Goal: Task Accomplishment & Management: Use online tool/utility

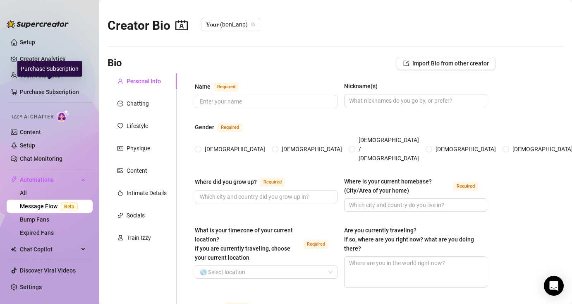
scroll to position [4, 0]
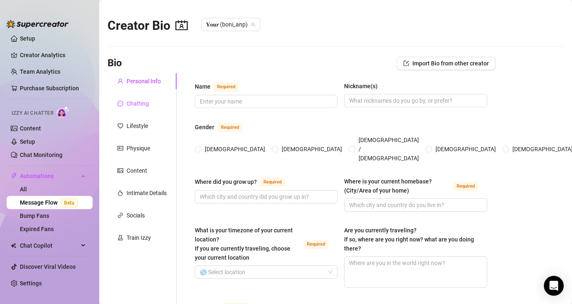
click at [139, 104] on div "Chatting" at bounding box center [138, 103] width 22 height 9
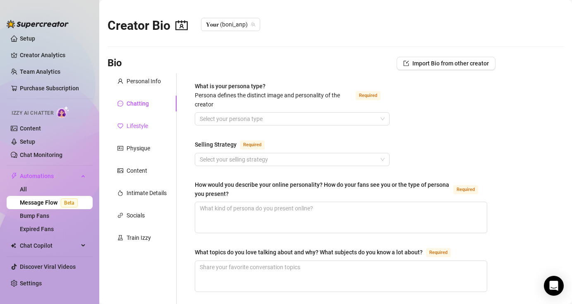
click at [137, 124] on div "Lifestyle" at bounding box center [138, 125] width 22 height 9
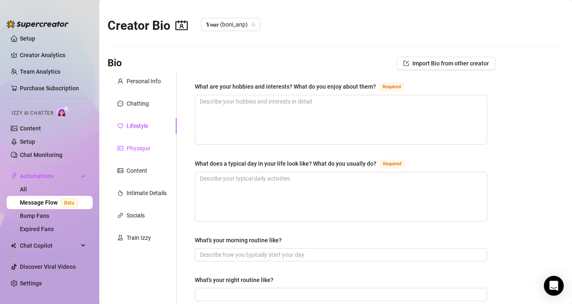
click at [142, 151] on div "Physique" at bounding box center [139, 148] width 24 height 9
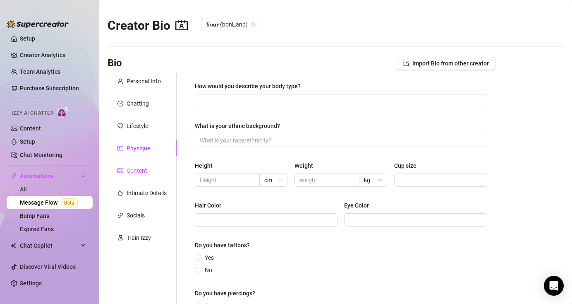
click at [141, 170] on div "Content" at bounding box center [137, 170] width 21 height 9
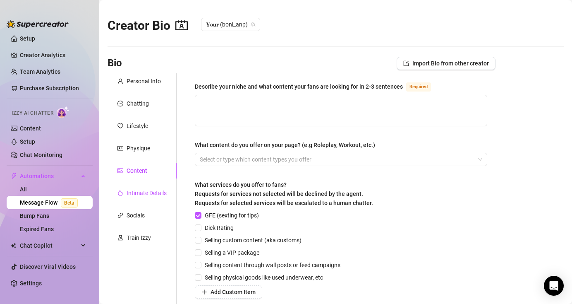
click at [143, 191] on div "Intimate Details" at bounding box center [147, 192] width 40 height 9
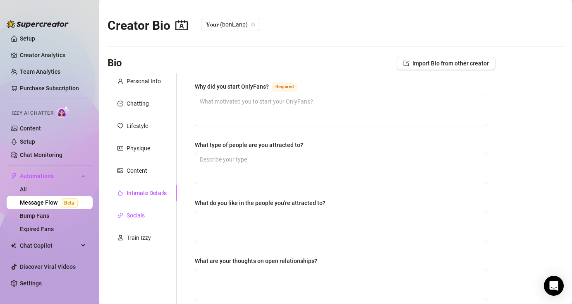
click at [143, 215] on div "Socials" at bounding box center [136, 215] width 18 height 9
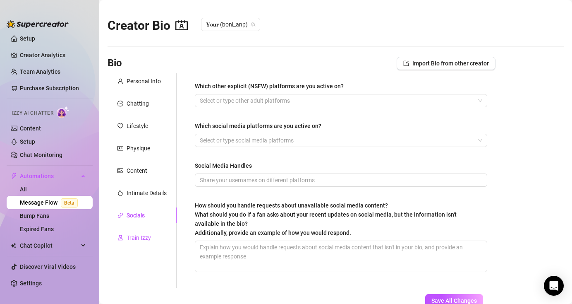
click at [137, 237] on div "Train Izzy" at bounding box center [139, 237] width 24 height 9
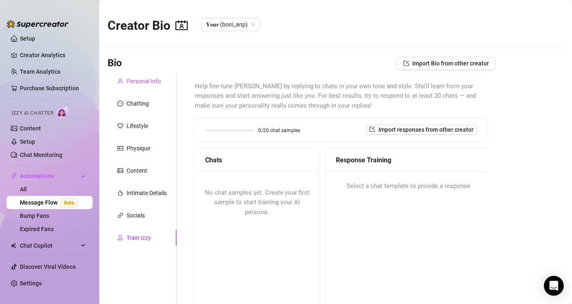
click at [140, 78] on div "Personal Info" at bounding box center [144, 81] width 34 height 9
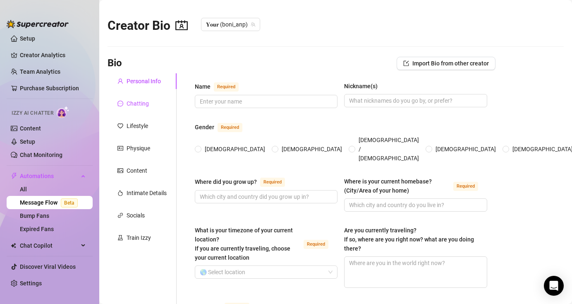
click at [141, 107] on div "Chatting" at bounding box center [138, 103] width 22 height 9
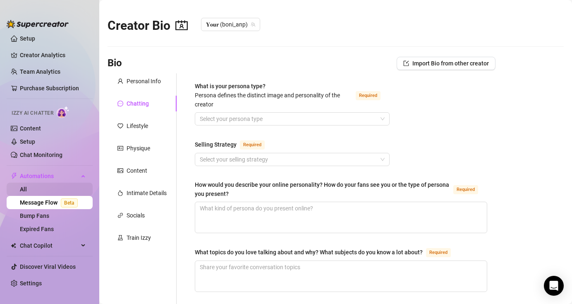
click at [27, 186] on link "All" at bounding box center [23, 189] width 7 height 7
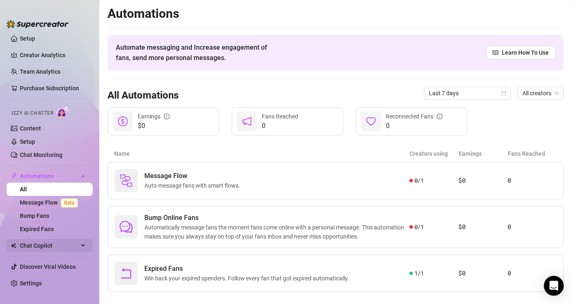
click at [53, 248] on span "Chat Copilot" at bounding box center [49, 245] width 59 height 13
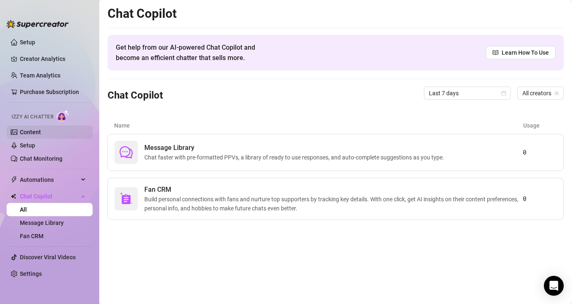
click at [41, 134] on link "Content" at bounding box center [30, 132] width 21 height 7
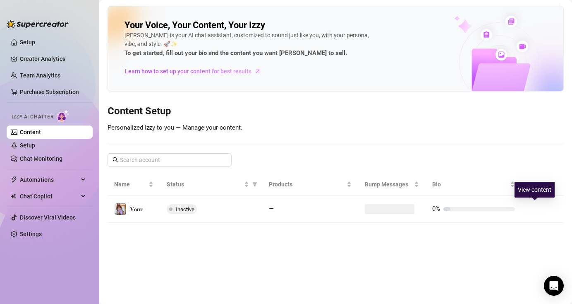
click at [534, 210] on icon "right" at bounding box center [535, 209] width 6 height 6
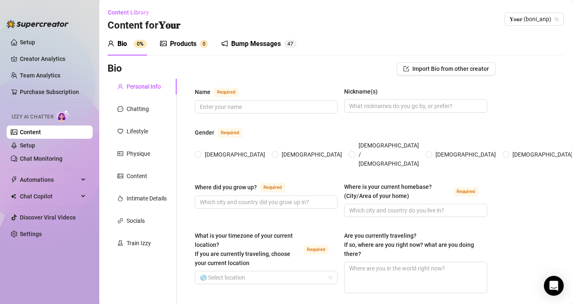
click at [174, 45] on div "Products" at bounding box center [183, 44] width 26 height 10
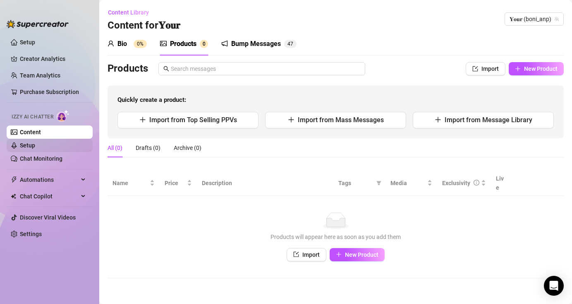
click at [35, 145] on link "Setup" at bounding box center [27, 145] width 15 height 7
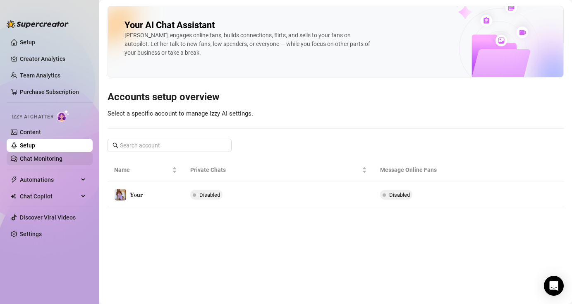
click at [49, 159] on link "Chat Monitoring" at bounding box center [41, 158] width 43 height 7
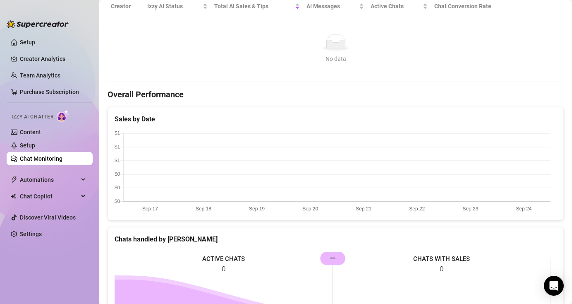
scroll to position [63, 0]
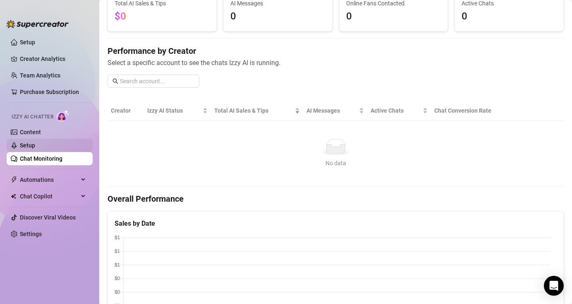
click at [35, 144] on link "Setup" at bounding box center [27, 145] width 15 height 7
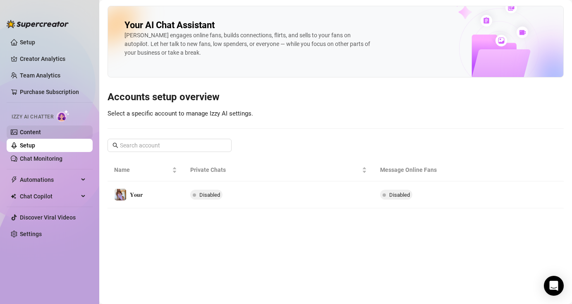
click at [41, 133] on link "Content" at bounding box center [30, 132] width 21 height 7
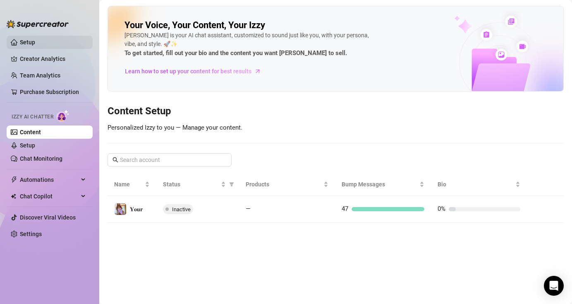
click at [26, 42] on link "Setup" at bounding box center [27, 42] width 15 height 7
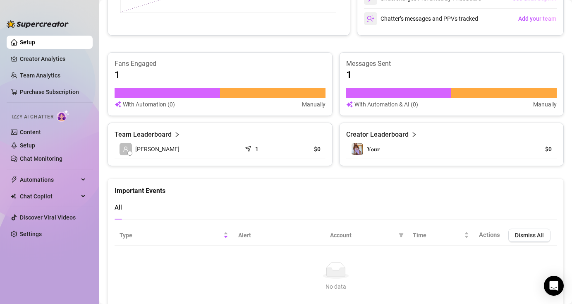
scroll to position [508, 0]
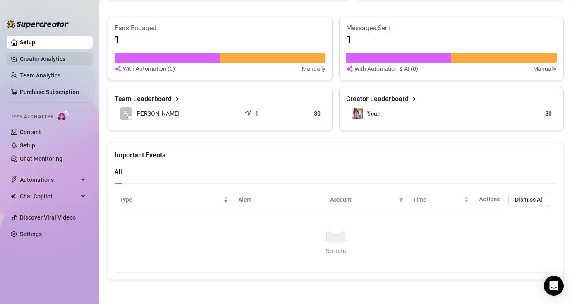
click at [46, 58] on link "Creator Analytics" at bounding box center [53, 58] width 66 height 13
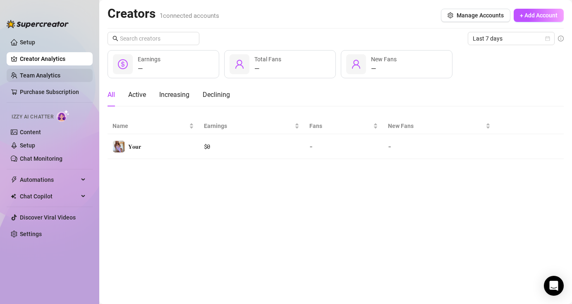
click at [54, 77] on link "Team Analytics" at bounding box center [40, 75] width 41 height 7
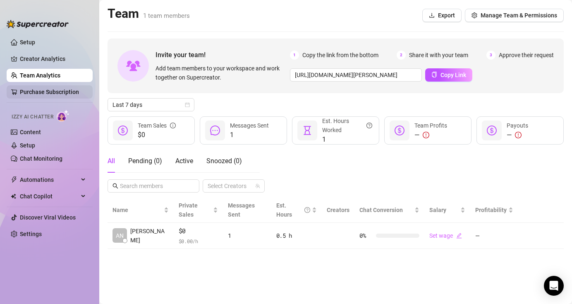
click at [58, 95] on link "Purchase Subscription" at bounding box center [53, 91] width 66 height 13
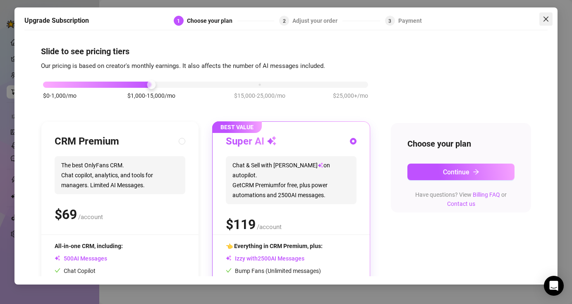
click at [542, 19] on span "Close" at bounding box center [546, 19] width 13 height 7
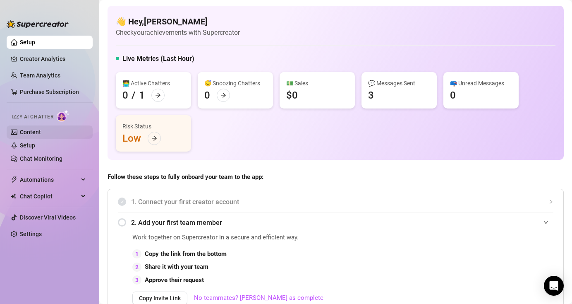
click at [41, 135] on link "Content" at bounding box center [30, 132] width 21 height 7
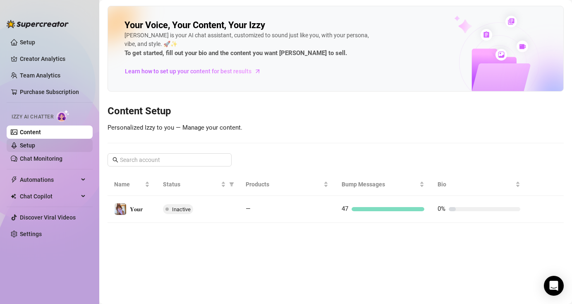
click at [35, 146] on link "Setup" at bounding box center [27, 145] width 15 height 7
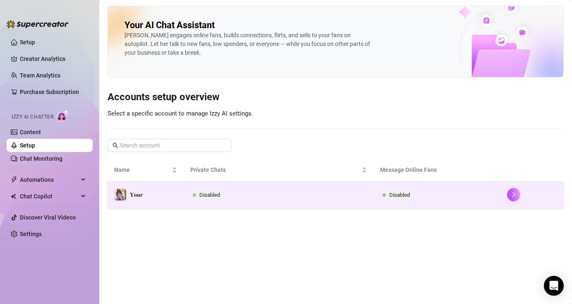
click at [349, 198] on td "Disabled" at bounding box center [279, 194] width 190 height 27
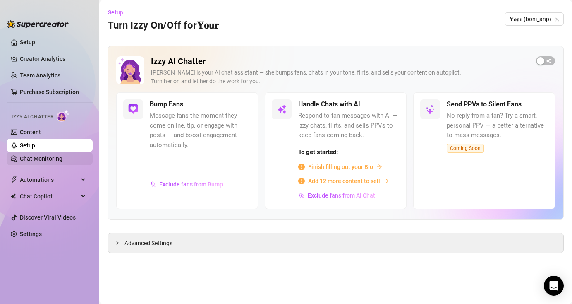
click at [45, 159] on link "Chat Monitoring" at bounding box center [41, 158] width 43 height 7
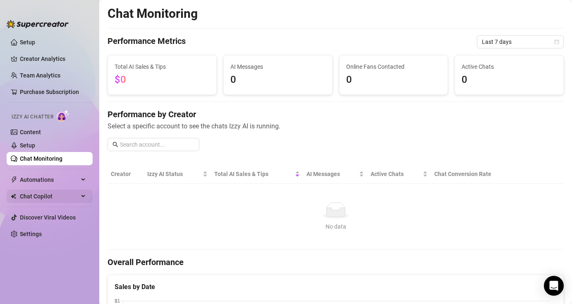
click at [75, 195] on span "Chat Copilot" at bounding box center [49, 196] width 59 height 13
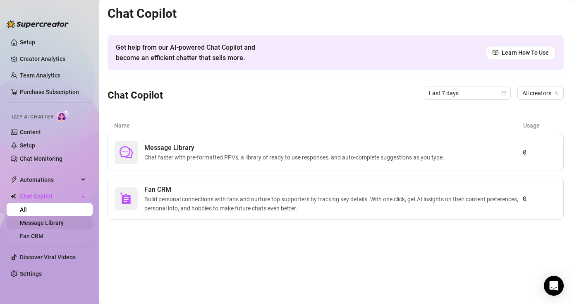
click at [44, 223] on link "Message Library" at bounding box center [42, 222] width 44 height 7
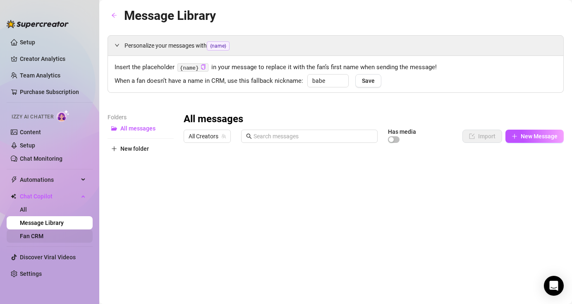
click at [43, 238] on link "Fan CRM" at bounding box center [32, 236] width 24 height 7
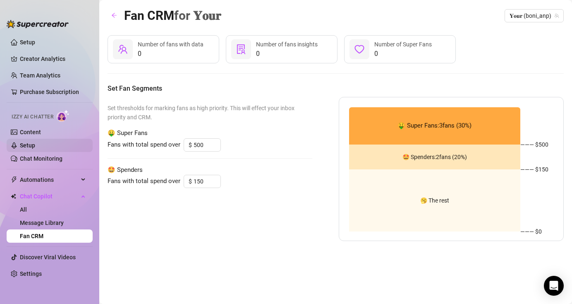
click at [35, 146] on link "Setup" at bounding box center [27, 145] width 15 height 7
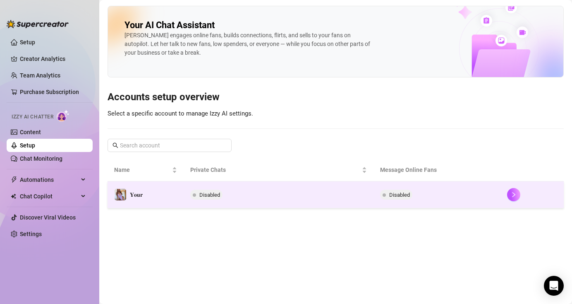
click at [176, 191] on td "𝐘𝐨𝐮𝐫" at bounding box center [146, 194] width 76 height 27
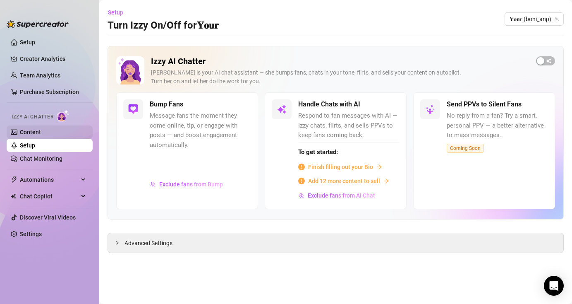
click at [41, 134] on link "Content" at bounding box center [30, 132] width 21 height 7
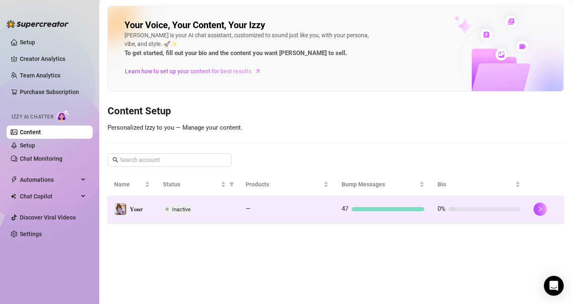
click at [317, 217] on td "—" at bounding box center [287, 209] width 96 height 27
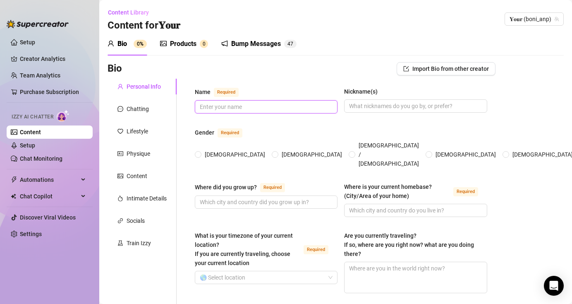
click at [243, 105] on input "Name Required" at bounding box center [265, 106] width 131 height 9
type input "o"
type input "Boni"
click at [355, 104] on input "Nickname(s)" at bounding box center [414, 105] width 131 height 9
type input "Boni"
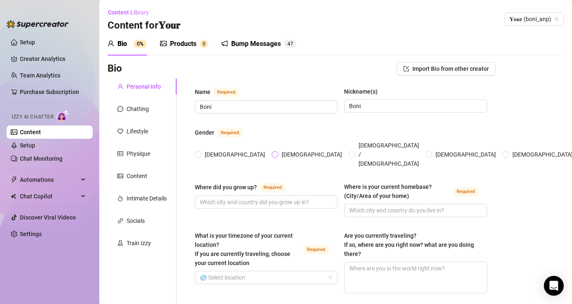
click at [272, 153] on label "[DEMOGRAPHIC_DATA]" at bounding box center [309, 154] width 74 height 9
click at [274, 153] on input "[DEMOGRAPHIC_DATA]" at bounding box center [275, 154] width 3 height 5
radio input "true"
click at [428, 152] on input "[DEMOGRAPHIC_DATA]" at bounding box center [429, 154] width 3 height 5
radio input "true"
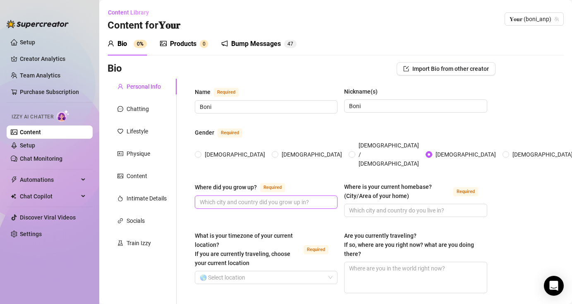
click at [228, 197] on input "Where did you grow up? Required" at bounding box center [265, 201] width 131 height 9
type input "[GEOGRAPHIC_DATA]"
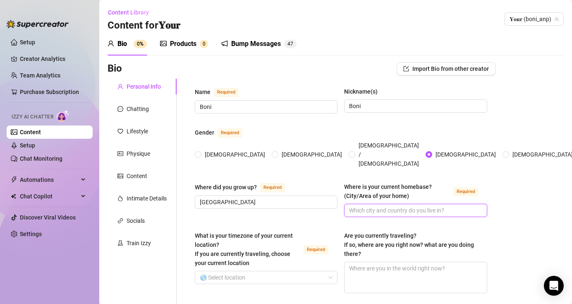
click at [388, 206] on input "Where is your current homebase? (City/Area of your home) Required" at bounding box center [414, 210] width 131 height 9
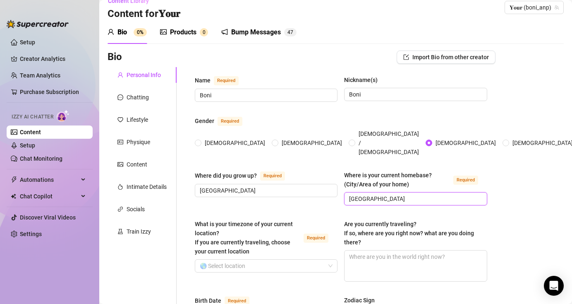
scroll to position [40, 0]
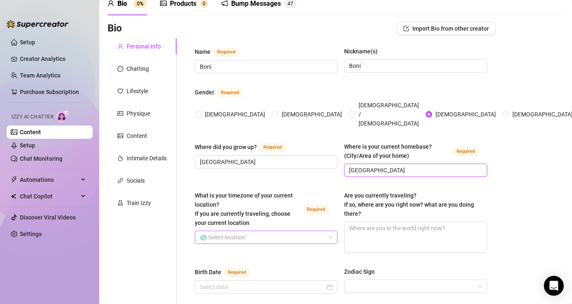
type input "[GEOGRAPHIC_DATA]"
click at [301, 231] on input "What is your timezone of your current location? If you are currently traveling,…" at bounding box center [262, 237] width 125 height 12
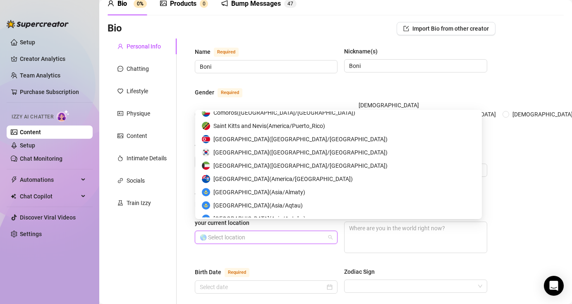
scroll to position [2481, 0]
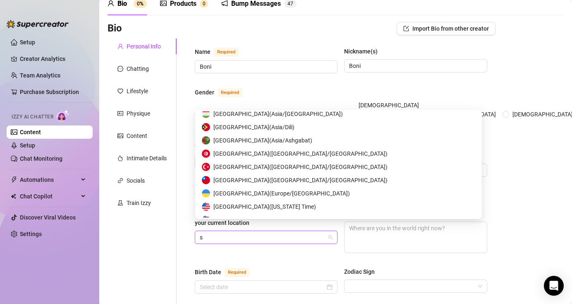
type input "sp"
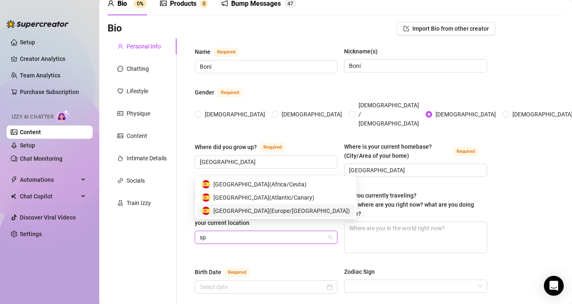
click at [273, 212] on div "Spain ( Europe/Madrid )" at bounding box center [276, 210] width 148 height 9
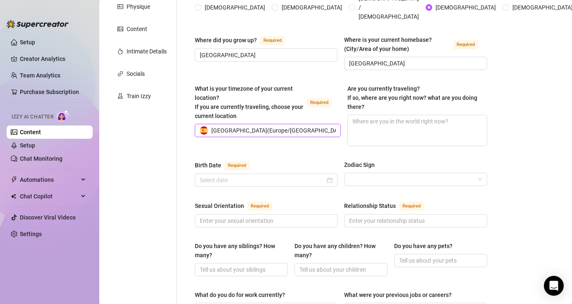
scroll to position [148, 0]
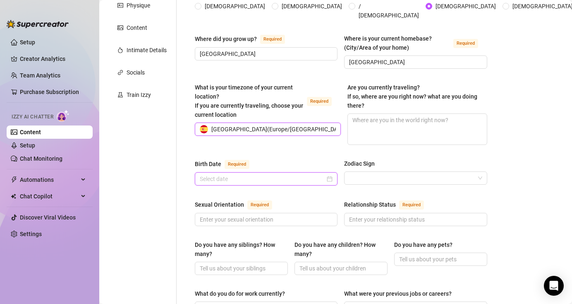
click at [317, 174] on input "Birth Date Required" at bounding box center [262, 178] width 125 height 9
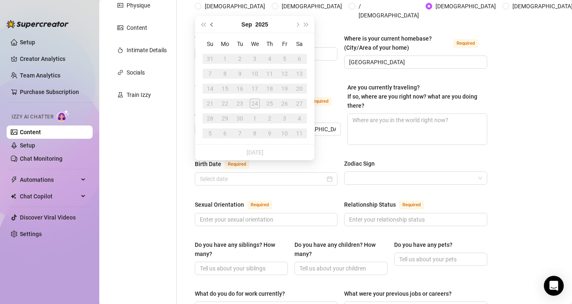
click at [214, 23] on span "Previous month (PageUp)" at bounding box center [213, 24] width 4 height 4
click at [261, 23] on button "2025" at bounding box center [262, 24] width 13 height 17
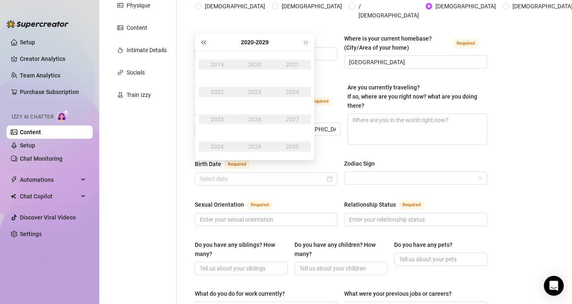
click at [203, 45] on button "Last year (Control + left)" at bounding box center [203, 42] width 9 height 17
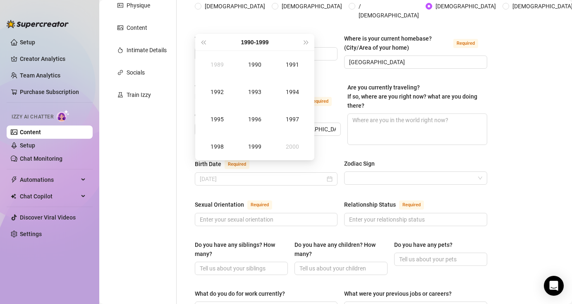
type input "August 24th, 1994"
click at [258, 142] on div "1999" at bounding box center [255, 147] width 25 height 10
click at [217, 67] on div "Jan" at bounding box center [217, 65] width 25 height 10
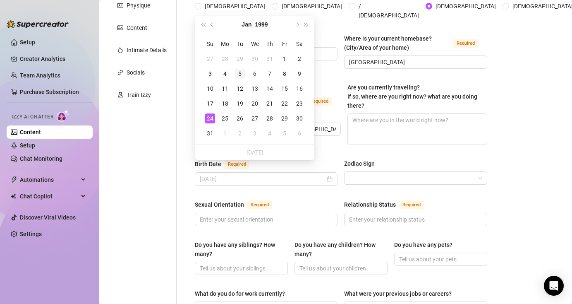
type input "[DATE]"
click at [238, 75] on div "5" at bounding box center [240, 74] width 10 height 10
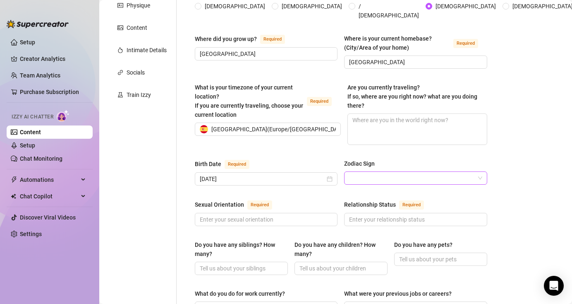
click at [403, 172] on input "Zodiac Sign" at bounding box center [411, 178] width 125 height 12
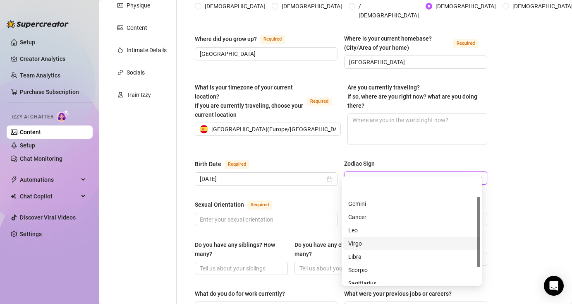
scroll to position [28, 0]
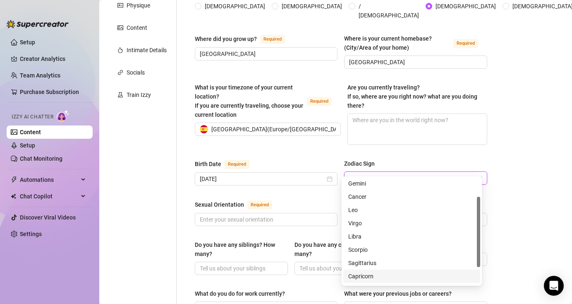
click at [375, 277] on div "Capricorn" at bounding box center [412, 276] width 127 height 9
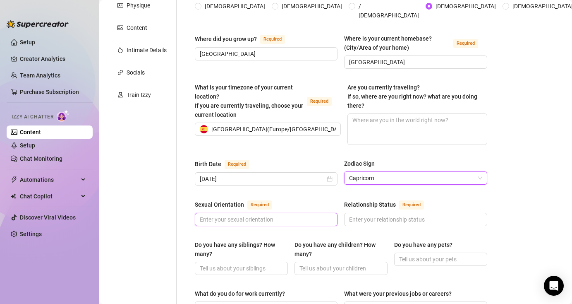
click at [295, 215] on input "Sexual Orientation Required" at bounding box center [265, 219] width 131 height 9
click at [256, 215] on input "Sexual Orientation Required" at bounding box center [265, 219] width 131 height 9
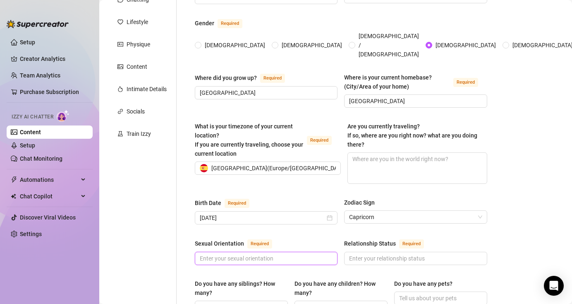
scroll to position [194, 0]
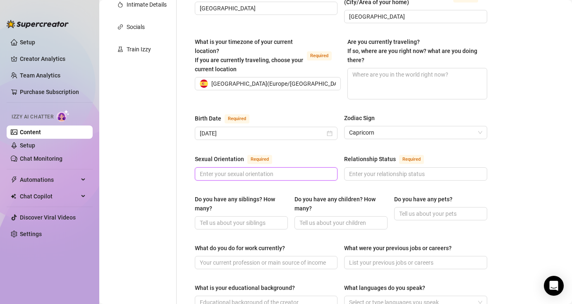
click at [265, 169] on input "Sexual Orientation Required" at bounding box center [265, 173] width 131 height 9
click at [222, 169] on input "Strigh" at bounding box center [265, 173] width 131 height 9
click at [295, 168] on span "Strigh" at bounding box center [266, 173] width 143 height 13
click at [295, 169] on input "Strigh" at bounding box center [265, 173] width 131 height 9
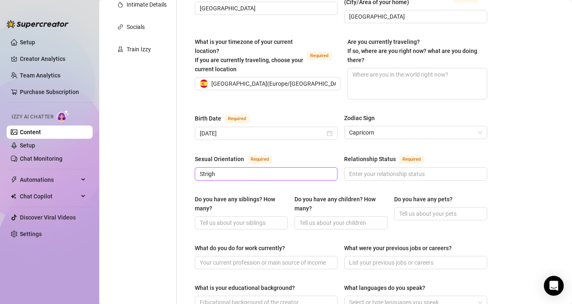
click at [296, 169] on input "Strigh" at bounding box center [265, 173] width 131 height 9
type input "S"
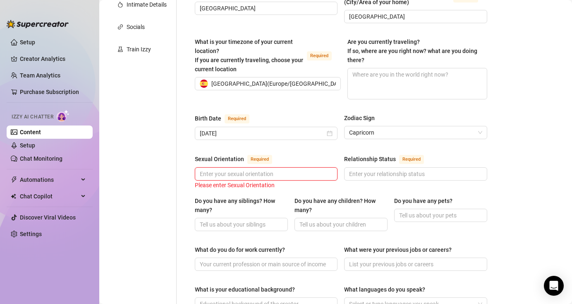
paste input "[DEMOGRAPHIC_DATA]"
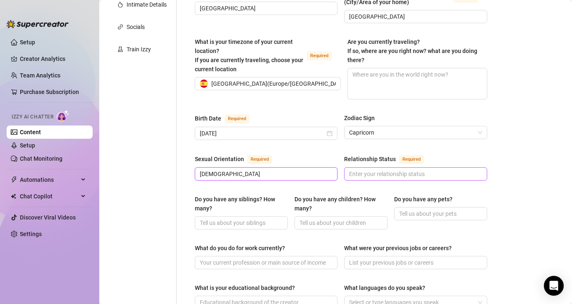
type input "[DEMOGRAPHIC_DATA]"
click at [434, 169] on input "Relationship Status Required" at bounding box center [414, 173] width 131 height 9
type input "single"
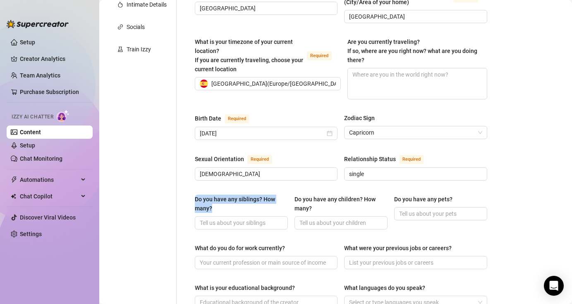
drag, startPoint x: 219, startPoint y: 200, endPoint x: 188, endPoint y: 190, distance: 32.1
click at [188, 190] on div "Name Required Boni Nickname(s) Boni Gender Required Female Male Non-Binary / Ge…" at bounding box center [341, 241] width 309 height 712
copy div "Do you have any siblings? How many?"
click at [238, 218] on input "Do you have any siblings? How many?" at bounding box center [241, 222] width 82 height 9
type input "1"
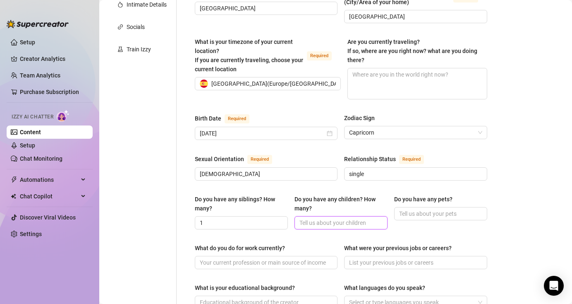
click at [332, 218] on input "Do you have any children? How many?" at bounding box center [341, 222] width 82 height 9
type input "no"
click at [435, 209] on input "Do you have any pets?" at bounding box center [440, 213] width 82 height 9
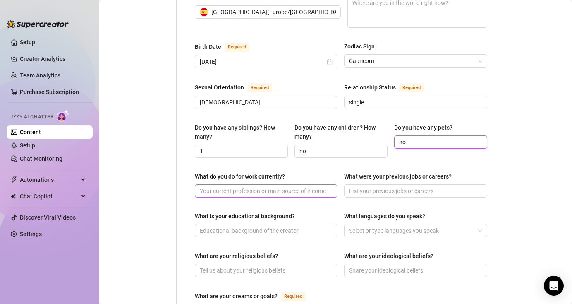
scroll to position [283, 0]
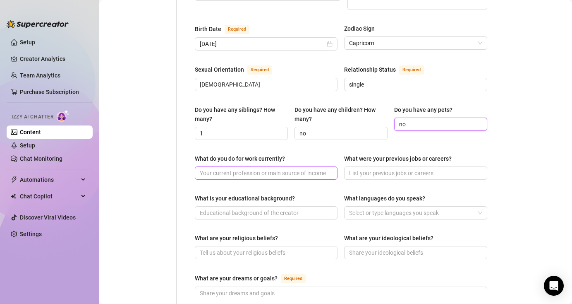
type input "no"
click at [240, 168] on input "What do you do for work currently?" at bounding box center [265, 172] width 131 height 9
click at [290, 168] on input "What do you do for work currently?" at bounding box center [265, 172] width 131 height 9
type input "Suding to be pilot"
click at [435, 168] on input "What were your previous jobs or careers?" at bounding box center [414, 172] width 131 height 9
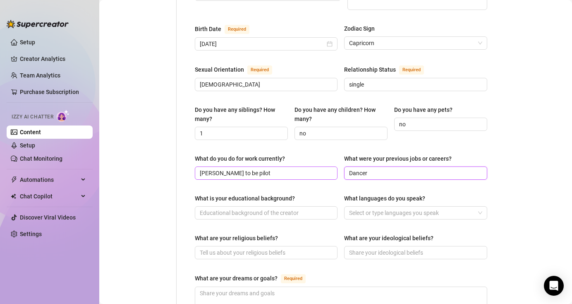
type input "Dancer"
click at [264, 168] on input "Suding to be pilot" at bounding box center [265, 172] width 131 height 9
type input "[PERSON_NAME] to be pilot and onlyfans"
click at [241, 208] on input "What is your educational background?" at bounding box center [265, 212] width 131 height 9
click at [279, 208] on input "What is your educational background?" at bounding box center [265, 212] width 131 height 9
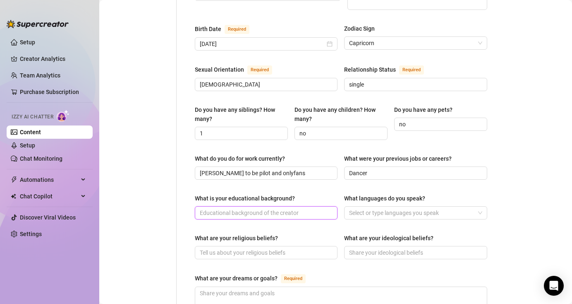
paste input "I studied engineering at [GEOGRAPHIC_DATA] and now I'm studying to be a pilot."
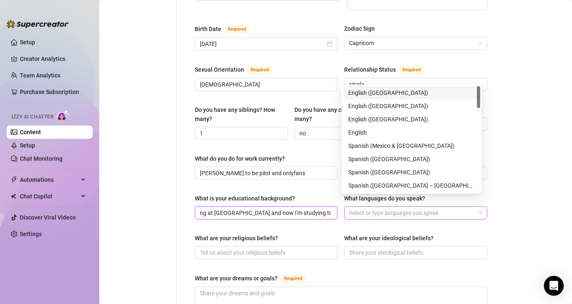
click at [417, 207] on div at bounding box center [411, 213] width 131 height 12
type input "I studied engineering at [GEOGRAPHIC_DATA] and now I'm studying to be a pilot."
click at [380, 94] on div "English ([GEOGRAPHIC_DATA])" at bounding box center [412, 92] width 127 height 9
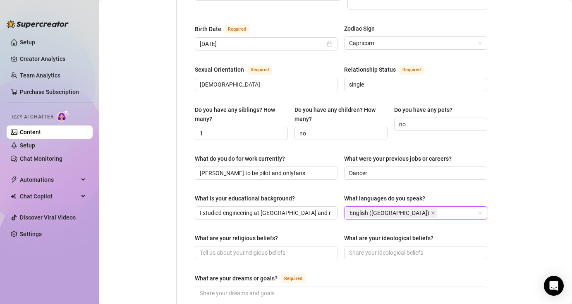
click at [418, 207] on div "English ([GEOGRAPHIC_DATA])" at bounding box center [411, 213] width 131 height 12
type input "s"
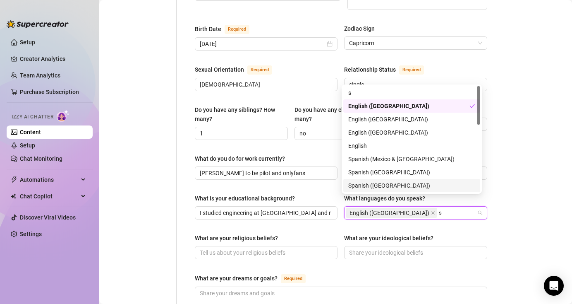
click at [390, 185] on div "Spanish ([GEOGRAPHIC_DATA])" at bounding box center [412, 185] width 127 height 9
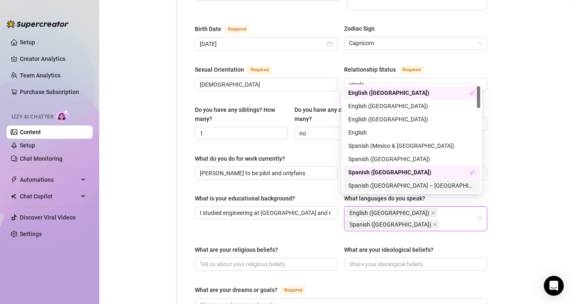
click at [381, 245] on div "What are your ideological beliefs?" at bounding box center [388, 249] width 89 height 9
click at [381, 260] on input "What are your ideological beliefs?" at bounding box center [414, 264] width 131 height 9
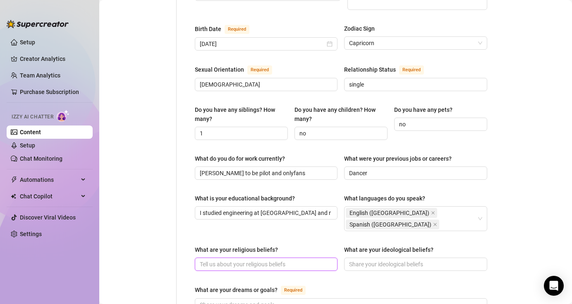
click at [289, 260] on input "What are your religious beliefs?" at bounding box center [265, 264] width 131 height 9
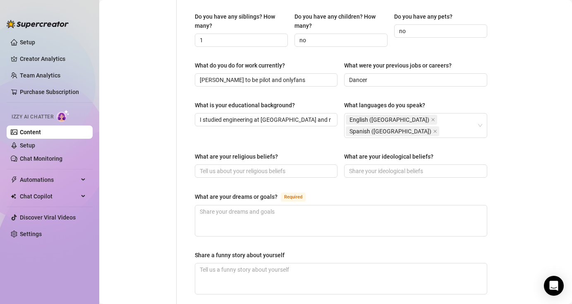
scroll to position [377, 0]
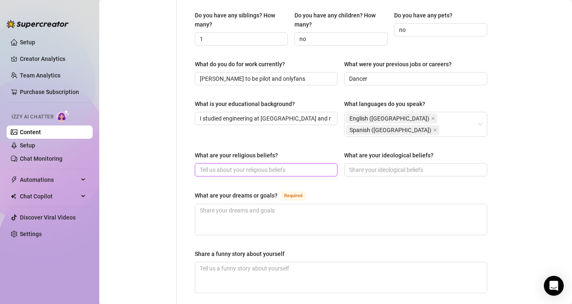
click at [288, 165] on input "What are your religious beliefs?" at bounding box center [265, 169] width 131 height 9
type input "Spiritual"
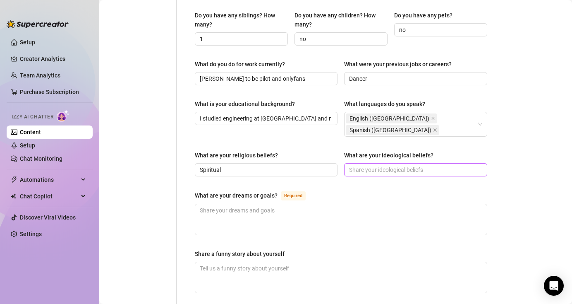
click at [399, 163] on span at bounding box center [415, 169] width 143 height 13
click at [376, 165] on input "What are your ideological beliefs?" at bounding box center [414, 169] width 131 height 9
paste input "[DEMOGRAPHIC_DATA]"
type input "[DEMOGRAPHIC_DATA]"
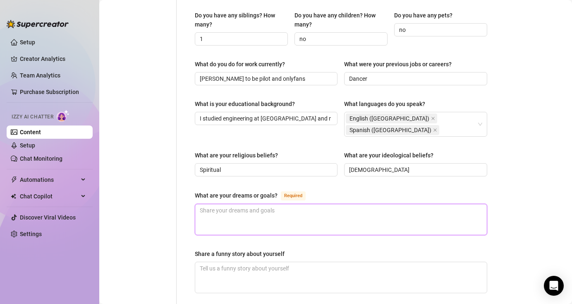
click at [258, 204] on textarea "What are your dreams or goals? Required" at bounding box center [341, 219] width 292 height 31
click at [251, 204] on textarea "What are your dreams or goals? Required" at bounding box center [341, 219] width 292 height 31
paste textarea "I love business and aviation, and my goal is to bring both together in my caree…"
type textarea "I love business and aviation, and my goal is to bring both together in my caree…"
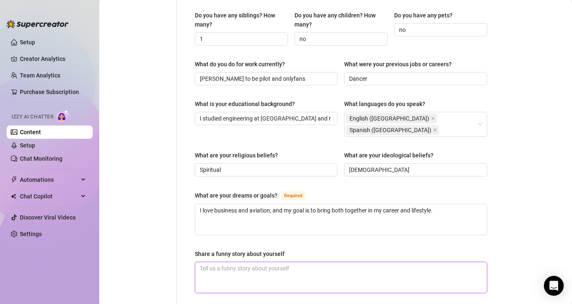
click at [250, 262] on textarea "Share a funny story about yourself" at bounding box center [341, 277] width 292 height 31
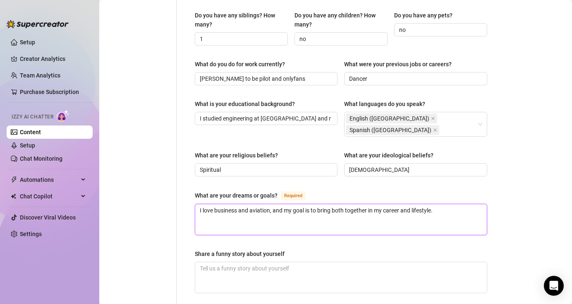
click at [454, 204] on textarea "I love business and aviation, and my goal is to bring both together in my caree…" at bounding box center [341, 219] width 292 height 31
type textarea "I love business and aviation, and my goal is to bring both together in my caree…"
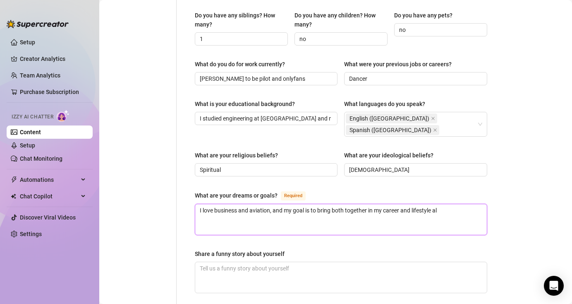
type textarea "I love business and aviation, and my goal is to bring both together in my caree…"
paste textarea "My dream is to have time freedom, travel the world, and be fully present for my…"
type textarea "I love business and aviation, and my goal is to bring both together in my caree…"
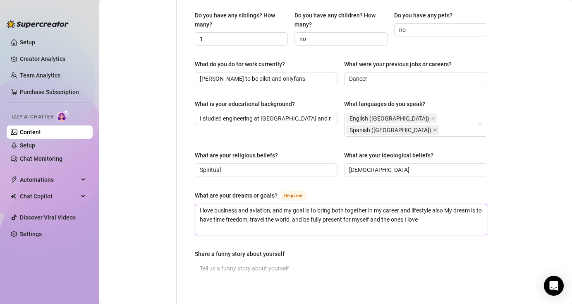
click at [457, 204] on textarea "I love business and aviation, and my goal is to bring both together in my caree…" at bounding box center [341, 219] width 292 height 31
type textarea "I love business and aviation, and my goal is to bring both together in my caree…"
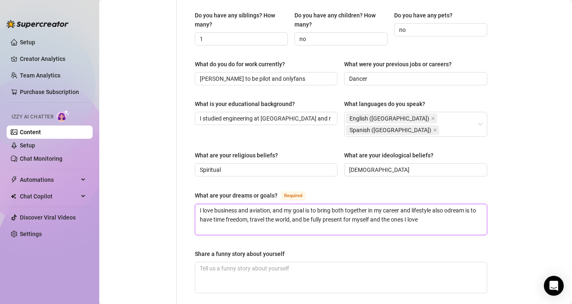
type textarea "I love business and aviation, and my goal is to bring both together in my caree…"
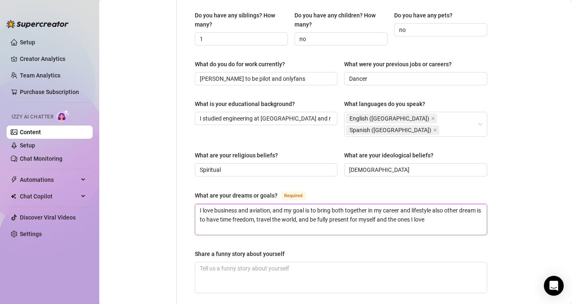
type textarea "I love business and aviation, and my goal is to bring both together in my caree…"
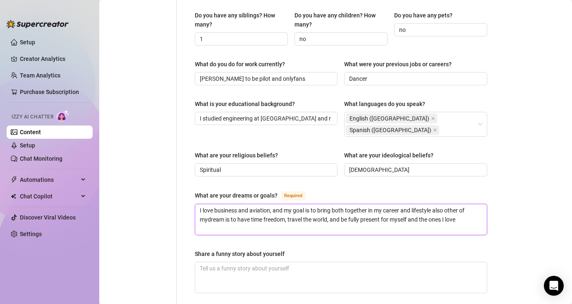
type textarea "I love business and aviation, and my goal is to bring both together in my caree…"
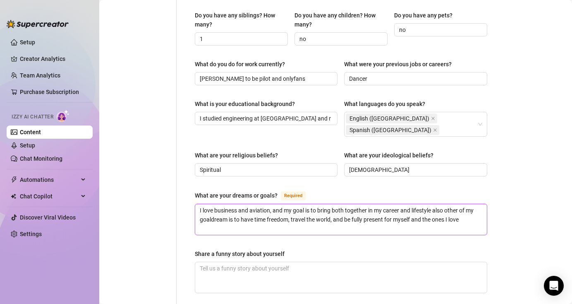
type textarea "I love business and aviation, and my goal is to bring both together in my caree…"
drag, startPoint x: 232, startPoint y: 198, endPoint x: 216, endPoint y: 196, distance: 16.2
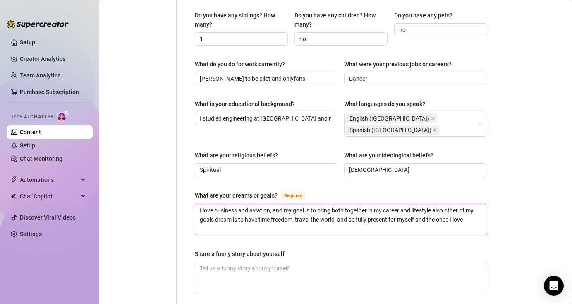
click at [216, 204] on textarea "I love business and aviation, and my goal is to bring both together in my caree…" at bounding box center [341, 219] width 292 height 31
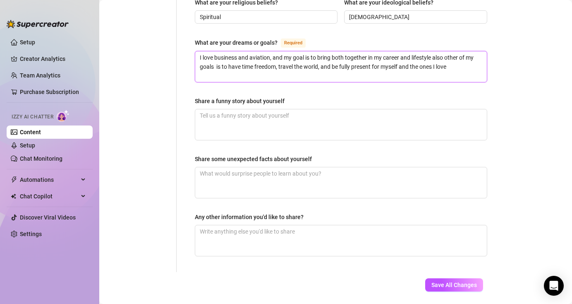
scroll to position [534, 0]
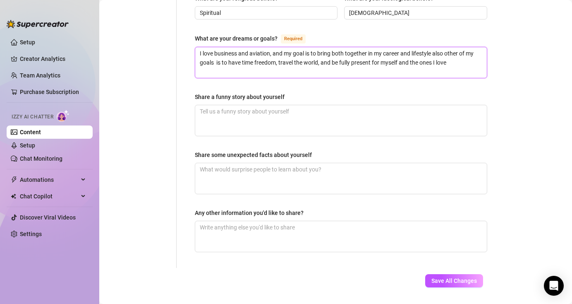
type textarea "I love business and aviation, and my goal is to bring both together in my caree…"
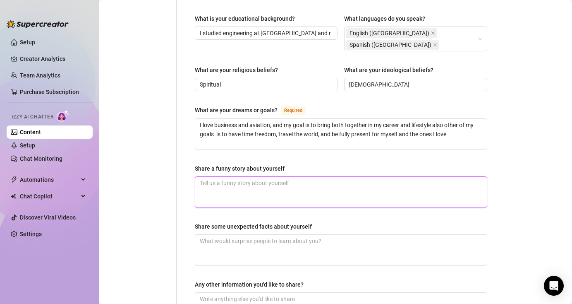
click at [234, 177] on textarea "Share a funny story about yourself" at bounding box center [341, 192] width 292 height 31
click at [244, 177] on textarea "Share a funny story about yourself" at bounding box center [341, 192] width 292 height 31
paste textarea "One day I went to a beach in [GEOGRAPHIC_DATA] with my ex, and it turned out to…"
type textarea "One day I went to a beach in [GEOGRAPHIC_DATA] with my ex, and it turned out to…"
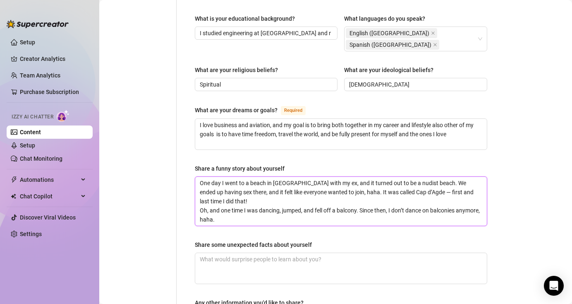
scroll to position [0, 0]
type textarea "One day I went to a beach in [GEOGRAPHIC_DATA] with my ex, and it turned out to…"
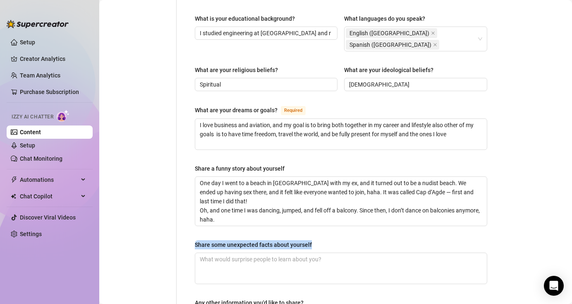
drag, startPoint x: 312, startPoint y: 222, endPoint x: 190, endPoint y: 220, distance: 122.1
copy div "Share some unexpected facts about yourself"
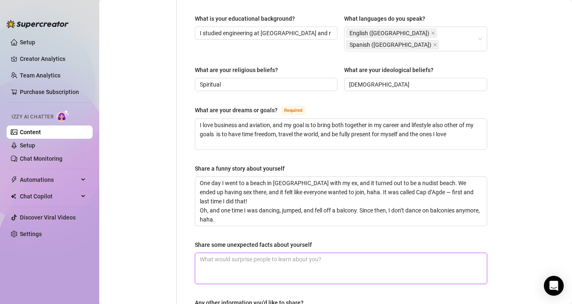
click at [268, 253] on textarea "Share some unexpected facts about yourself" at bounding box center [341, 268] width 292 height 31
paste textarea "I can cook with my eyes closed."
type textarea "I can cook with my eyes closed."
click at [296, 253] on textarea "I can cook with my eyes closed." at bounding box center [341, 268] width 292 height 31
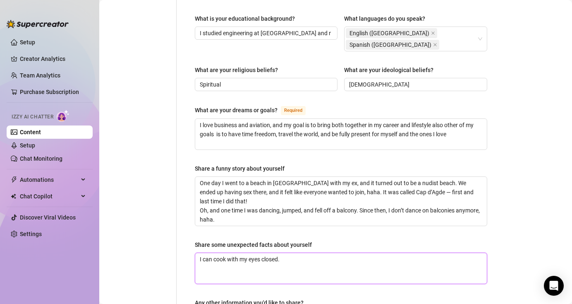
paste textarea "I once went skydiving even though I’m scared of heights"
type textarea "I can cook with my eyes closed. I once went skydiving even though I’m scared of…"
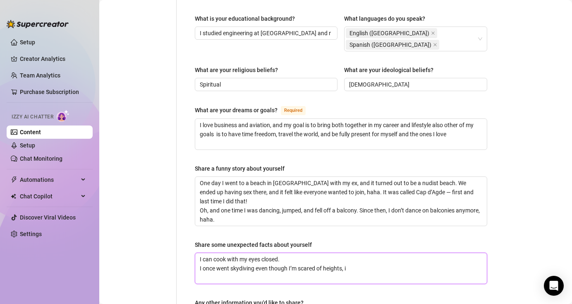
type textarea "I can cook with my eyes closed. I once went skydiving even though I’m scared of…"
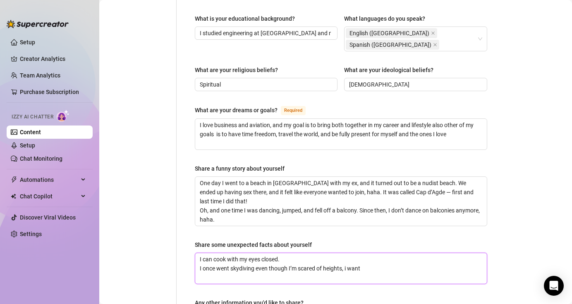
type textarea "I can cook with my eyes closed. I once went skydiving even though I’m scared of…"
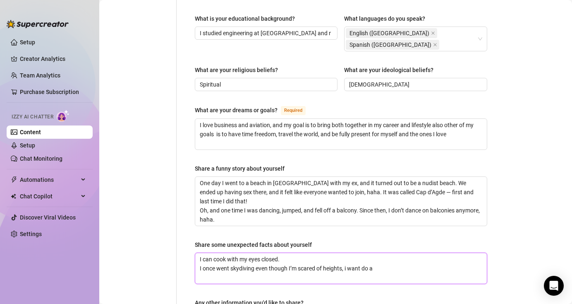
type textarea "I can cook with my eyes closed. I once went skydiving even though I’m scared of…"
click at [396, 253] on textarea "I can cook with my eyes closed. I once went skydiving even though I’m scared of…" at bounding box center [341, 268] width 292 height 31
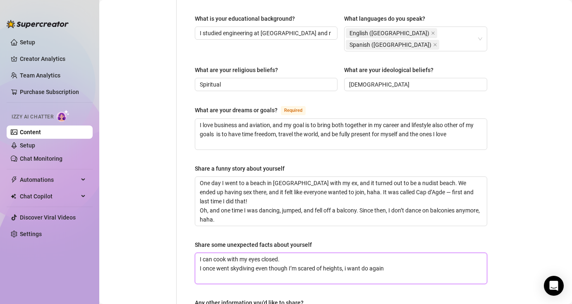
type textarea "I can cook with my eyes closed. I once went skydiving even though I’m scared of…"
paste textarea "I love peaceful silence"
type textarea "I can cook with my eyes closed. I once went skydiving even though I’m scared of…"
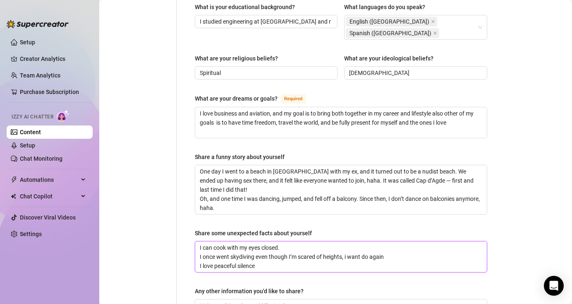
scroll to position [553, 0]
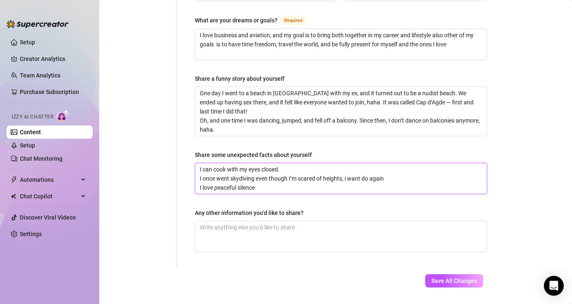
type textarea "I can cook with my eyes closed. I once went skydiving even though I’m scared of…"
click at [325, 163] on textarea "I can cook with my eyes closed. I once went skydiving even though I’m scared of…" at bounding box center [341, 178] width 292 height 31
type textarea "I can cook with my eyes closed. I once went skydiving even though I’m scared of…"
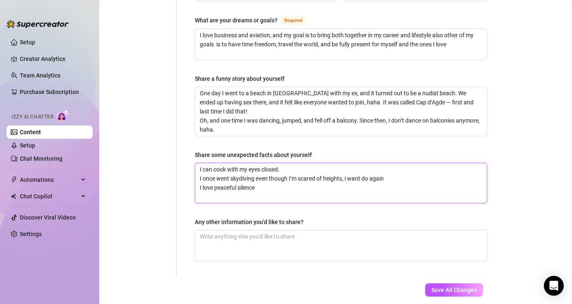
scroll to position [0, 0]
paste textarea "I love cooking my own meals every day"
type textarea "I can cook with my eyes closed. I once went skydiving even though I’m scared of…"
click at [305, 173] on textarea "I can cook with my eyes closed. I once went skydiving even though I’m scared of…" at bounding box center [341, 183] width 292 height 40
type textarea "I can cook with my eyes closed. I once went skydiving even though I’m scared of…"
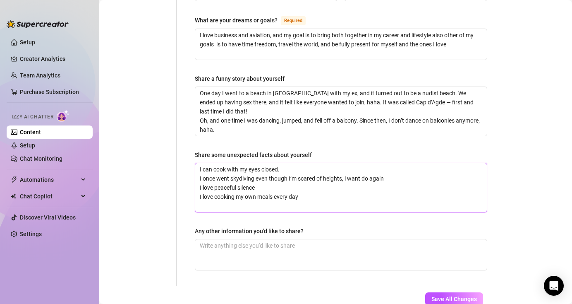
paste textarea "I'm a total nerd when it comes to studying"
type textarea "I can cook with my eyes closed. I once went skydiving even though I’m scared of…"
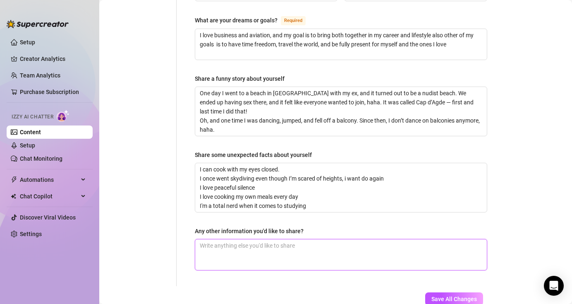
click at [234, 239] on textarea "Any other information you'd like to share?" at bounding box center [341, 254] width 292 height 31
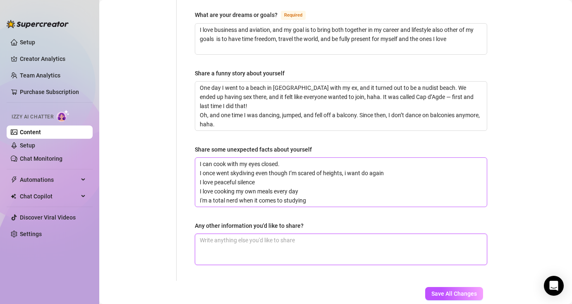
scroll to position [571, 0]
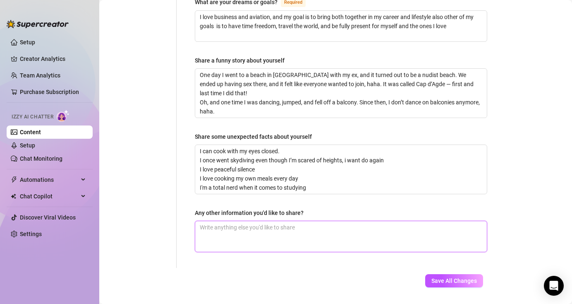
click at [317, 221] on textarea "Any other information you'd like to share?" at bounding box center [341, 236] width 292 height 31
click at [275, 221] on textarea "Any other information you'd like to share?" at bounding box center [341, 236] width 292 height 31
paste textarea "’m passionate about exploring new places and discovering great restaurants – I’…"
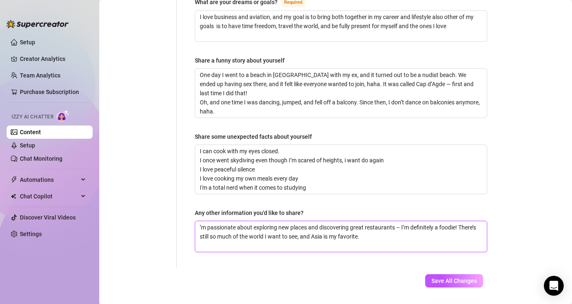
type textarea "’m passionate about exploring new places and discovering great restaurants – I’…"
click at [394, 221] on textarea "’m passionate about exploring new places and discovering great restaurants – I’…" at bounding box center [341, 236] width 292 height 31
type textarea "’m passionate about exploring new places and discovering great restaurants – I’…"
paste textarea "I work out about five times a week"
type textarea "’m passionate about exploring new places and discovering great restaurants – I’…"
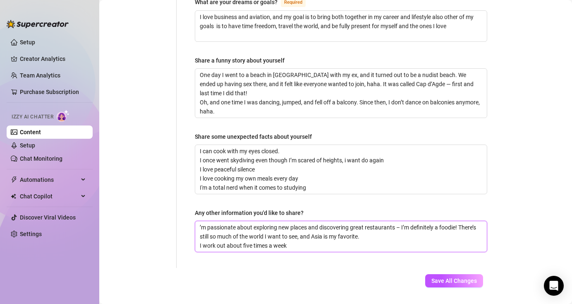
click at [200, 222] on textarea "’m passionate about exploring new places and discovering great restaurants – I’…" at bounding box center [341, 236] width 292 height 31
type textarea "’m passionate about exploring new places and discovering great restaurants – I’…"
click at [200, 221] on textarea "’m passionate about exploring new places and discovering great restaurants – I’…" at bounding box center [341, 236] width 292 height 31
type textarea "’m passionate about exploring new places and discovering great restaurants – I’…"
click at [201, 221] on textarea "’m passionate about exploring new places and discovering great restaurants – I’…" at bounding box center [341, 236] width 292 height 31
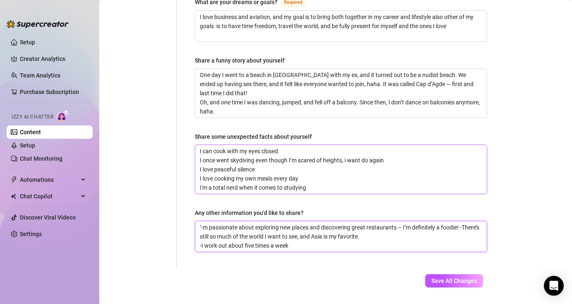
type textarea "’-m passionate about exploring new places and discovering great restaurants – I…"
click at [202, 163] on textarea "I can cook with my eyes closed. I once went skydiving even though I’m scared of…" at bounding box center [341, 169] width 292 height 49
type textarea "I can cook with my eyes closed. I once went skydiving even though I’m scared of…"
click at [200, 155] on textarea "I can cook with my eyes closed. I once went skydiving even though I’m scared of…" at bounding box center [341, 169] width 292 height 49
type textarea "I can cook with my eyes closed. I once went skydiving even though I’m scared of…"
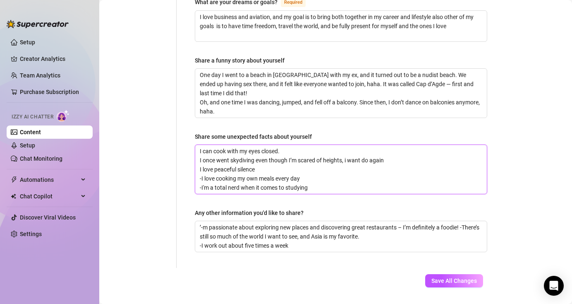
click at [200, 149] on textarea "I can cook with my eyes closed. I once went skydiving even though I’m scared of…" at bounding box center [341, 169] width 292 height 49
type textarea "I can cook with my eyes closed. I once went skydiving even though I’m scared of…"
click at [202, 145] on textarea "I can cook with my eyes closed. I once went skydiving even though I’m scared of…" at bounding box center [341, 169] width 292 height 49
type textarea "I can cook with my eyes closed. I- once went skydiving even though I’m scared o…"
type textarea "I can cook with my eyes closed. I once went skydiving even though I’m scared of…"
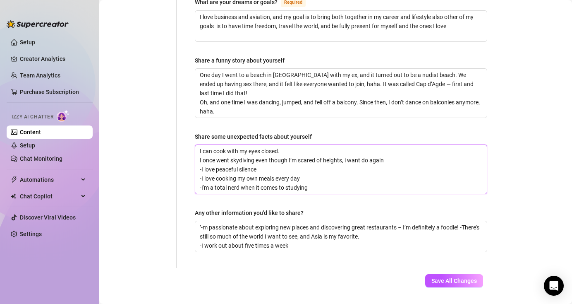
type textarea "I can cook with my eyes closed. -I once went skydiving even though I’m scared o…"
click at [200, 145] on textarea "I can cook with my eyes closed. -I once went skydiving even though I’m scared o…" at bounding box center [341, 169] width 292 height 49
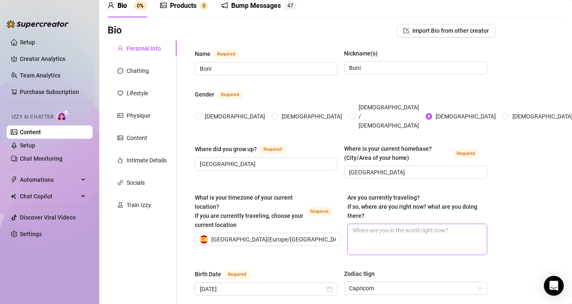
scroll to position [88, 0]
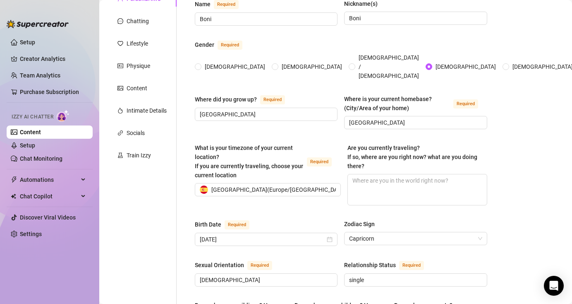
type textarea "-I can cook with my eyes closed. -I once went skydiving even though I’m scared …"
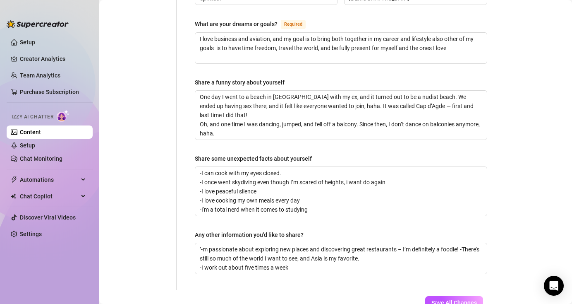
scroll to position [571, 0]
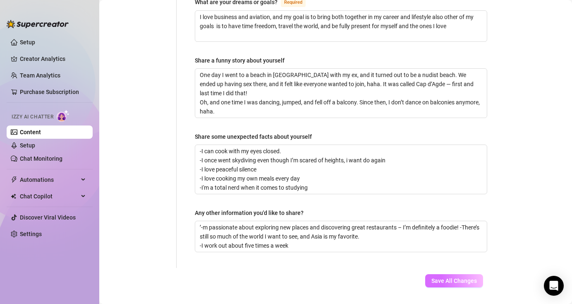
click at [454, 277] on span "Save All Changes" at bounding box center [455, 280] width 46 height 7
type input "Boni"
type input "no"
type input "[PERSON_NAME] to be pilot and onlyfans"
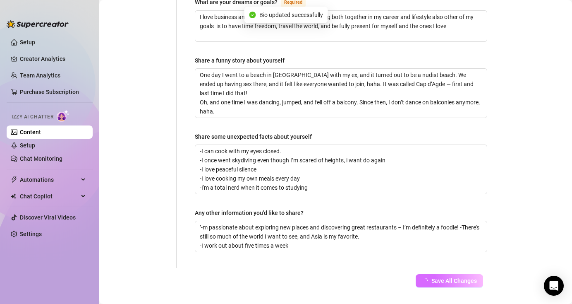
type input "Dancer"
type input "Spiritual"
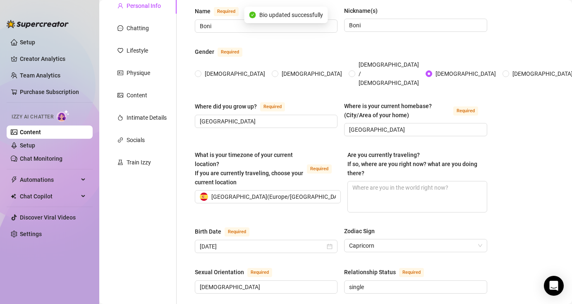
scroll to position [0, 0]
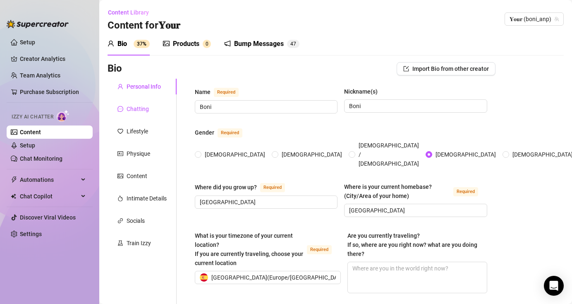
click at [148, 109] on div "Chatting" at bounding box center [138, 108] width 22 height 9
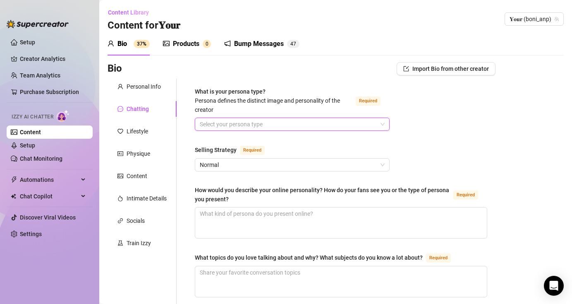
click at [260, 125] on input "What is your persona type? Persona defines the distinct image and personality o…" at bounding box center [289, 124] width 178 height 12
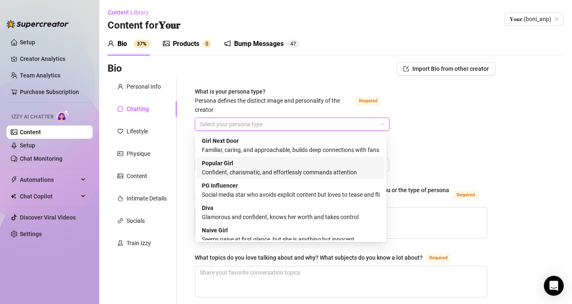
click at [295, 166] on div "Popular Girl Confident, charismatic, and effortlessly commands attention" at bounding box center [291, 168] width 178 height 18
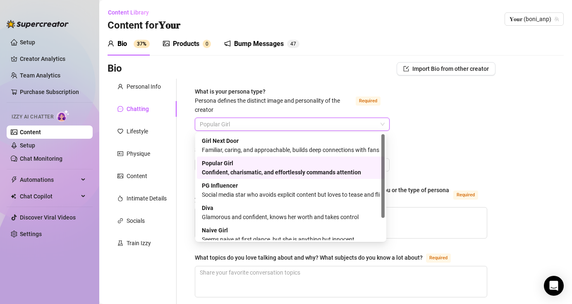
click at [260, 123] on span "Popular Girl" at bounding box center [292, 124] width 185 height 12
click at [277, 143] on div "Girl Next Door Familiar, caring, and approachable, builds deep connections with…" at bounding box center [291, 145] width 178 height 18
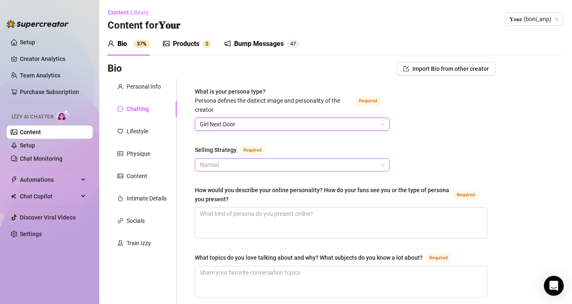
click at [302, 167] on span "Normal" at bounding box center [292, 165] width 185 height 12
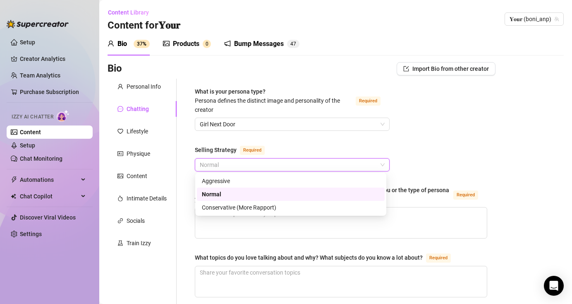
click at [270, 194] on div "Normal" at bounding box center [291, 194] width 178 height 9
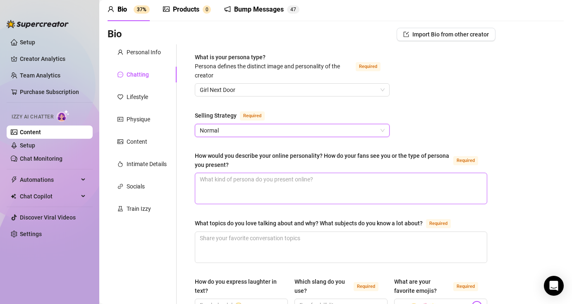
scroll to position [41, 0]
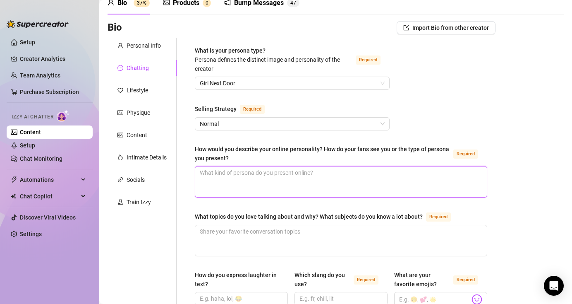
click at [258, 179] on textarea "How would you describe your online personality? How do your fans see you or the…" at bounding box center [341, 181] width 292 height 31
paste textarea "I’m the kind of person my fans can talk to about anything. I’m elegant, caring,…"
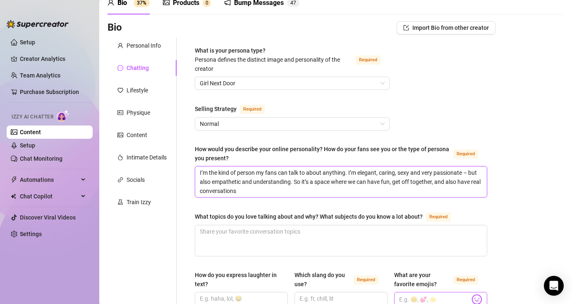
type textarea "I’m the kind of person my fans can talk to about anything. I’m elegant, caring,…"
click at [285, 193] on textarea "I’m the kind of person my fans can talk to about anything. I’m elegant, caring,…" at bounding box center [341, 181] width 292 height 31
type textarea "I’m the kind of person my fans can talk to about anything. I’m elegant, caring,…"
paste textarea "I’m also very confident in myself."
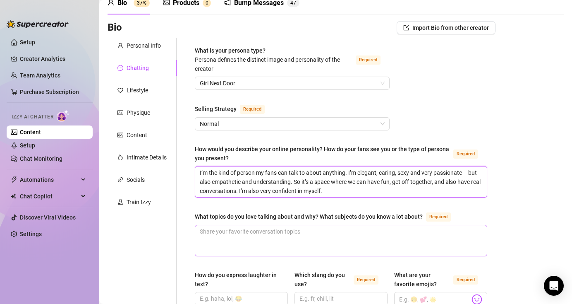
type textarea "I’m the kind of person my fans can talk to about anything. I’m elegant, caring,…"
click at [236, 233] on textarea "What topics do you love talking about and why? What subjects do you know a lot …" at bounding box center [341, 240] width 292 height 31
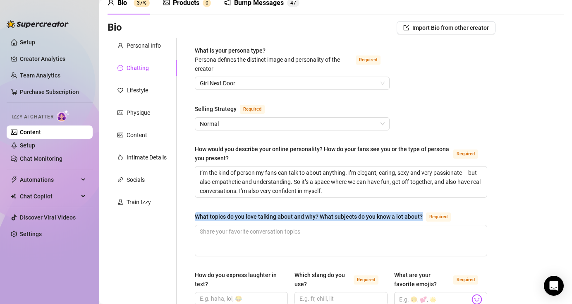
drag, startPoint x: 195, startPoint y: 214, endPoint x: 421, endPoint y: 219, distance: 226.1
click at [421, 219] on div "What topics do you love talking about and why? What subjects do you know a lot …" at bounding box center [309, 216] width 228 height 9
copy div "What topics do you love talking about and why? What subjects do you know a lot …"
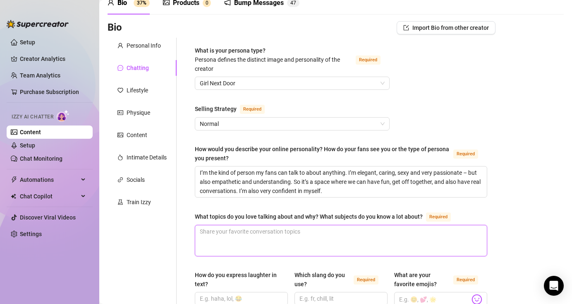
click at [260, 240] on textarea "What topics do you love talking about and why? What subjects do you know a lot …" at bounding box center [341, 240] width 292 height 31
paste textarea "love talking about business and I read a lot about it. I also love discussing i…"
type textarea "love talking about business and I read a lot about it. I also love discussing i…"
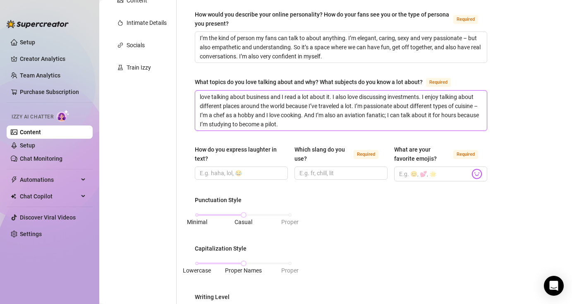
scroll to position [215, 0]
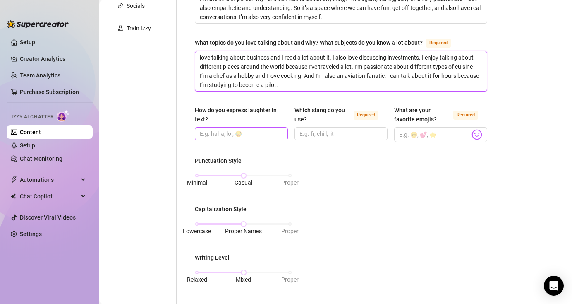
type textarea "love talking about business and I read a lot about it. I also love discussing i…"
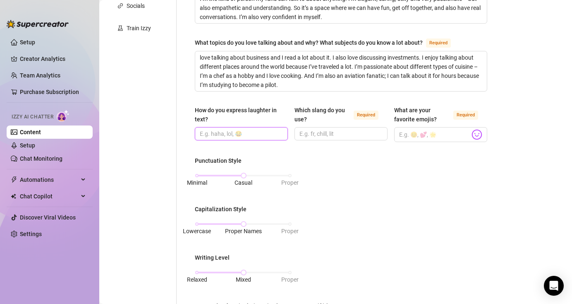
click at [220, 134] on input "How do you express laughter in text?" at bounding box center [241, 133] width 82 height 9
click at [260, 131] on input "How do you express laughter in text?" at bounding box center [241, 133] width 82 height 9
paste input "Hahaha I can’t stop laughing!"
type input "Hahaha I can’t stop laughing!"
click at [313, 132] on input "Which slang do you use? Required" at bounding box center [341, 133] width 82 height 9
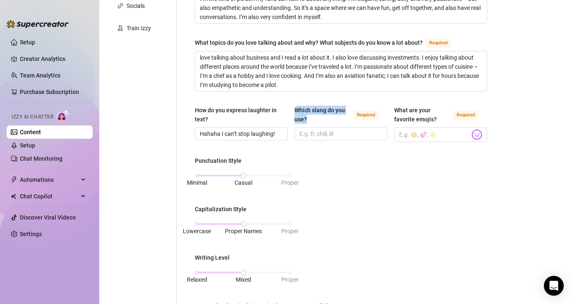
drag, startPoint x: 309, startPoint y: 118, endPoint x: 291, endPoint y: 109, distance: 20.7
click at [291, 109] on div "How do you express laughter in text? Hahaha I can’t stop laughing! Which slang …" at bounding box center [341, 128] width 293 height 44
copy div "Which slang do you use?"
click at [353, 130] on input "Which slang do you use? Required" at bounding box center [341, 133] width 82 height 9
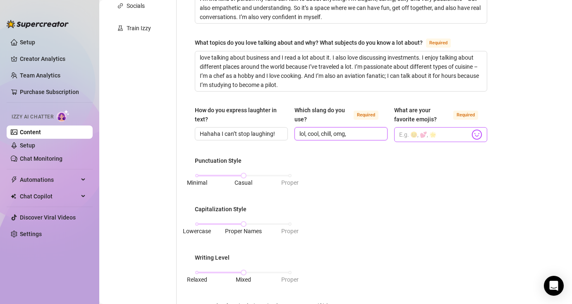
type input "lol, cool, chill, omg,"
click at [417, 132] on input "What are your favorite emojis? Required" at bounding box center [434, 134] width 71 height 11
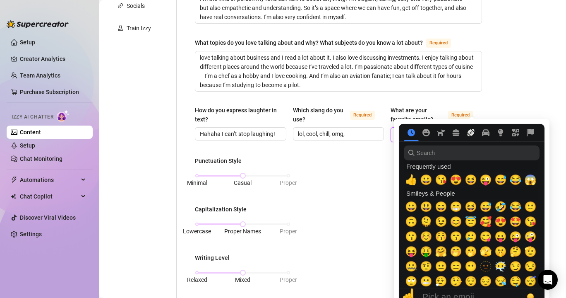
click at [472, 133] on nav at bounding box center [472, 132] width 146 height 17
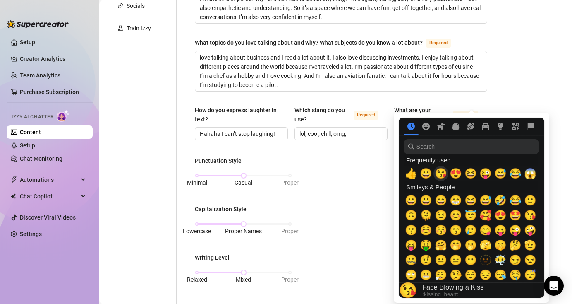
click at [442, 173] on span "😘" at bounding box center [441, 174] width 12 height 12
click at [488, 215] on span "🥰" at bounding box center [486, 215] width 12 height 12
drag, startPoint x: 519, startPoint y: 231, endPoint x: 497, endPoint y: 224, distance: 23.2
click at [519, 231] on span "😜" at bounding box center [516, 230] width 12 height 12
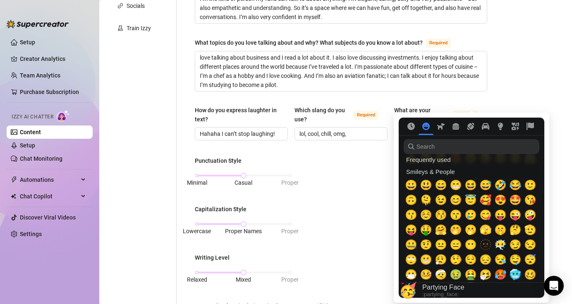
scroll to position [115, 0]
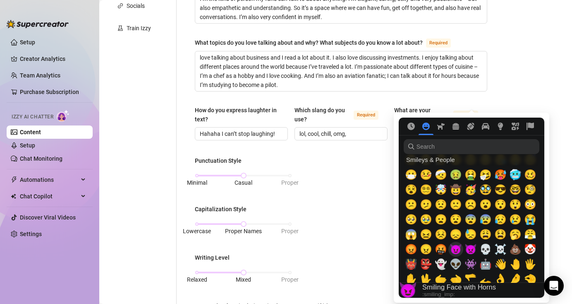
click at [458, 253] on span "😈" at bounding box center [456, 249] width 12 height 12
click at [504, 175] on span "🥵" at bounding box center [501, 175] width 12 height 12
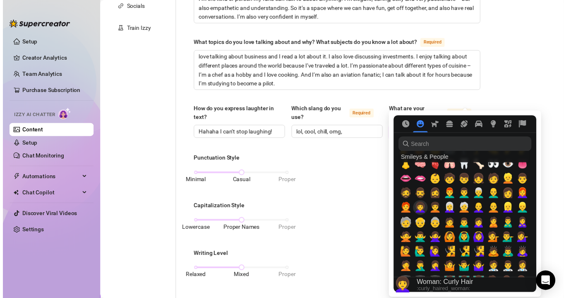
scroll to position [301, 0]
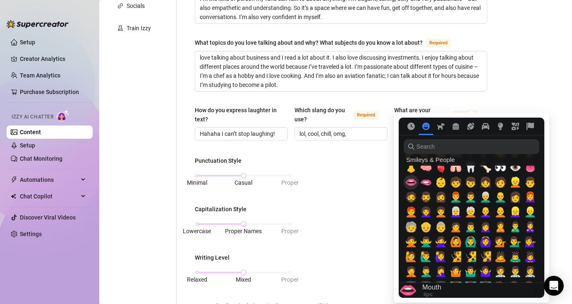
click at [412, 179] on span "👄" at bounding box center [411, 182] width 12 height 12
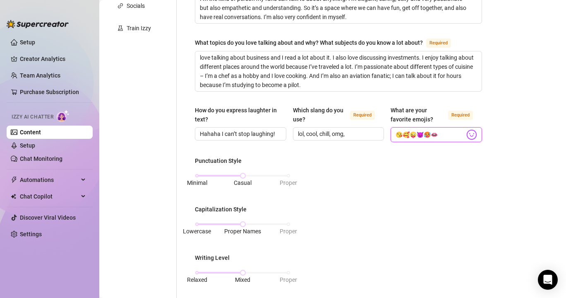
click at [473, 130] on icon "Activity" at bounding box center [470, 132] width 7 height 7
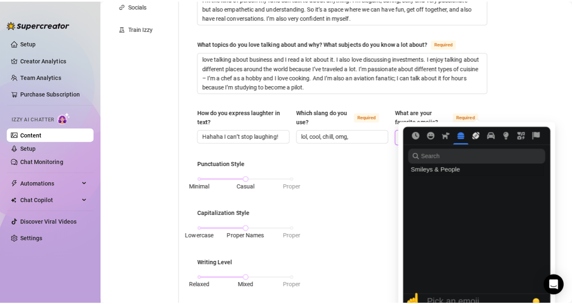
scroll to position [1396, 0]
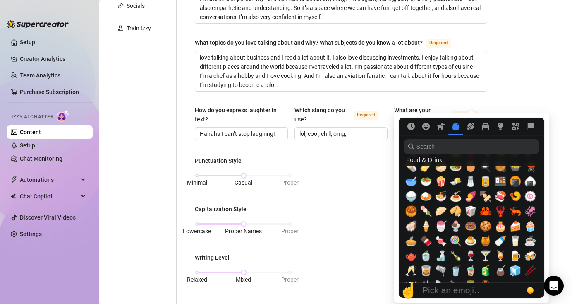
click at [454, 128] on icon "Food & Drink" at bounding box center [456, 126] width 7 height 7
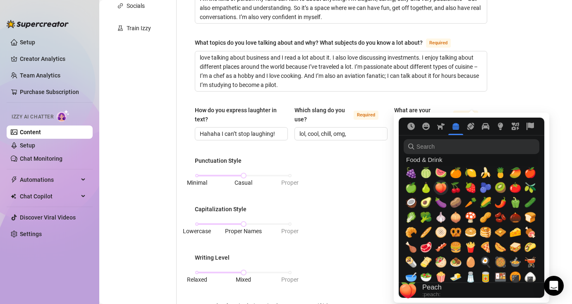
click at [442, 188] on span "🍑" at bounding box center [441, 188] width 12 height 12
click at [452, 188] on span "🍒" at bounding box center [456, 188] width 12 height 12
click at [423, 127] on icon "Smileys & People" at bounding box center [426, 126] width 7 height 7
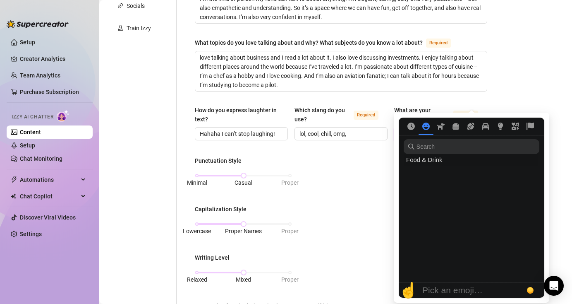
scroll to position [27, 0]
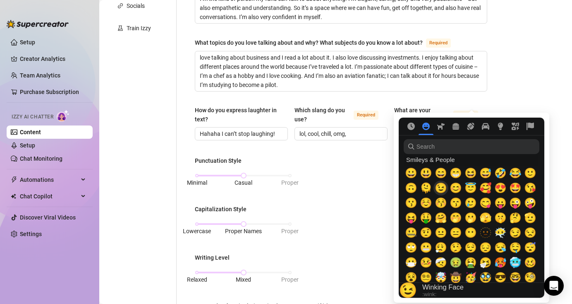
click at [444, 185] on span "😉" at bounding box center [441, 188] width 12 height 12
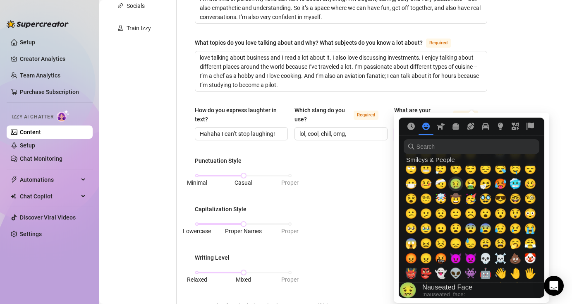
scroll to position [256, 0]
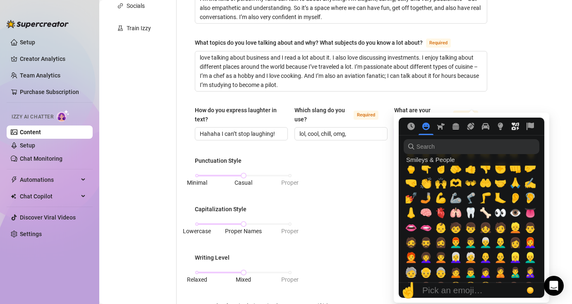
click at [516, 127] on icon "Symbols" at bounding box center [515, 126] width 7 height 7
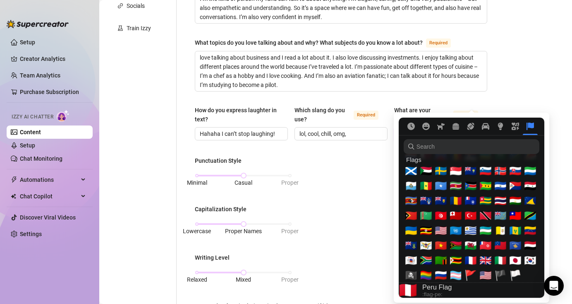
scroll to position [3124, 0]
click at [518, 125] on icon "Symbols" at bounding box center [515, 126] width 7 height 7
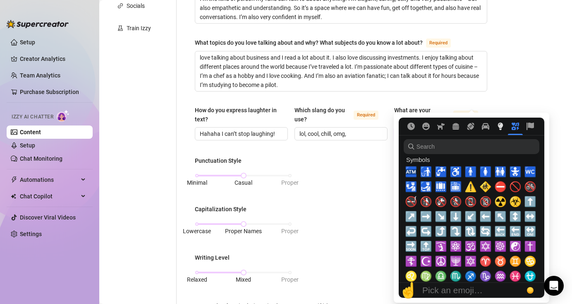
click at [501, 125] on icon "Objects" at bounding box center [500, 126] width 5 height 7
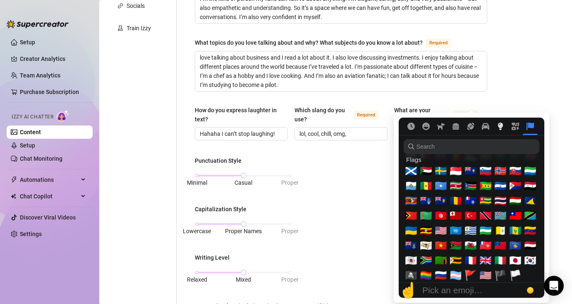
click at [500, 128] on icon "Objects" at bounding box center [500, 126] width 7 height 7
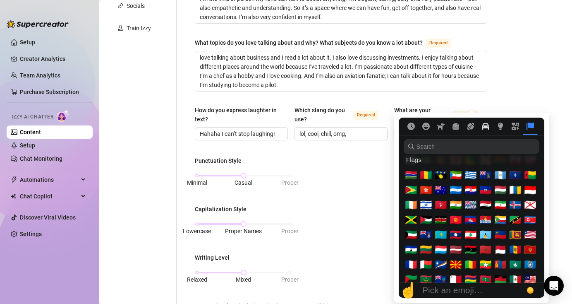
click at [485, 127] on icon "Travel & Places" at bounding box center [485, 126] width 7 height 7
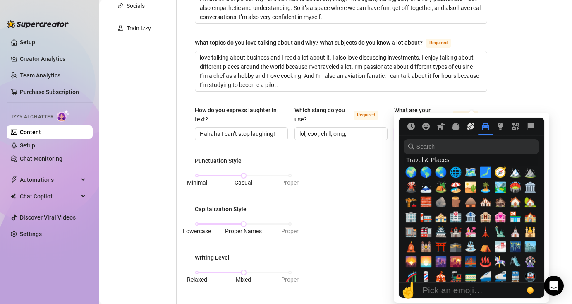
click at [473, 126] on icon "Activity" at bounding box center [471, 126] width 7 height 7
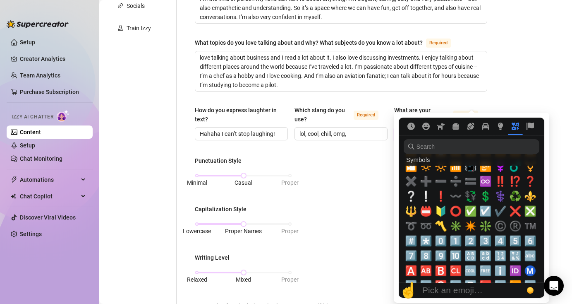
scroll to position [2557, 0]
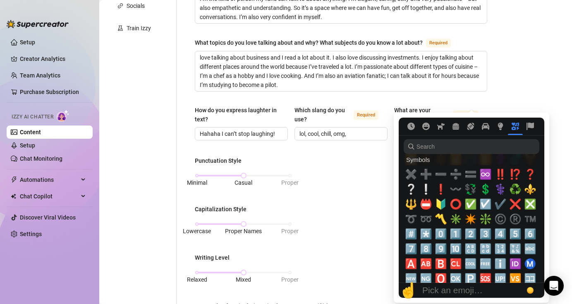
type input "😘🥰😜😈🥵👄🍑🍒😉"
click at [484, 144] on input "search" at bounding box center [472, 146] width 136 height 15
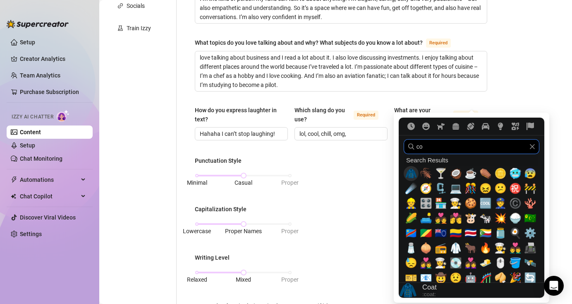
type input "c"
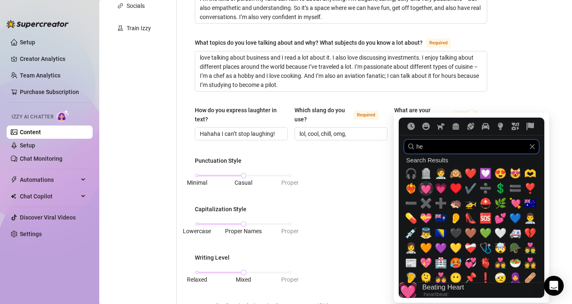
type input "he"
click at [425, 190] on span "💓" at bounding box center [426, 189] width 12 height 12
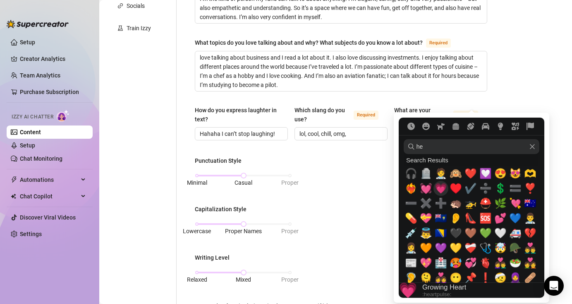
click at [440, 189] on span "💗" at bounding box center [441, 189] width 12 height 12
type input "😘🥰😜😈🥵👄🍑🍒😉💓💗"
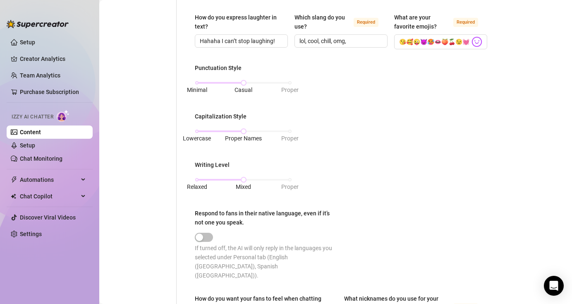
scroll to position [318, 0]
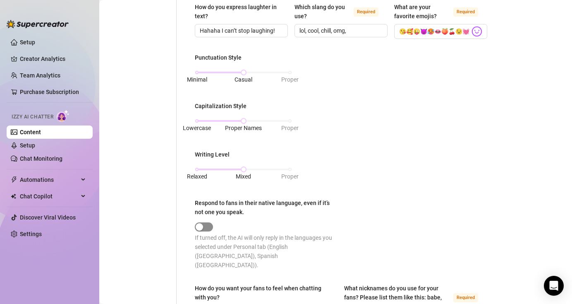
type input "😘🥰😜😈🥵👄🍑🍒😉💓💗"
click at [202, 226] on div "button" at bounding box center [199, 226] width 7 height 7
click at [201, 226] on div "button" at bounding box center [199, 226] width 7 height 7
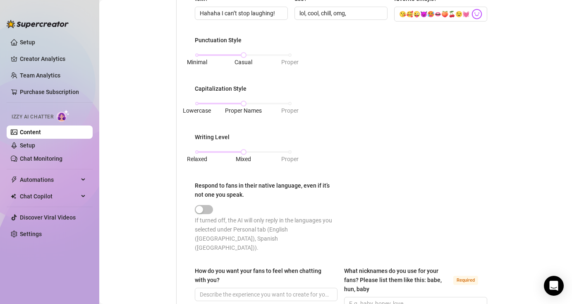
scroll to position [446, 0]
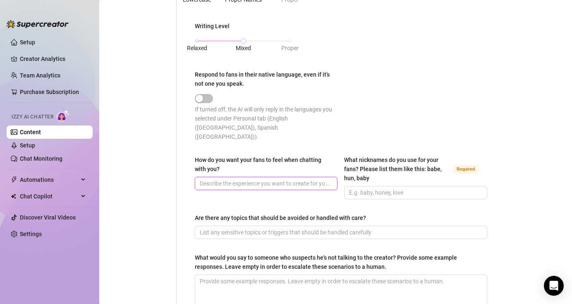
click at [239, 179] on input "How do you want your fans to feel when chatting with you?" at bounding box center [265, 183] width 131 height 9
click at [284, 179] on input "How do you want your fans to feel when chatting with you?" at bounding box center [265, 183] width 131 height 9
paste input "I want them to feel like, ‘Wow, this girl is different.’ Even if we get off tog…"
type input "I want them to feel like, ‘Wow, this girl is different.’ Even if we get off tog…"
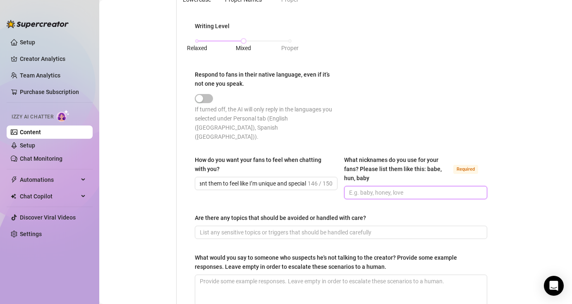
scroll to position [0, 0]
click at [387, 188] on input "What nicknames do you use for your fans? Please list them like this: babe, hun,…" at bounding box center [414, 192] width 131 height 9
type input "Babe, darling"
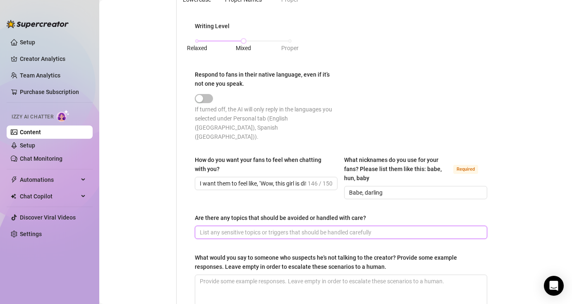
click at [269, 228] on input "Are there any topics that should be avoided or handled with care?" at bounding box center [340, 232] width 281 height 9
click at [257, 228] on input "Are there any topics that should be avoided or handled with care?" at bounding box center [340, 232] width 281 height 9
paste input "I prefer not to talk about my family, and I never make jokes about them. I also…"
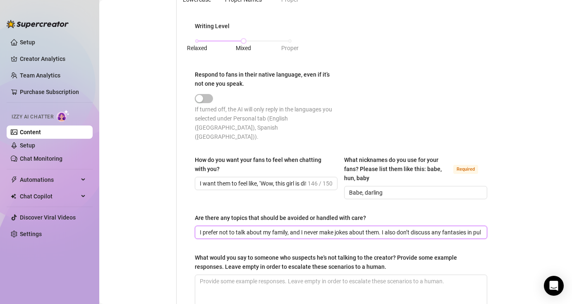
scroll to position [0, 17]
type input "I prefer not to talk about my family, and I never make jokes about them. I also…"
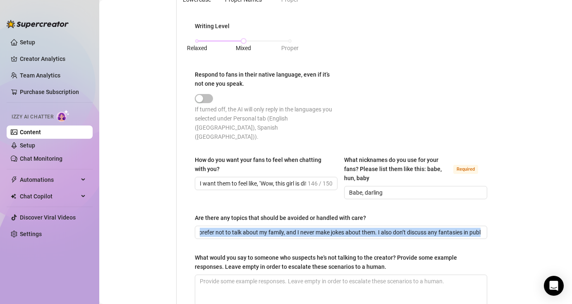
drag, startPoint x: 476, startPoint y: 220, endPoint x: 387, endPoint y: 234, distance: 90.1
click at [301, 226] on span "I prefer not to talk about my family, and I never make jokes about them. I also…" at bounding box center [341, 232] width 293 height 13
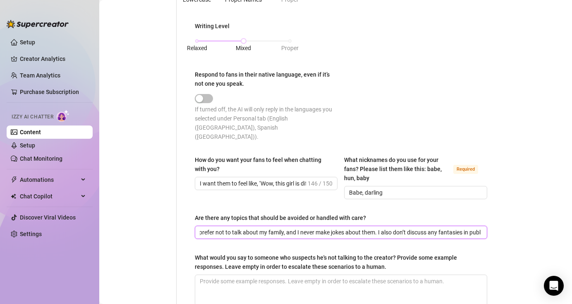
scroll to position [0, 17]
click at [347, 228] on input "I prefer not to talk about my family, and I never make jokes about them. I also…" at bounding box center [340, 232] width 281 height 9
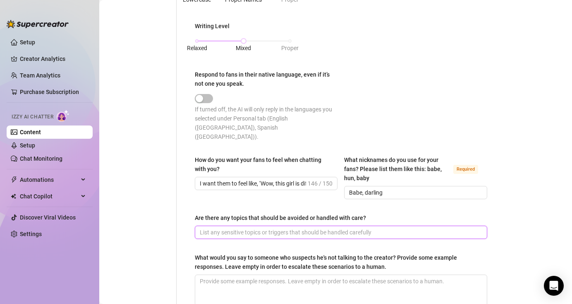
scroll to position [0, 0]
paste input "I prefer not to talk about my family, and I never make jokes about them. I also…"
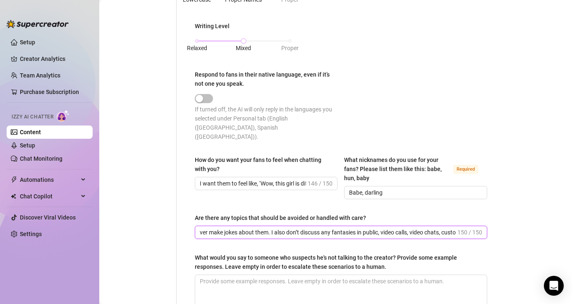
scroll to position [0, 119]
click at [439, 228] on input "I prefer not to talk about my family, and I never make jokes about them. I also…" at bounding box center [328, 232] width 256 height 9
click at [458, 228] on span "149 / 150" at bounding box center [470, 232] width 25 height 9
click at [452, 226] on span "I prefer not to talk about my family, and I never make jokes about them. I also…" at bounding box center [341, 232] width 293 height 13
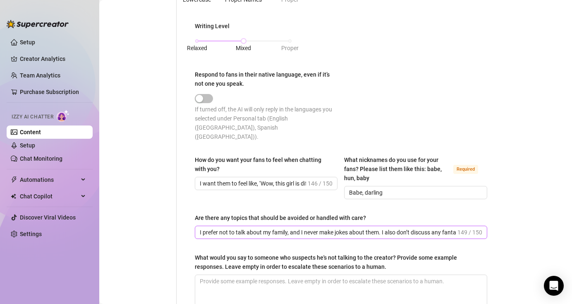
click at [452, 226] on span "I prefer not to talk about my family, and I never make jokes about them. I also…" at bounding box center [341, 232] width 293 height 13
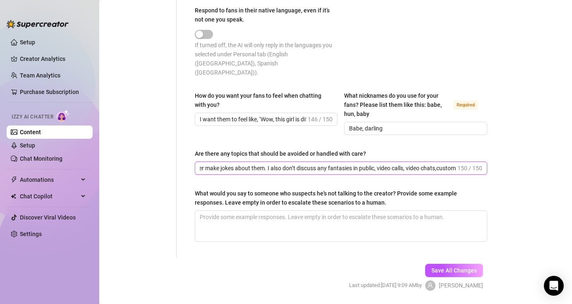
scroll to position [526, 0]
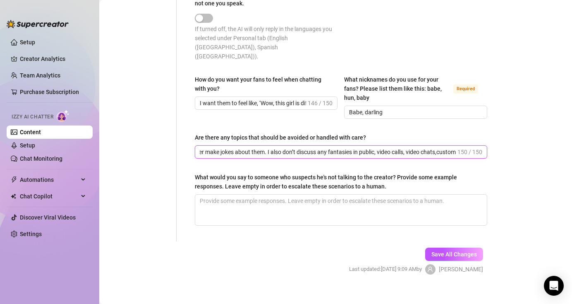
type input "I prefer not to talk about my family, and I never make jokes about them. I also…"
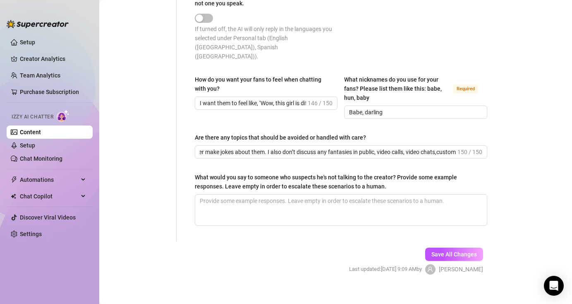
scroll to position [0, 0]
click at [406, 176] on div "What would you say to someone who suspects he's not talking to the creator? Pro…" at bounding box center [338, 182] width 287 height 18
click at [406, 195] on textarea "What would you say to someone who suspects he's not talking to the creator? Pro…" at bounding box center [341, 210] width 292 height 31
click at [227, 203] on textarea "What would you say to someone who suspects he's not talking to the creator? Pro…" at bounding box center [341, 210] width 292 height 31
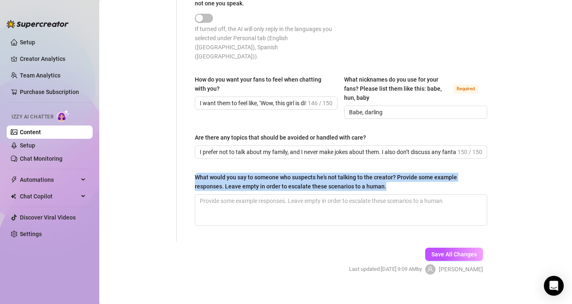
drag, startPoint x: 383, startPoint y: 176, endPoint x: 195, endPoint y: 165, distance: 189.1
copy div "What would you say to someone who suspects he's not talking to the creator? Pro…"
click at [450, 251] on span "Save All Changes" at bounding box center [455, 254] width 46 height 7
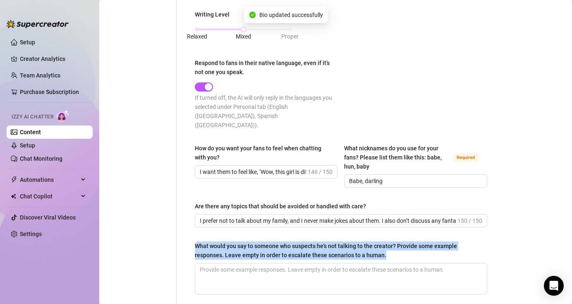
type input "Hahaha I can’t stop laughing!"
type input "lol, cool, chill, omg,"
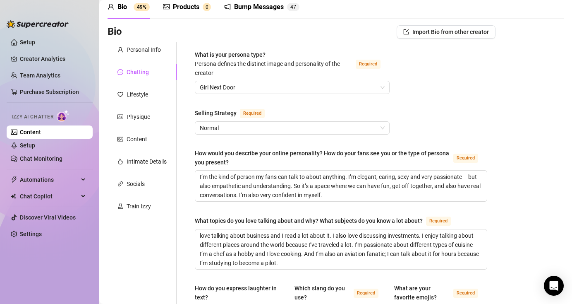
scroll to position [0, 0]
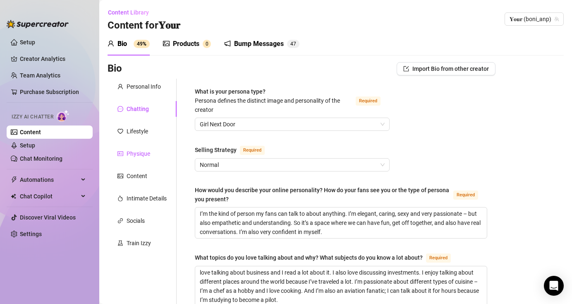
click at [146, 153] on div "Physique" at bounding box center [139, 153] width 24 height 9
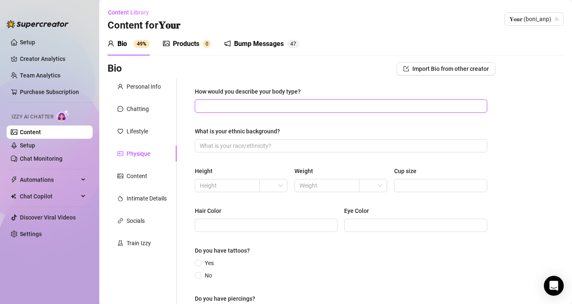
click at [228, 108] on input "How would you describe your body type?" at bounding box center [340, 105] width 281 height 9
click at [237, 102] on input "How would you describe your body type?" at bounding box center [340, 105] width 281 height 9
paste input "I’m a brunette with an athletic body and a big booty that I work on at the gym …"
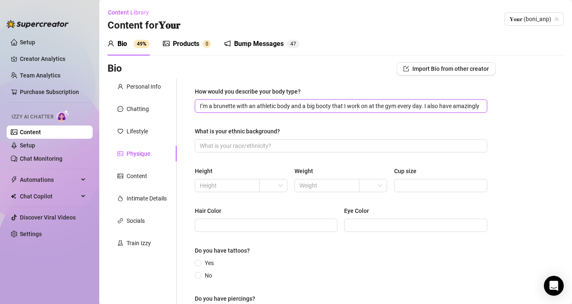
scroll to position [0, 34]
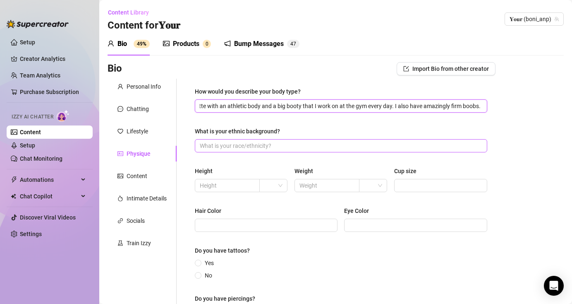
type input "I’m a brunette with an athletic body and a big booty that I work on at the gym …"
click at [247, 149] on input "What is your ethnic background?" at bounding box center [340, 145] width 281 height 9
click at [250, 142] on input "What is your ethnic background?" at bounding box center [340, 145] width 281 height 9
paste input "half Latina and half Spanish"
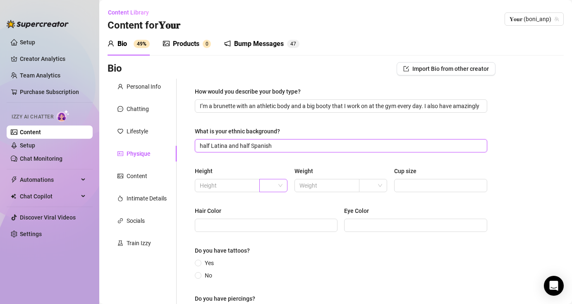
type input "half Latina and half Spanish"
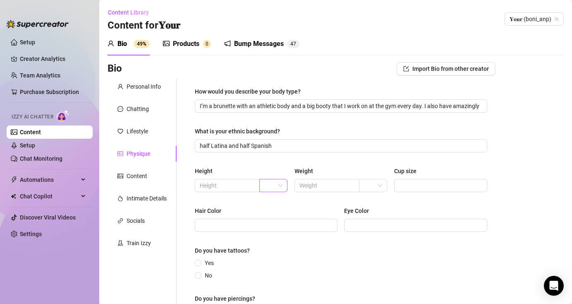
click at [270, 185] on input "search" at bounding box center [269, 185] width 10 height 12
click at [273, 201] on div "cm" at bounding box center [272, 201] width 14 height 9
click at [232, 183] on input "text" at bounding box center [226, 185] width 53 height 9
type input "170"
click at [328, 182] on input "text" at bounding box center [326, 185] width 53 height 9
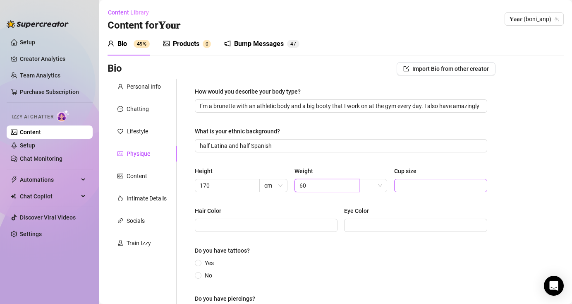
type input "60"
click at [422, 188] on input "Cup size" at bounding box center [440, 185] width 82 height 9
type input "38c"
click at [281, 234] on div "Hair Color [MEDICAL_DATA]" at bounding box center [341, 222] width 293 height 33
click at [281, 228] on input "Hair Color" at bounding box center [265, 225] width 131 height 9
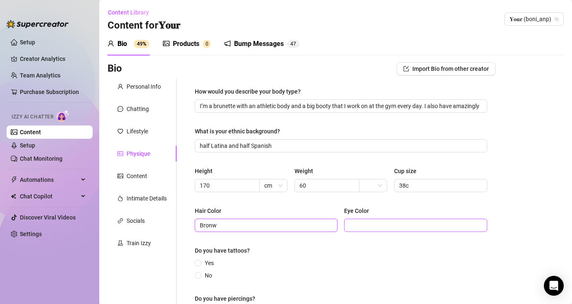
type input "Bronw"
click at [390, 226] on input "Eye Color" at bounding box center [414, 225] width 131 height 9
type input "dark bronw"
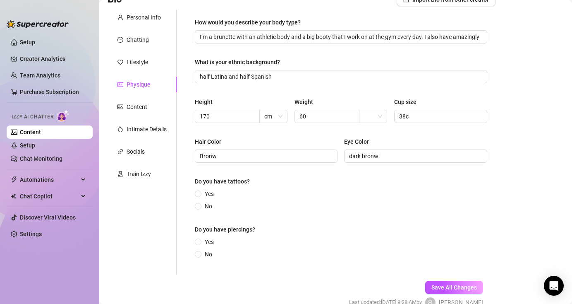
scroll to position [70, 0]
click at [199, 205] on input "No" at bounding box center [198, 206] width 3 height 5
radio input "true"
drag, startPoint x: 200, startPoint y: 254, endPoint x: 204, endPoint y: 248, distance: 7.5
click at [201, 254] on span at bounding box center [198, 253] width 7 height 7
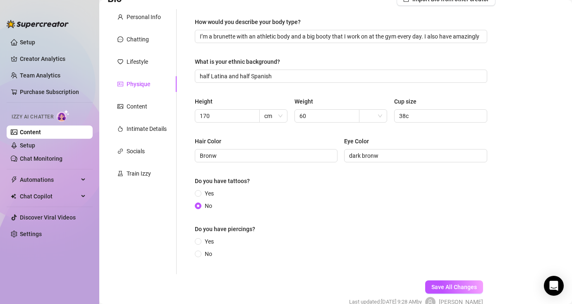
click at [200, 254] on input "No" at bounding box center [198, 254] width 3 height 5
radio input "true"
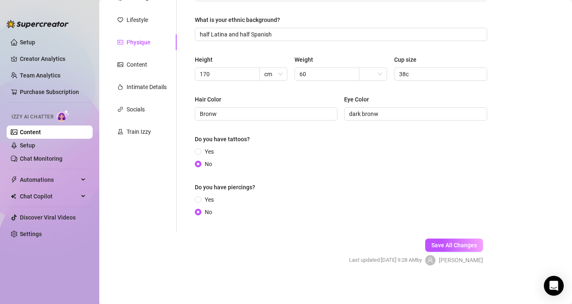
scroll to position [112, 0]
click at [353, 114] on input "dark bronw" at bounding box center [414, 112] width 131 height 9
click at [380, 114] on input "dark bronw" at bounding box center [414, 112] width 131 height 9
type input "d"
type input "Dark bronw"
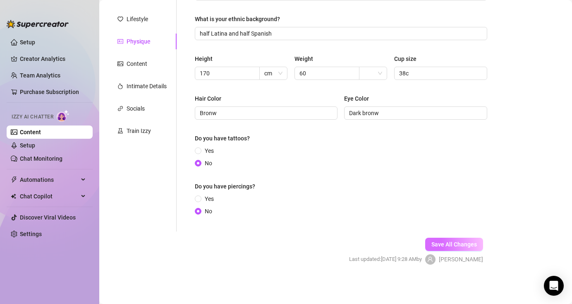
click at [450, 242] on span "Save All Changes" at bounding box center [455, 244] width 46 height 7
type input "Dark bronw"
click at [149, 62] on div "Content" at bounding box center [142, 64] width 69 height 16
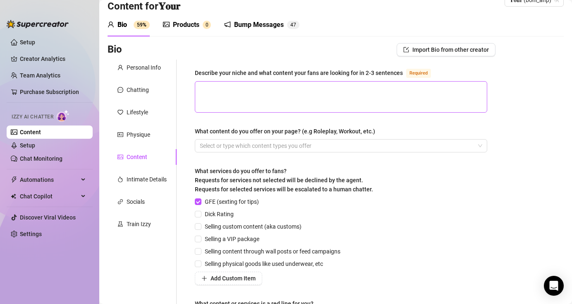
scroll to position [0, 0]
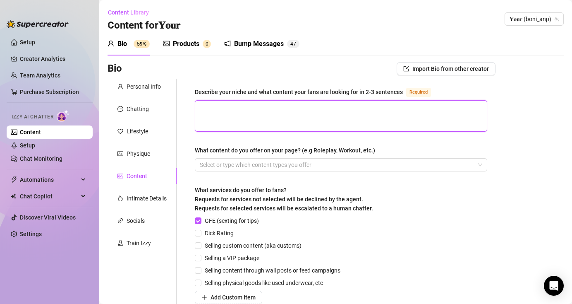
click at [214, 106] on textarea "Describe your niche and what content your fans are looking for in 2-3 sentences…" at bounding box center [341, 116] width 292 height 31
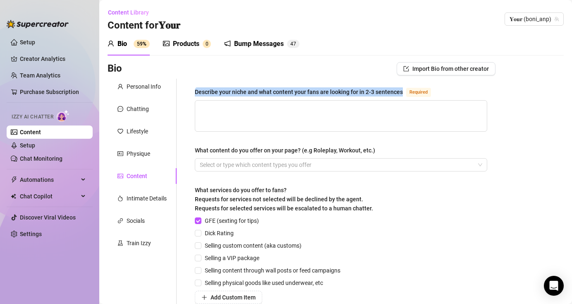
drag, startPoint x: 195, startPoint y: 91, endPoint x: 401, endPoint y: 92, distance: 206.1
click at [401, 92] on div "Describe your niche and what content your fans are looking for in 2-3 sentences" at bounding box center [299, 91] width 208 height 9
copy div "Describe your niche and what content your fans are looking for in 2-3 sentences"
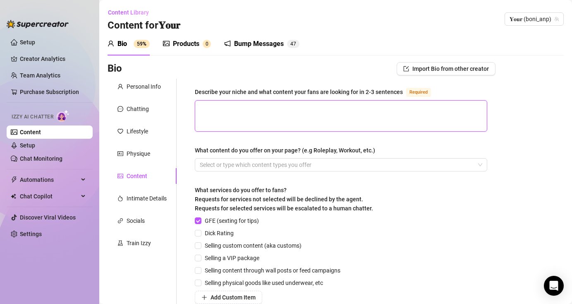
click at [208, 108] on textarea "Describe your niche and what content your fans are looking for in 2-3 sentences…" at bounding box center [341, 116] width 292 height 31
paste textarea "My niche is sexy home and kitchen content"
type textarea "My niche is sexy home and kitchen content"
click at [259, 108] on textarea "My niche is sexy home and kitchen content" at bounding box center [341, 116] width 292 height 31
type textarea "My niche is sexy home and kitchen content"
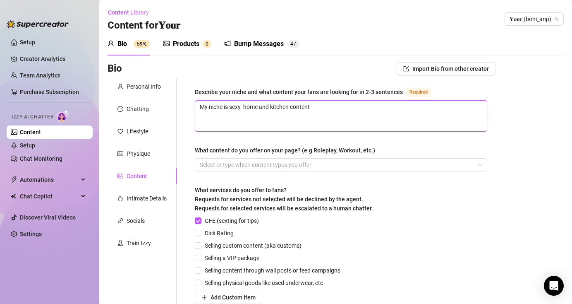
type textarea "My niche is sexy g home and kitchen content"
type textarea "My niche is sexy gf home and kitchen content"
type textarea "My niche is sexy gf o home and kitchen content"
type textarea "My niche is sexy gf or home and kitchen content"
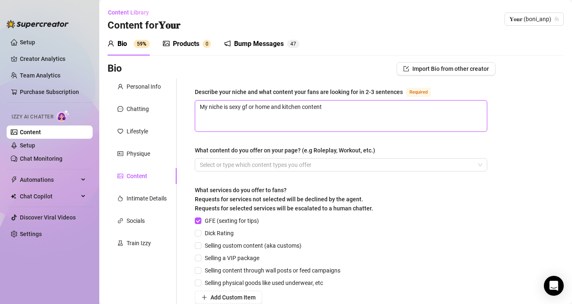
type textarea "My niche is sexy gf or home and kitchen content"
type textarea "My niche is sexy gf or w home and kitchen content"
type textarea "My niche is sexy gf or wi home and kitchen content"
type textarea "My niche is sexy gf or wif home and kitchen content"
type textarea "My niche is sexy gf or wife home and kitchen content"
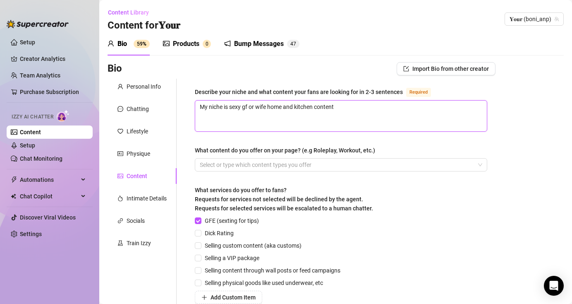
type textarea "My niche is sexy gf or wife home and kitchen content"
click at [354, 111] on textarea "My niche is sexy gf or wife home and kitchen content" at bounding box center [341, 116] width 292 height 31
type textarea "My niche is sexy gf or wife home and kitchen conten"
type textarea "My niche is sexy gf or wife home and kitchen [PERSON_NAME]"
type textarea "My niche is sexy gf or wife home and kitchen cont"
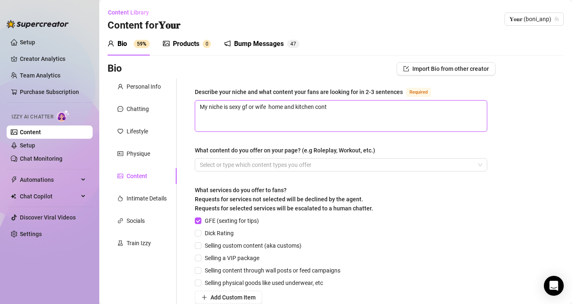
type textarea "My niche is sexy gf or wife home and kitchen con"
type textarea "My niche is sexy gf or wife home and kitchen co"
type textarea "My niche is sexy gf or wife home and kitchen c"
type textarea "My niche is sexy gf or wife home and kitchen"
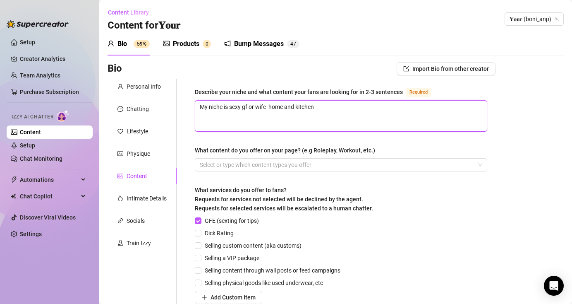
type textarea "My niche is sexy gf or wife home and kitche"
type textarea "My niche is sexy gf or wife home and kitch"
type textarea "My niche is sexy gf or wife home and kitc"
type textarea "My niche is sexy gf or wife home and kit"
type textarea "My niche is sexy gf or wife home and ki"
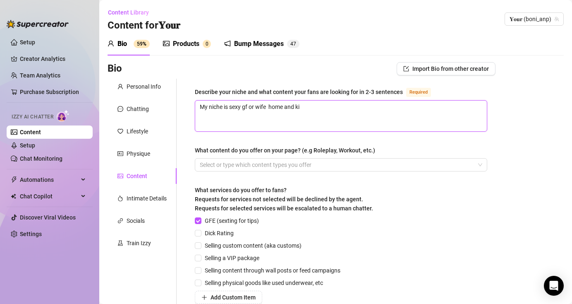
type textarea "My niche is sexy gf or wife home and k"
type textarea "My niche is sexy gf or wife home and"
type textarea "My niche is sexy gf or wife home an"
type textarea "My niche is sexy gf or wife home a"
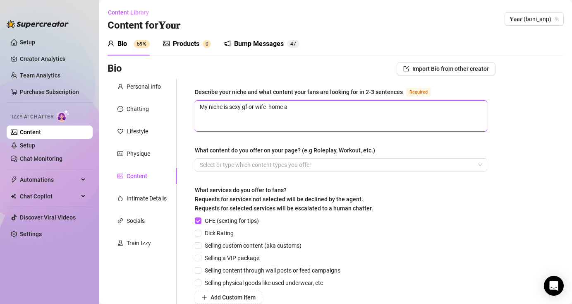
type textarea "My niche is sexy gf or wife home"
type textarea "My niche is sexy gf or wife hom"
type textarea "My niche is sexy gf or wife home"
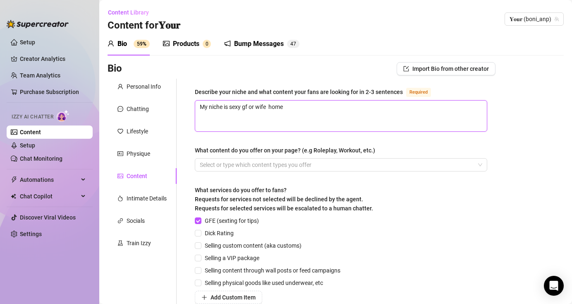
click at [334, 113] on textarea "My niche is sexy gf or wife home" at bounding box center [341, 116] width 292 height 31
type textarea "My niche is sexy gf or wife home"
type textarea "My niche is sexy gf or wife home a"
type textarea "My niche is sexy gf or wife home al"
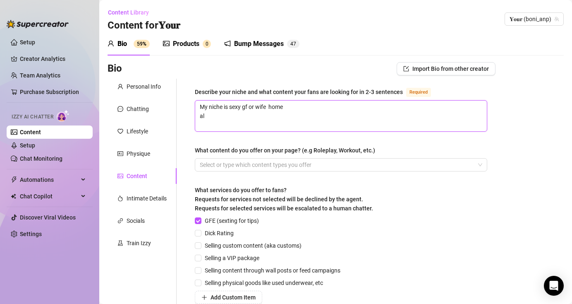
type textarea "My niche is sexy gf or wife home als"
type textarea "My niche is sexy gf or wife home also"
paste textarea "I have all kinds of content – solo videos, videos with men, [DEMOGRAPHIC_DATA] …"
type textarea "My niche is sexy gf or wife home also I have all kinds of content – solo videos…"
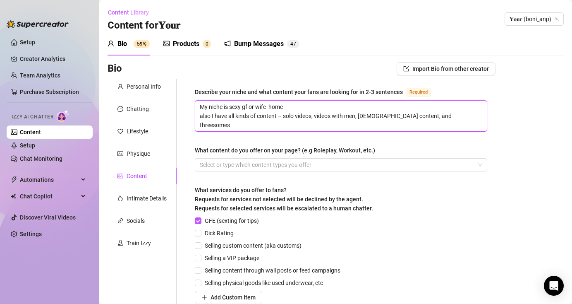
click at [448, 120] on textarea "My niche is sexy gf or wife home also I have all kinds of content – solo videos…" at bounding box center [341, 116] width 292 height 31
type textarea "My niche is sexy gf or wife home also I have all kinds of content – solo videos…"
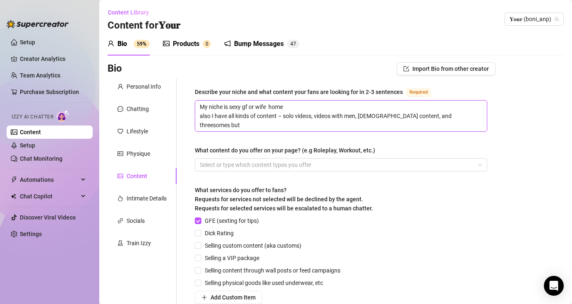
type textarea "My niche is sexy gf or wife home also I have all kinds of content – solo videos…"
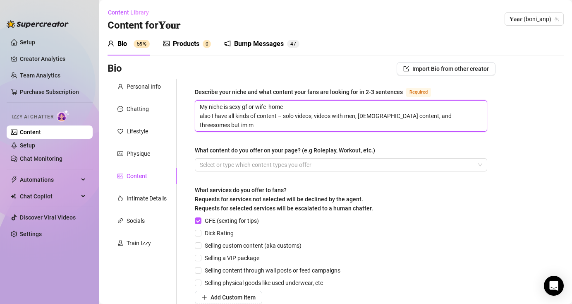
type textarea "My niche is sexy gf or wife home also I have all kinds of content – solo videos…"
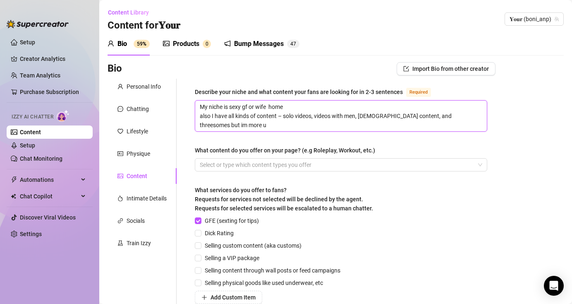
type textarea "My niche is sexy gf or wife home also I have all kinds of content – solo videos…"
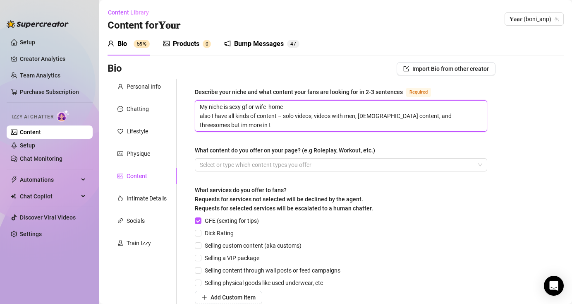
type textarea "My niche is sexy gf or wife home also I have all kinds of content – solo videos…"
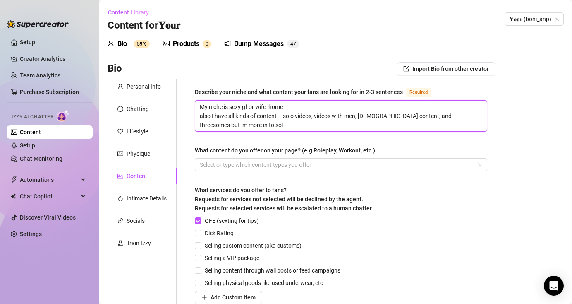
type textarea "My niche is sexy gf or wife home also I have all kinds of content – solo videos…"
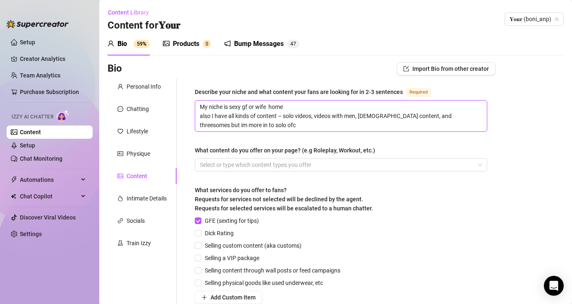
type textarea "My niche is sexy gf or wife home also I have all kinds of content – solo videos…"
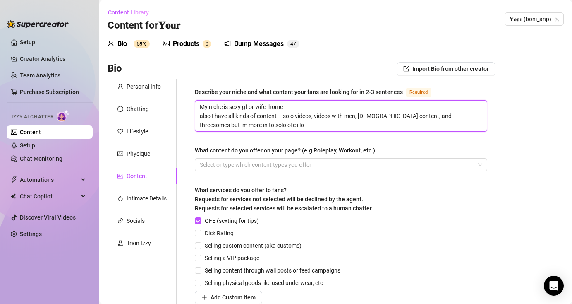
type textarea "My niche is sexy gf or wife home also I have all kinds of content – solo videos…"
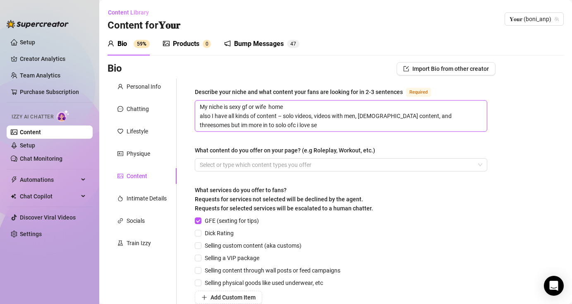
type textarea "My niche is sexy gf or wife home also I have all kinds of content – solo videos…"
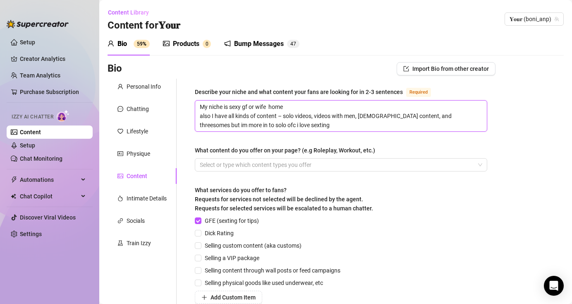
type textarea "My niche is sexy gf or wife home also I have all kinds of content – solo videos…"
drag, startPoint x: 287, startPoint y: 115, endPoint x: 321, endPoint y: 124, distance: 35.0
click at [321, 124] on textarea "My niche is sexy gf or wife home also I have all kinds of content – solo videos…" at bounding box center [341, 116] width 292 height 31
click at [284, 125] on textarea "My niche is sexy gf or wife home also I have all kinds of content – solo videos…" at bounding box center [341, 116] width 292 height 31
drag, startPoint x: 285, startPoint y: 116, endPoint x: 405, endPoint y: 121, distance: 119.7
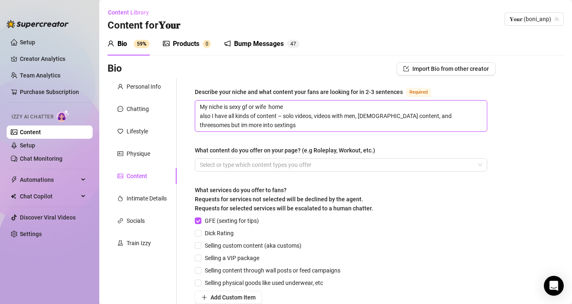
click at [405, 121] on textarea "My niche is sexy gf or wife home also I have all kinds of content – solo videos…" at bounding box center [341, 116] width 292 height 31
click at [279, 161] on div at bounding box center [337, 165] width 281 height 12
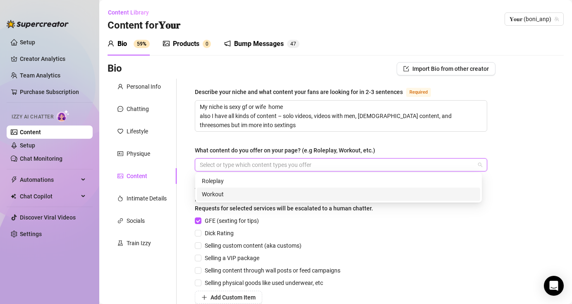
click at [249, 193] on div "Workout" at bounding box center [339, 194] width 274 height 9
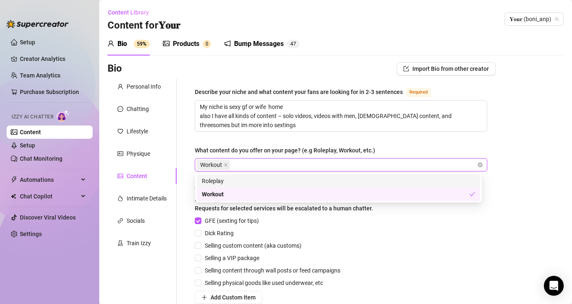
click at [254, 181] on div "Roleplay" at bounding box center [339, 180] width 274 height 9
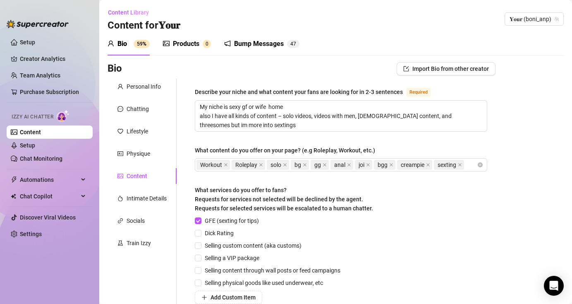
click at [547, 131] on div "Bio Import Bio from other creator Personal Info Chatting Lifestyle Physique Con…" at bounding box center [336, 234] width 457 height 345
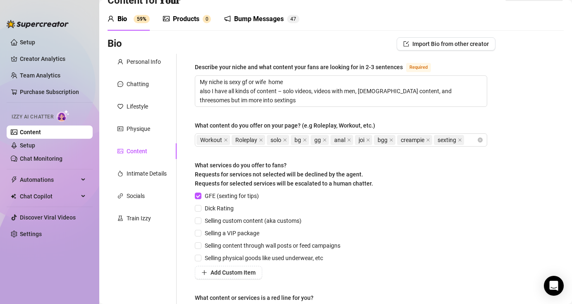
scroll to position [25, 0]
click at [468, 140] on input "What content do you offer on your page? (e.g Roleplay, Workout, etc.)" at bounding box center [467, 140] width 2 height 10
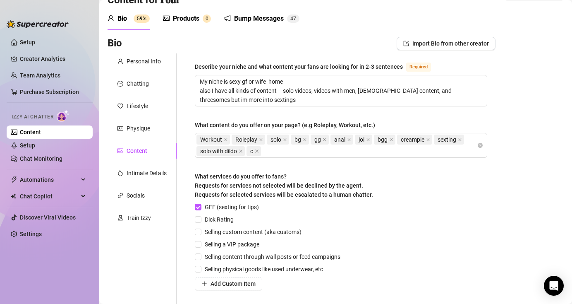
click at [520, 130] on div "Bio Import Bio from other creator Personal Info Chatting Lifestyle Physique Con…" at bounding box center [336, 215] width 457 height 356
click at [259, 150] on icon "close" at bounding box center [257, 151] width 4 height 4
click at [197, 219] on input "Dick Rating" at bounding box center [198, 219] width 6 height 6
click at [198, 232] on input "Selling custom content (aka customs)" at bounding box center [198, 231] width 6 height 6
click at [200, 245] on input "Selling a VIP package" at bounding box center [198, 244] width 6 height 6
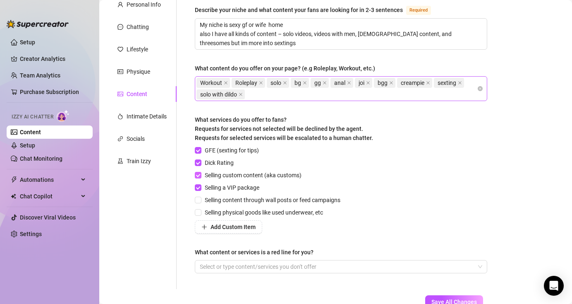
scroll to position [96, 0]
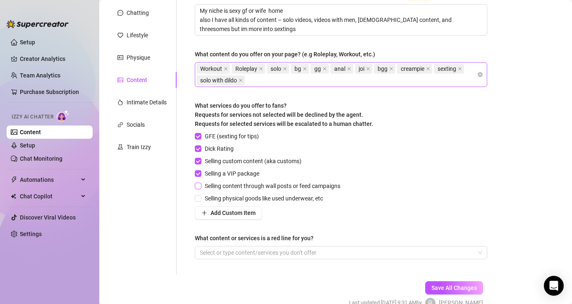
click at [199, 187] on input "Selling content through wall posts or feed campaigns" at bounding box center [198, 186] width 6 height 6
click at [226, 214] on span "Add Custom Item" at bounding box center [233, 212] width 45 height 7
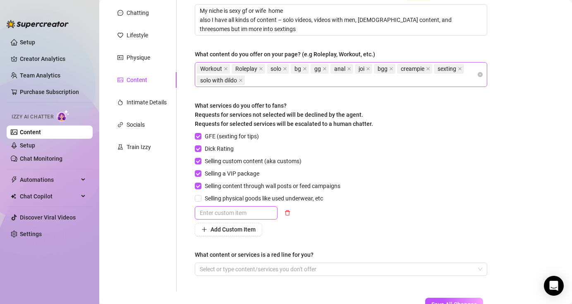
click at [241, 218] on input "text" at bounding box center [236, 212] width 83 height 13
click at [253, 231] on span "Add Custom Item" at bounding box center [233, 229] width 45 height 7
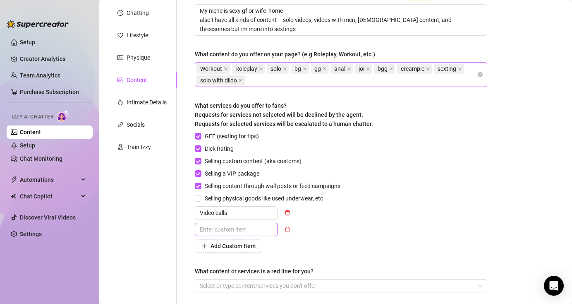
click at [248, 233] on input "text" at bounding box center [236, 229] width 83 height 13
click at [364, 197] on div "GFE (sexting for tips) Dick Rating Selling custom content (aka customs) Selling…" at bounding box center [341, 192] width 293 height 121
click at [289, 212] on icon "delete" at bounding box center [288, 213] width 6 height 6
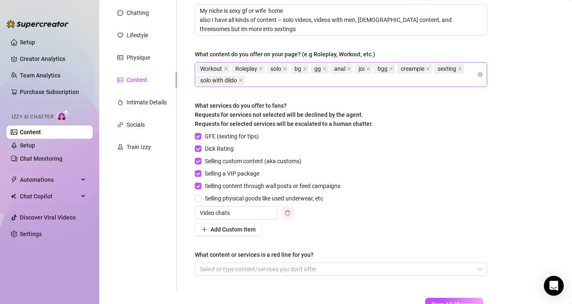
click at [289, 210] on icon "delete" at bounding box center [287, 212] width 5 height 5
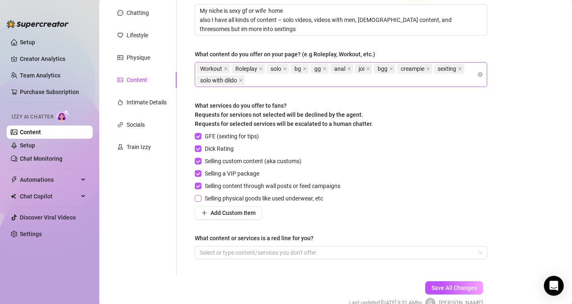
click at [200, 197] on input "Selling physical goods like used underwear, etc" at bounding box center [198, 198] width 6 height 6
click at [219, 212] on span "Add Custom Item" at bounding box center [233, 212] width 45 height 7
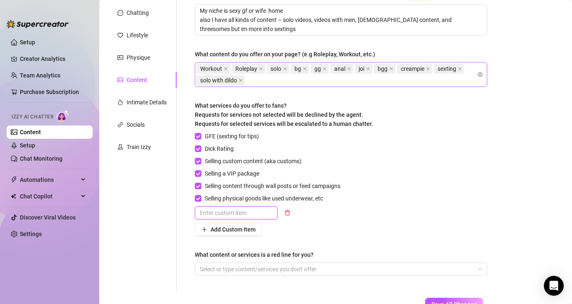
click at [225, 213] on input "text" at bounding box center [236, 212] width 83 height 13
click at [242, 229] on span "Add Custom Item" at bounding box center [233, 229] width 45 height 7
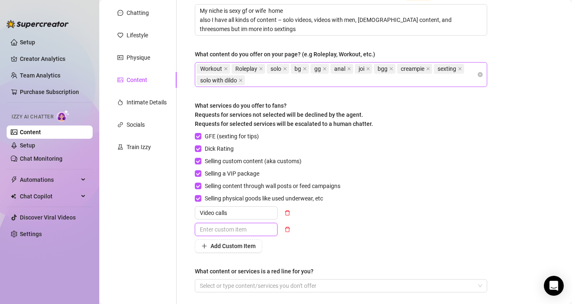
click at [236, 228] on input "text" at bounding box center [236, 229] width 83 height 13
click at [418, 213] on div "GFE (sexting for tips) Dick Rating Selling custom content (aka customs) Selling…" at bounding box center [341, 192] width 293 height 121
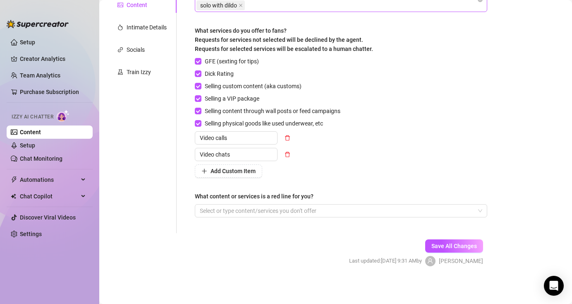
scroll to position [172, 0]
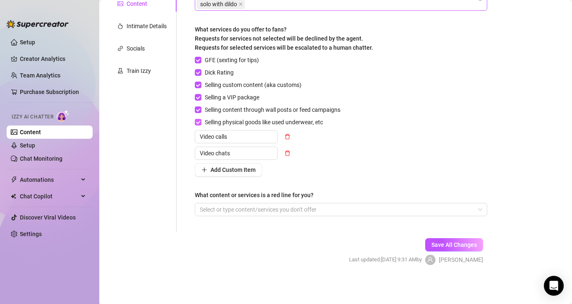
click at [197, 122] on input "Selling physical goods like used underwear, etc" at bounding box center [198, 122] width 6 height 6
click at [196, 121] on input "Selling physical goods like used underwear, etc" at bounding box center [198, 122] width 6 height 6
click at [269, 208] on div at bounding box center [337, 210] width 281 height 12
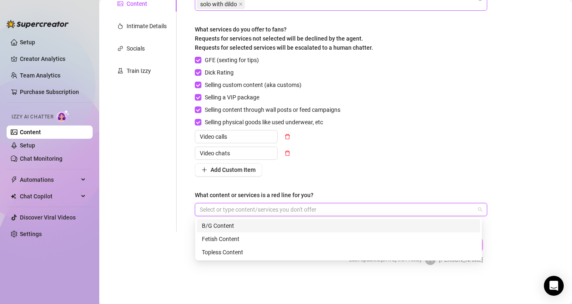
click at [501, 155] on div "Bio Import Bio from other creator Personal Info Chatting Lifestyle Physique Con…" at bounding box center [336, 84] width 457 height 389
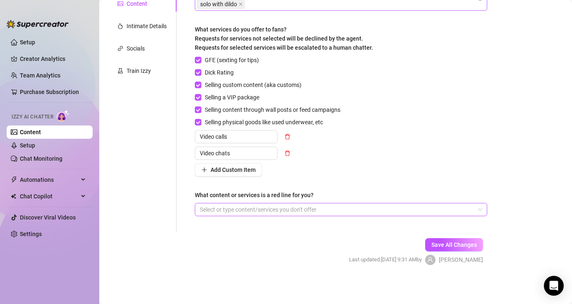
click at [252, 208] on div at bounding box center [337, 210] width 281 height 12
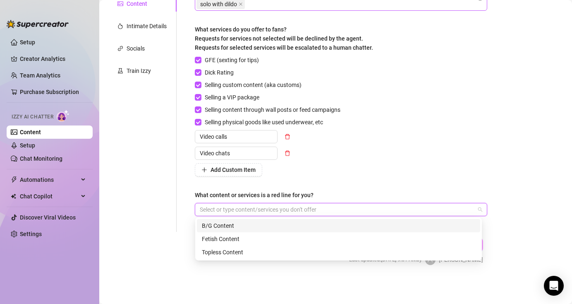
paste input "search"
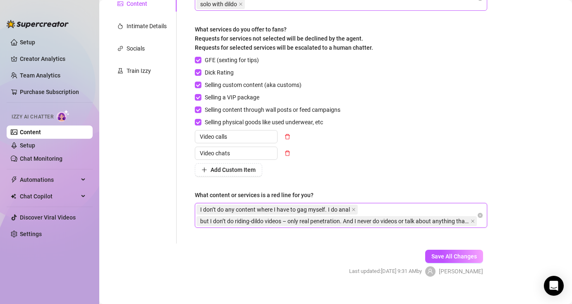
click at [431, 221] on span "but I don’t do riding-dildo videos – only real penetration. And I never do vide…" at bounding box center [334, 220] width 269 height 9
click at [514, 164] on div "Bio Import Bio from other creator Personal Info Chatting Lifestyle Physique Con…" at bounding box center [336, 90] width 457 height 401
click at [455, 256] on span "Save All Changes" at bounding box center [455, 256] width 46 height 7
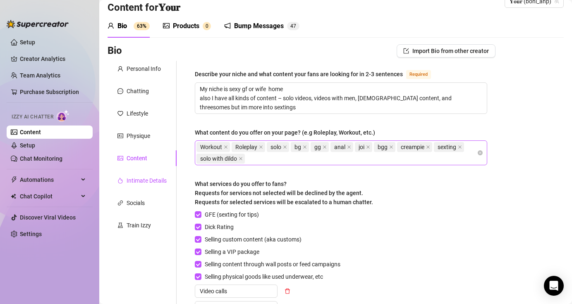
click at [148, 177] on div "Intimate Details" at bounding box center [147, 180] width 40 height 9
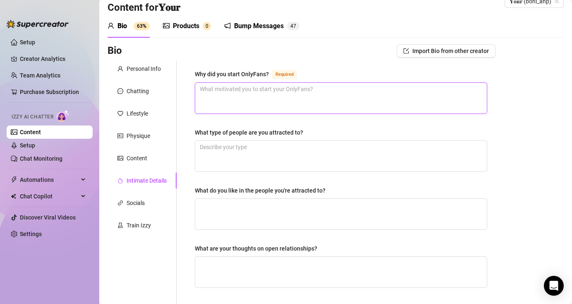
click at [343, 94] on textarea "Why did you start OnlyFans? Required" at bounding box center [341, 98] width 292 height 31
click at [283, 97] on textarea "Why did you start OnlyFans? Required" at bounding box center [341, 98] width 292 height 31
paste textarea "I actually started on OnlyFans out of curiosity, because I wanted to make some …"
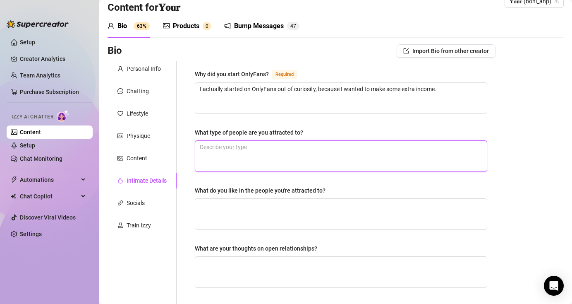
click at [265, 150] on textarea "What type of people are you attracted to?" at bounding box center [341, 156] width 292 height 31
click at [247, 147] on textarea "What type of people are you attracted to?" at bounding box center [341, 156] width 292 height 31
paste textarea "I like people who are mature, fun, full of excitement for life, and who love se…"
drag, startPoint x: 445, startPoint y: 147, endPoint x: 193, endPoint y: 142, distance: 252.1
click at [193, 142] on div "Why did you start OnlyFans? Required I actually started on OnlyFans out of curi…" at bounding box center [341, 269] width 309 height 416
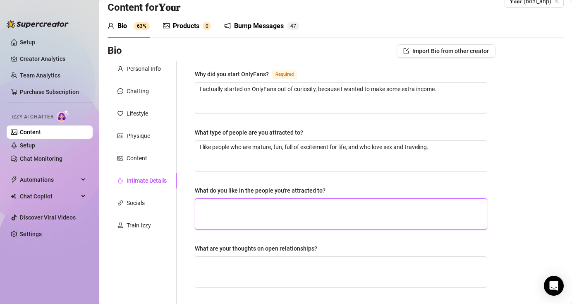
click at [246, 220] on textarea "What do you like in the people you're attracted to?" at bounding box center [341, 214] width 292 height 31
paste textarea "I like people who are mature, fun, full of excitement for life, and who love se…"
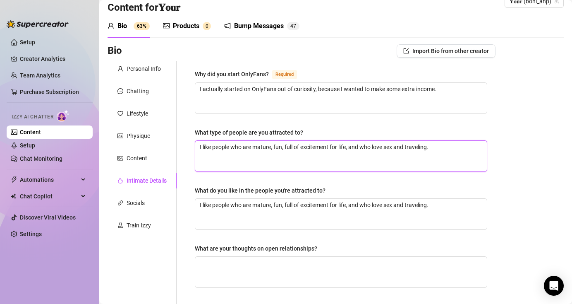
drag, startPoint x: 436, startPoint y: 148, endPoint x: 192, endPoint y: 147, distance: 243.8
click at [192, 147] on div "Why did you start OnlyFans? Required I actually started on OnlyFans out of curi…" at bounding box center [341, 269] width 309 height 416
click at [265, 148] on textarea "What type of people are you attracted to?" at bounding box center [341, 156] width 292 height 31
paste textarea "Usually, I’m into smart, handsome, and funny people"
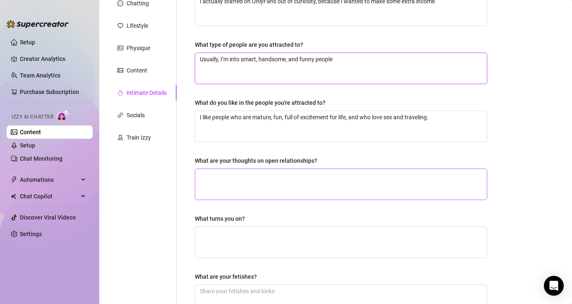
scroll to position [136, 0]
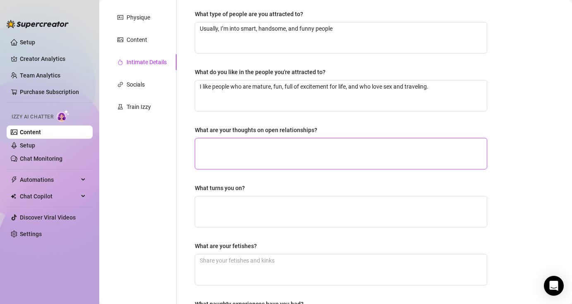
click at [273, 149] on textarea "What are your thoughts on open relationships?" at bounding box center [341, 153] width 292 height 31
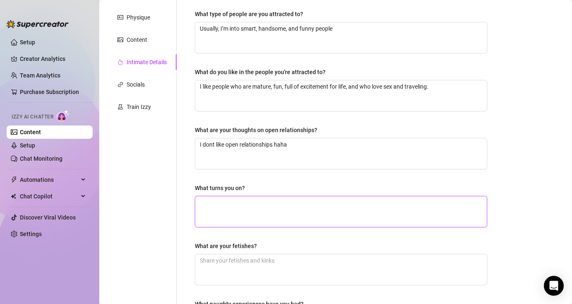
click at [268, 209] on textarea "What turns you on?" at bounding box center [341, 211] width 292 height 31
click at [245, 209] on textarea "What turns you on?" at bounding box center [341, 211] width 292 height 31
paste textarea "I get turned on by a man who knows how to take control, but also lets me take i…"
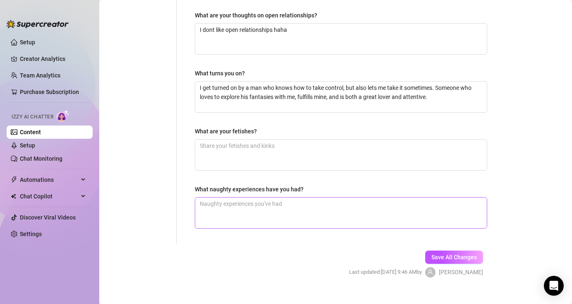
scroll to position [263, 0]
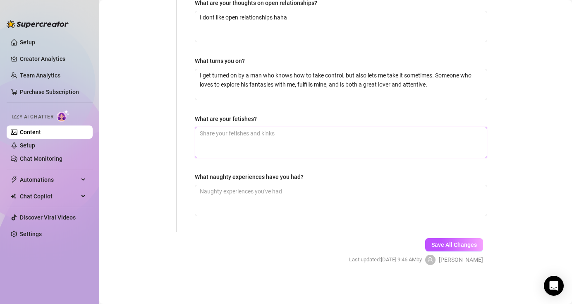
click at [271, 139] on textarea "What are your fetishes?" at bounding box center [341, 142] width 292 height 31
click at [347, 149] on textarea "What are your fetishes?" at bounding box center [341, 142] width 292 height 31
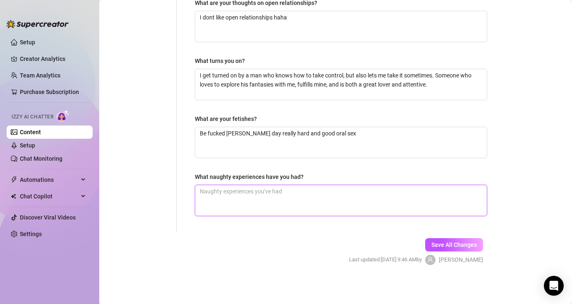
click at [286, 193] on textarea "What naughty experiences have you had?" at bounding box center [341, 200] width 292 height 31
click at [334, 197] on textarea "What naughty experiences have you had?" at bounding box center [341, 200] width 292 height 31
paste textarea "My naughtiest experiences are in my videos – I’ve had many, but the best one wa…"
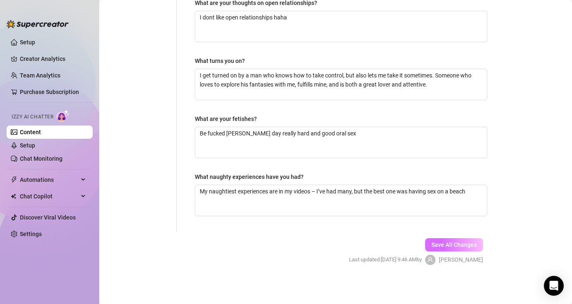
click at [466, 245] on span "Save All Changes" at bounding box center [455, 244] width 46 height 7
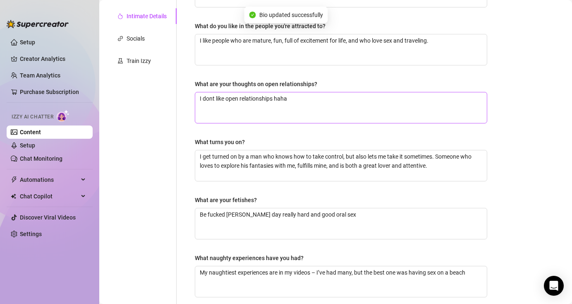
scroll to position [182, 0]
click at [156, 43] on div "Socials" at bounding box center [142, 39] width 69 height 16
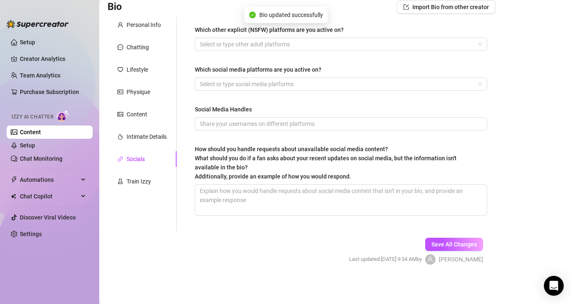
scroll to position [62, 0]
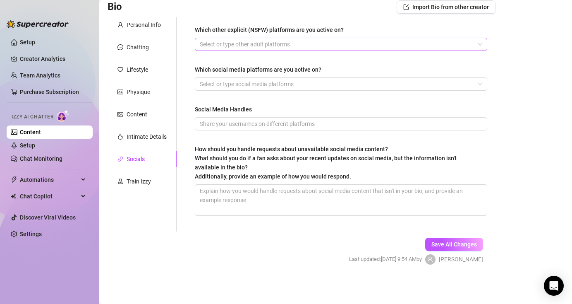
click at [319, 48] on div at bounding box center [337, 44] width 281 height 12
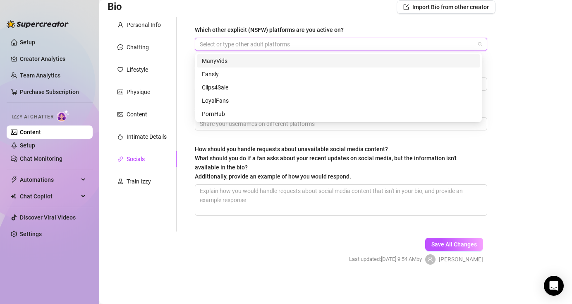
click at [501, 56] on div "Bio Import Bio from other creator Personal Info Chatting Lifestyle Physique Con…" at bounding box center [336, 139] width 457 height 279
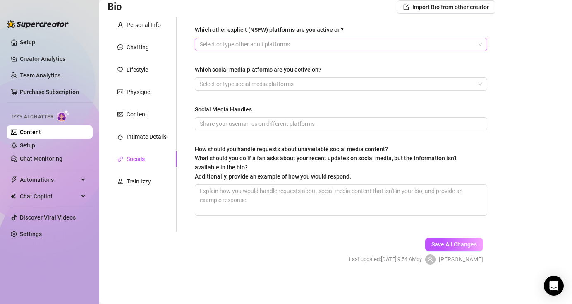
click at [311, 44] on div at bounding box center [337, 44] width 281 height 12
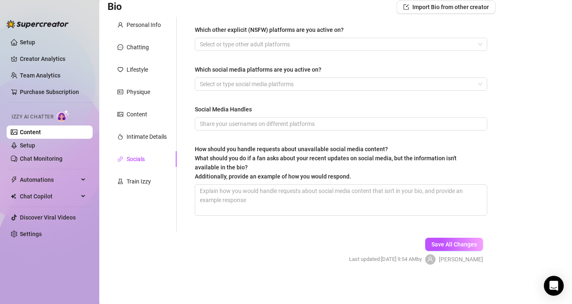
click at [500, 48] on div "Bio Import Bio from other creator Personal Info Chatting Lifestyle Physique Con…" at bounding box center [336, 139] width 457 height 279
click at [384, 84] on div at bounding box center [337, 84] width 281 height 12
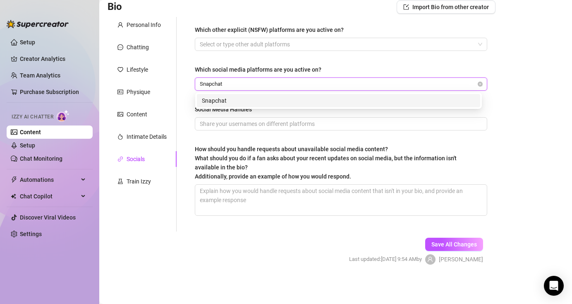
click at [221, 102] on div "Snapchat" at bounding box center [339, 100] width 274 height 9
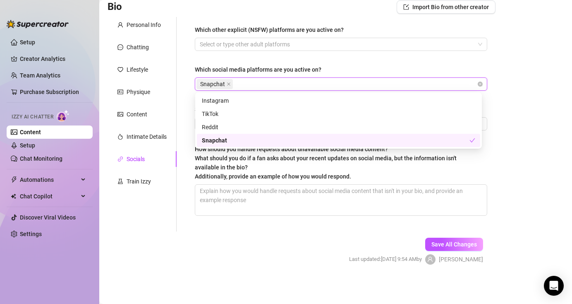
click at [519, 94] on div "Bio Import Bio from other creator Personal Info Chatting Lifestyle Physique Con…" at bounding box center [336, 139] width 457 height 279
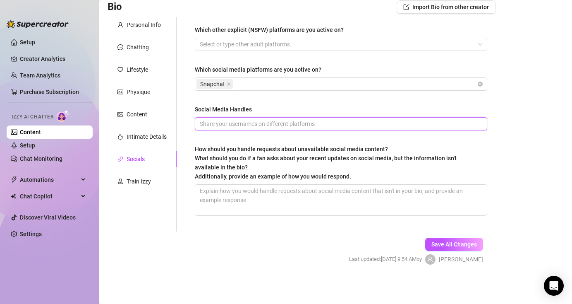
click at [272, 126] on input "Social Media Handles" at bounding box center [340, 123] width 281 height 9
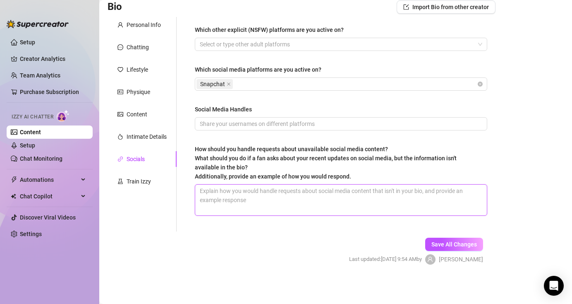
click at [274, 204] on textarea "How should you handle requests about unavailable social media content? What sho…" at bounding box center [341, 200] width 292 height 31
paste textarea "Yes, I have Twitter – my username is the same as here on OnlyFans. I also have …"
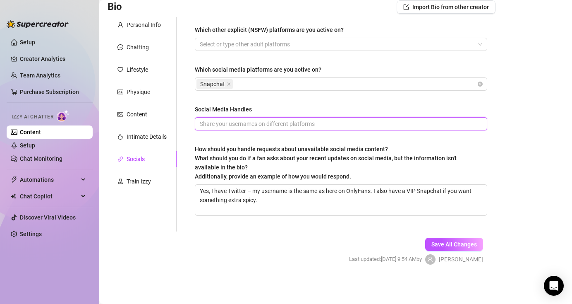
click at [274, 125] on input "Social Media Handles" at bounding box center [340, 123] width 281 height 9
click at [294, 85] on div "Snapchat" at bounding box center [337, 84] width 281 height 12
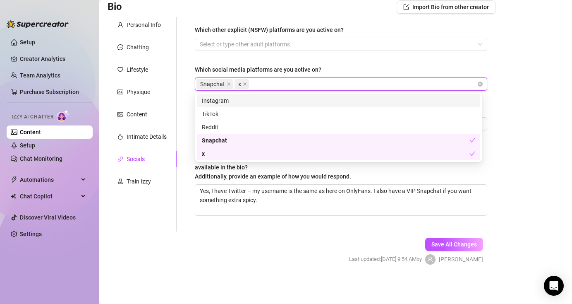
click at [393, 94] on div "instagram tiktok Instagram TikTok Reddit Snapchat x" at bounding box center [338, 127] width 287 height 70
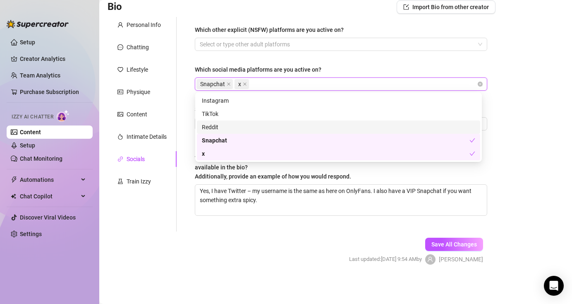
click at [527, 113] on div "Bio Import Bio from other creator Personal Info Chatting Lifestyle Physique Con…" at bounding box center [336, 139] width 457 height 279
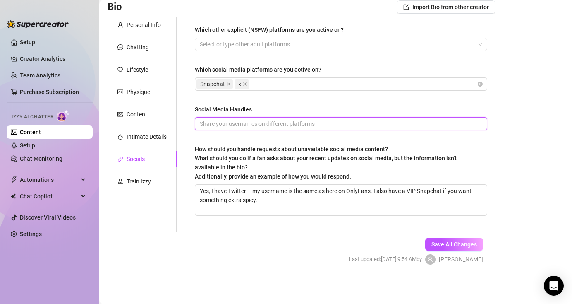
click at [281, 125] on input "Social Media Handles" at bounding box center [340, 123] width 281 height 9
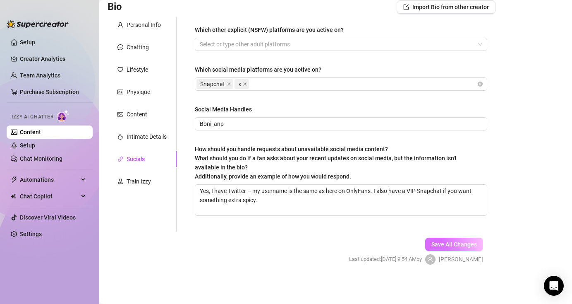
click at [466, 247] on span "Save All Changes" at bounding box center [455, 244] width 46 height 7
click at [147, 182] on div "Train Izzy" at bounding box center [139, 181] width 24 height 9
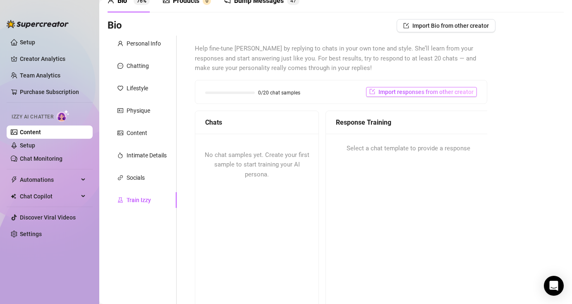
scroll to position [43, 0]
click at [264, 168] on span "No chat samples yet. Create your first sample to start training your AI persona." at bounding box center [257, 164] width 105 height 27
click at [369, 149] on span "Select a chat template to provide a response" at bounding box center [409, 149] width 124 height 10
click at [427, 92] on span "Import responses from other creator" at bounding box center [426, 92] width 95 height 7
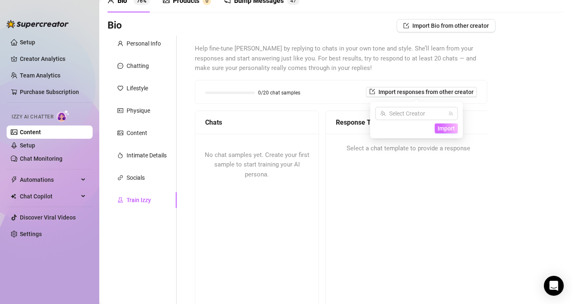
click at [443, 128] on span "Import" at bounding box center [446, 128] width 17 height 7
click at [519, 75] on div "Bio Import Bio from other creator Personal Info Chatting Lifestyle Physique Con…" at bounding box center [336, 196] width 457 height 354
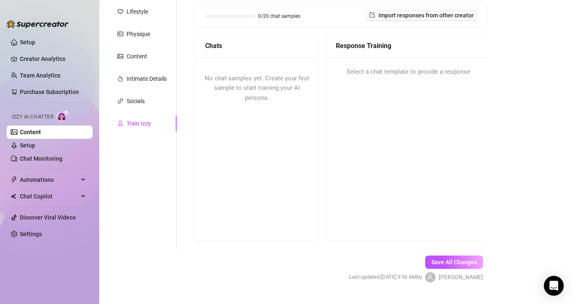
scroll to position [15, 0]
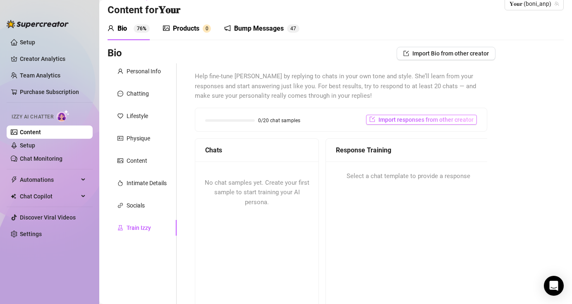
click at [379, 119] on span "Import responses from other creator" at bounding box center [426, 119] width 95 height 7
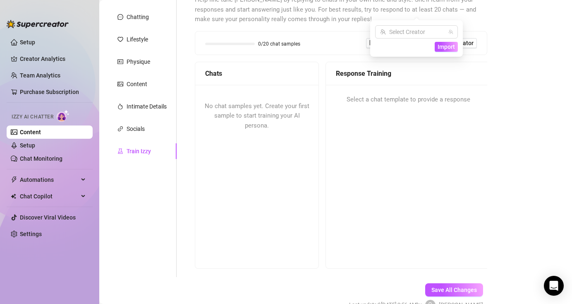
scroll to position [0, 0]
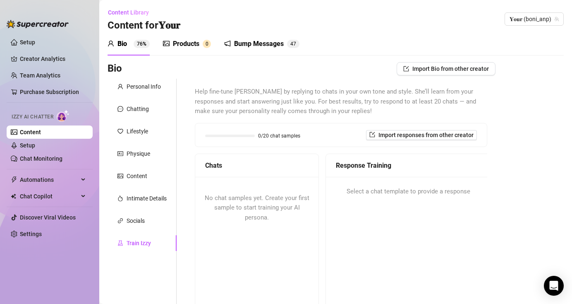
click at [551, 87] on div "Bio Import Bio from other creator Personal Info Chatting Lifestyle Physique Con…" at bounding box center [336, 239] width 457 height 354
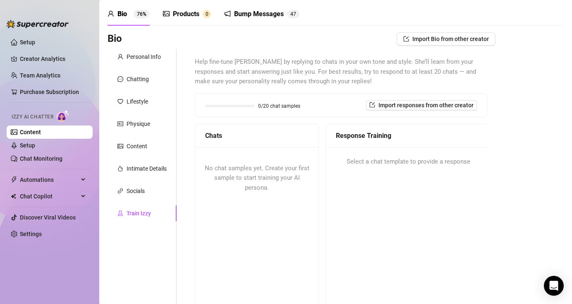
scroll to position [37, 0]
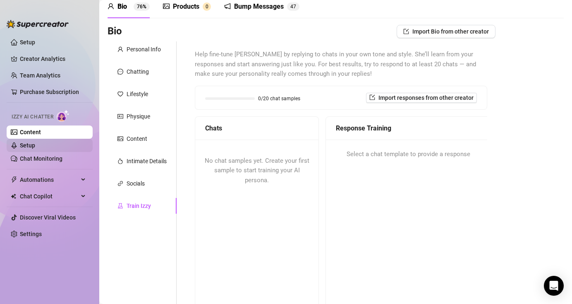
click at [35, 144] on link "Setup" at bounding box center [27, 145] width 15 height 7
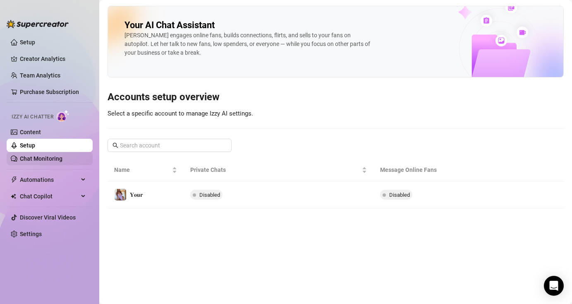
click at [56, 158] on link "Chat Monitoring" at bounding box center [41, 158] width 43 height 7
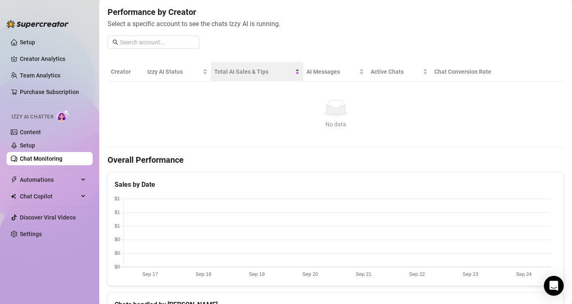
scroll to position [151, 0]
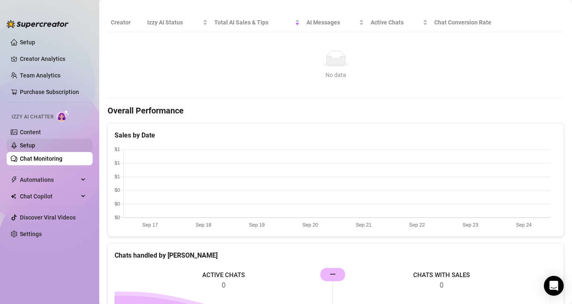
click at [34, 144] on link "Setup" at bounding box center [27, 145] width 15 height 7
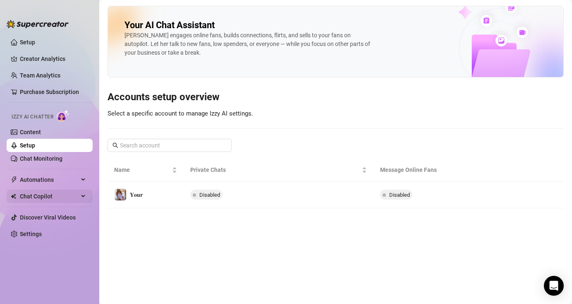
click at [67, 195] on span "Chat Copilot" at bounding box center [49, 196] width 59 height 13
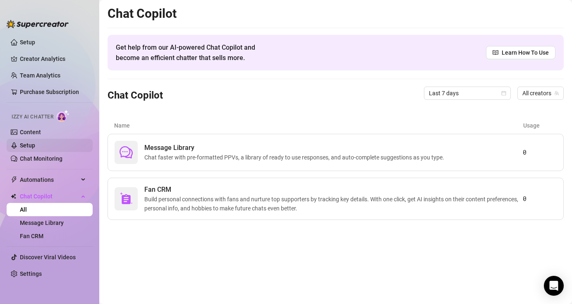
click at [35, 144] on link "Setup" at bounding box center [27, 145] width 15 height 7
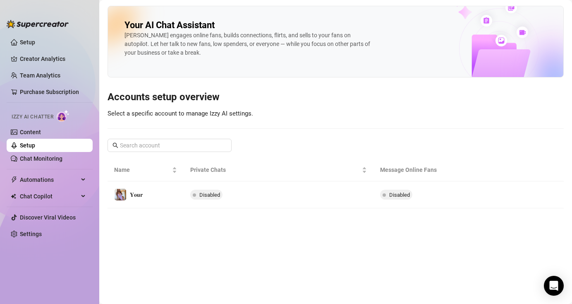
click at [35, 147] on link "Setup" at bounding box center [27, 145] width 15 height 7
click at [41, 132] on link "Content" at bounding box center [30, 132] width 21 height 7
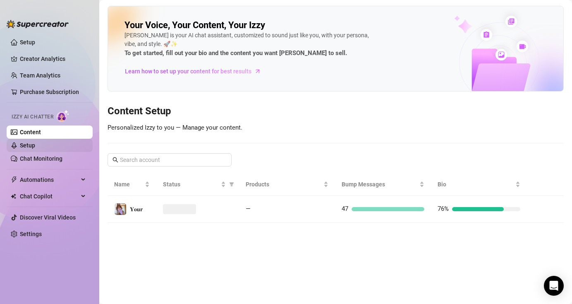
click at [35, 148] on link "Setup" at bounding box center [27, 145] width 15 height 7
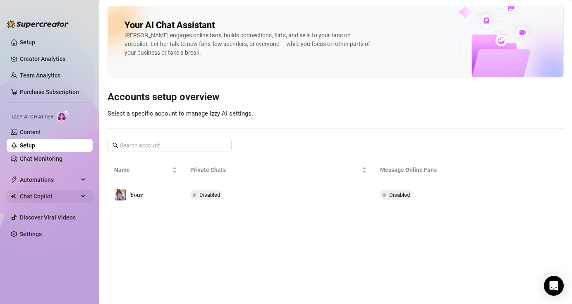
click at [74, 196] on span "Chat Copilot" at bounding box center [49, 196] width 59 height 13
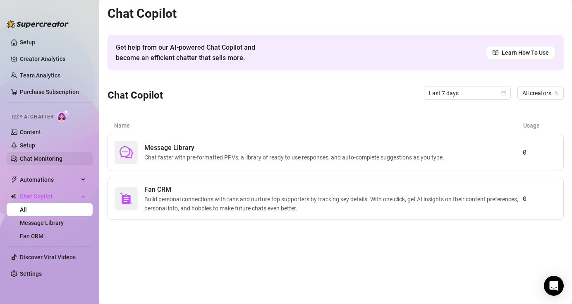
click at [63, 156] on link "Chat Monitoring" at bounding box center [41, 158] width 43 height 7
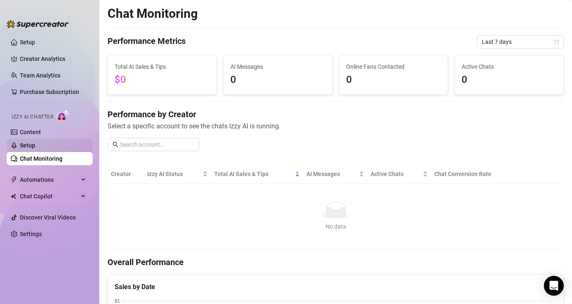
click at [31, 142] on link "Setup" at bounding box center [27, 145] width 15 height 7
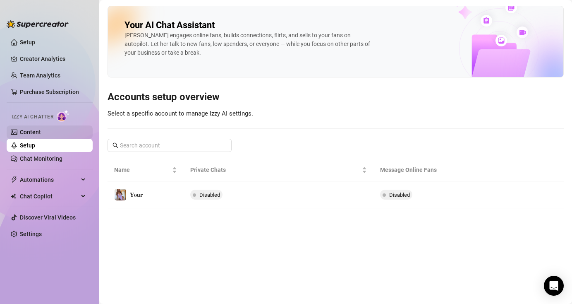
click at [33, 134] on link "Content" at bounding box center [30, 132] width 21 height 7
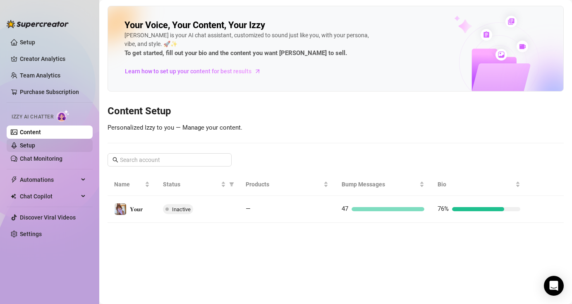
click at [34, 147] on link "Setup" at bounding box center [27, 145] width 15 height 7
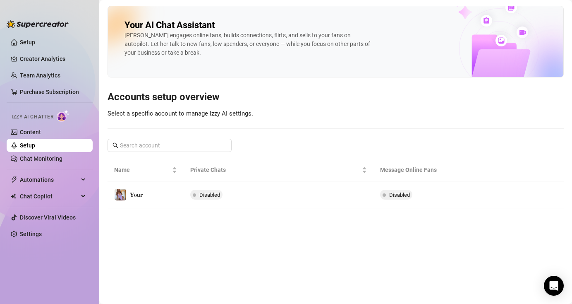
click at [35, 146] on link "Setup" at bounding box center [27, 145] width 15 height 7
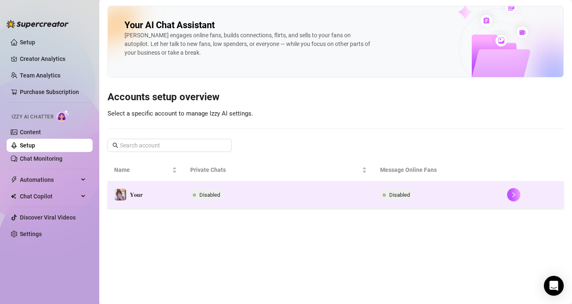
click at [268, 191] on td "Disabled" at bounding box center [279, 194] width 190 height 27
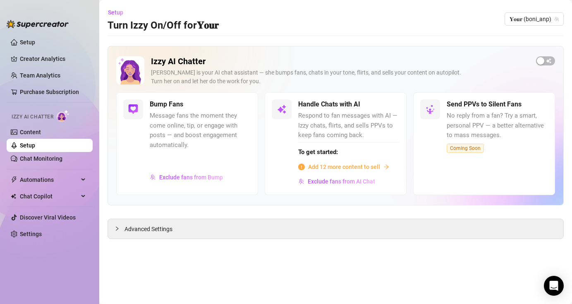
click at [380, 168] on span "Add 12 more content to sell" at bounding box center [344, 166] width 72 height 9
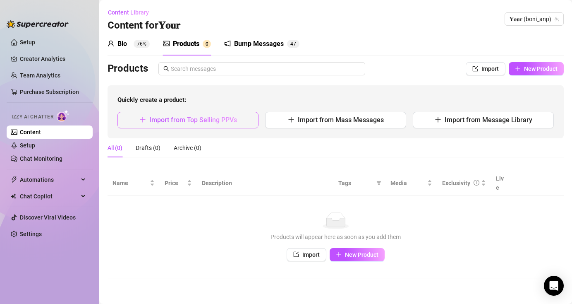
click at [188, 122] on span "Import from Top Selling PPVs" at bounding box center [193, 120] width 88 height 8
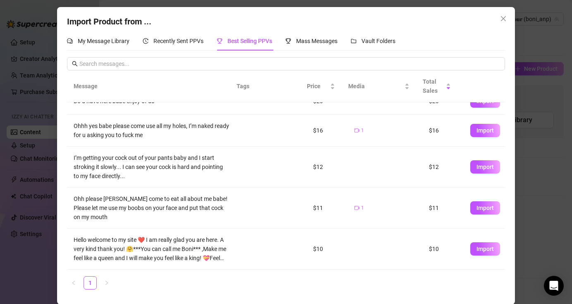
scroll to position [2, 0]
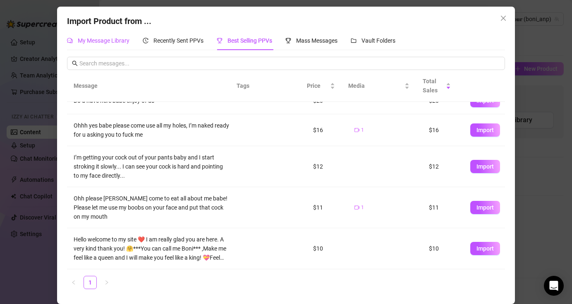
click at [112, 41] on span "My Message Library" at bounding box center [104, 40] width 52 height 7
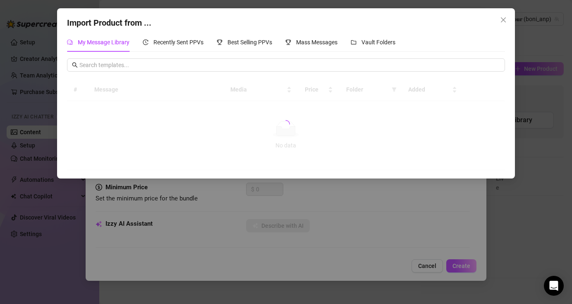
scroll to position [0, 0]
click at [328, 44] on span "Mass Messages" at bounding box center [316, 42] width 41 height 7
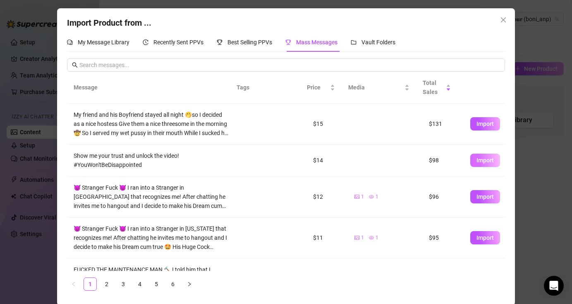
click at [480, 163] on span "Import" at bounding box center [485, 160] width 17 height 7
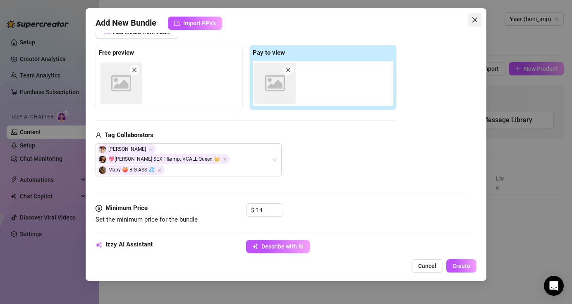
click at [473, 22] on icon "close" at bounding box center [474, 19] width 5 height 5
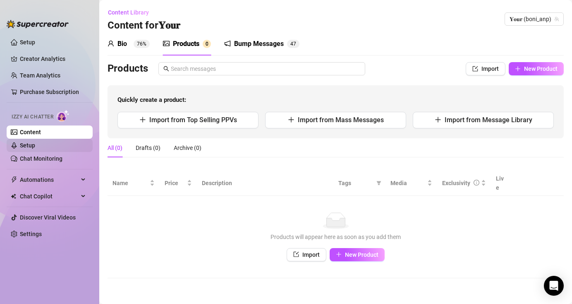
click at [34, 144] on link "Setup" at bounding box center [27, 145] width 15 height 7
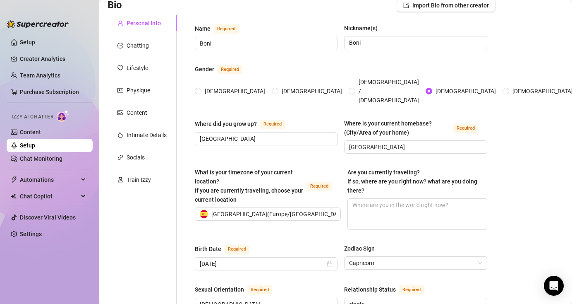
scroll to position [88, 0]
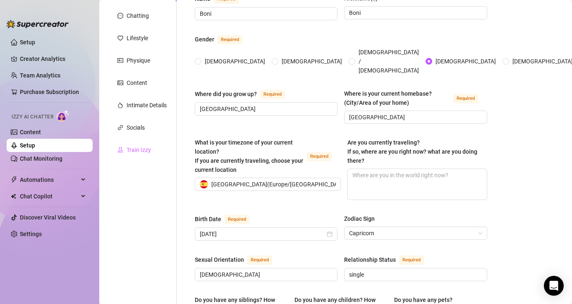
click at [145, 144] on div "Train Izzy" at bounding box center [142, 150] width 69 height 16
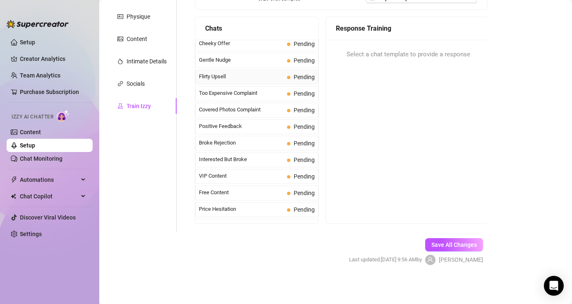
scroll to position [0, 0]
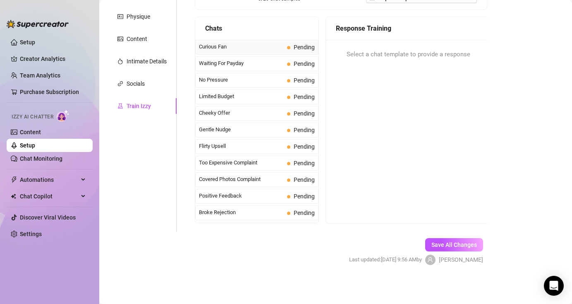
click at [263, 45] on span "Curious Fan" at bounding box center [241, 47] width 85 height 8
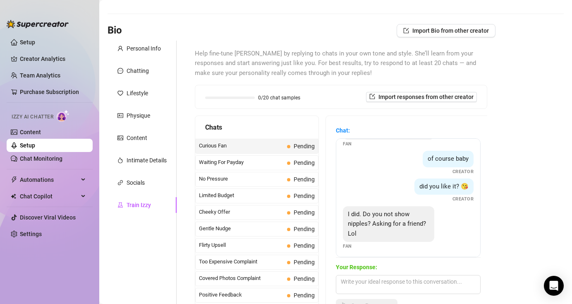
scroll to position [35, 0]
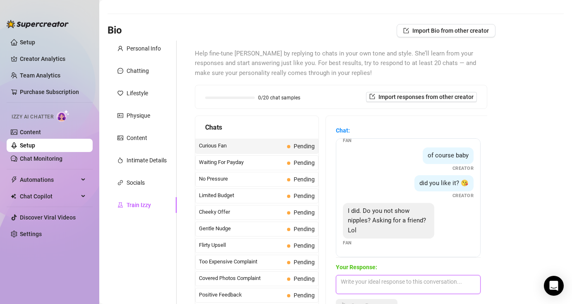
click at [362, 282] on textarea at bounding box center [408, 284] width 145 height 19
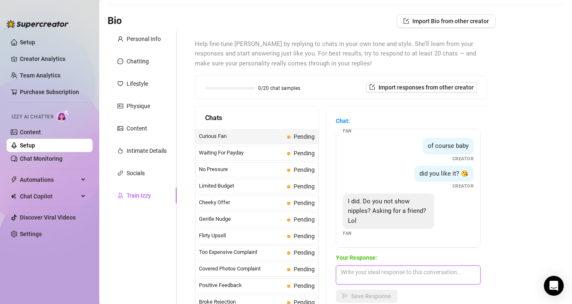
scroll to position [132, 0]
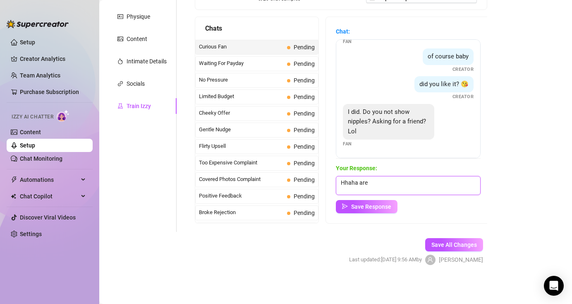
click at [392, 189] on textarea "Hhaha are" at bounding box center [408, 185] width 145 height 19
click at [393, 188] on textarea "Hhaha are" at bounding box center [408, 185] width 145 height 19
paste textarea "Ohh how ambitious, are you curious to explore more and explore my entire body?"
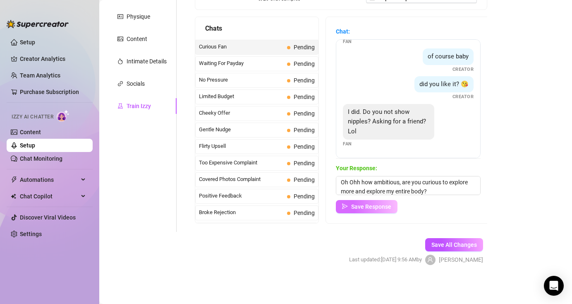
click at [384, 209] on span "Save Response" at bounding box center [371, 206] width 40 height 7
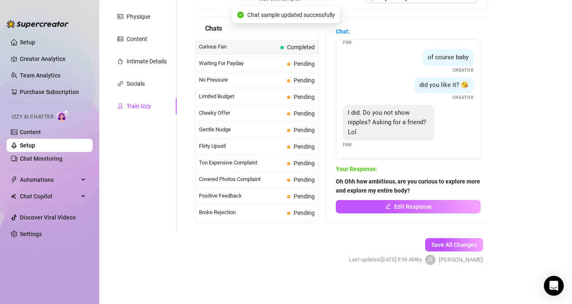
scroll to position [34, 0]
click at [267, 65] on span "Waiting For Payday" at bounding box center [241, 63] width 85 height 8
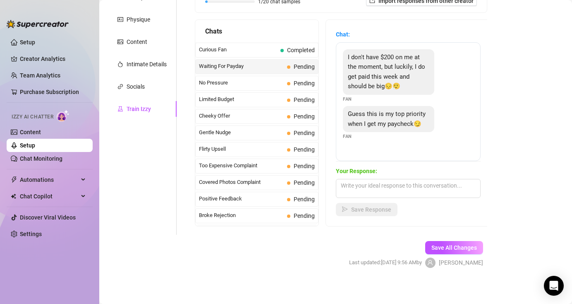
scroll to position [128, 0]
click at [397, 189] on textarea at bounding box center [408, 188] width 145 height 19
click at [375, 184] on textarea at bounding box center [408, 188] width 145 height 19
paste textarea "Great, we'll wait, but what if we do something now with what you have? A gentle…"
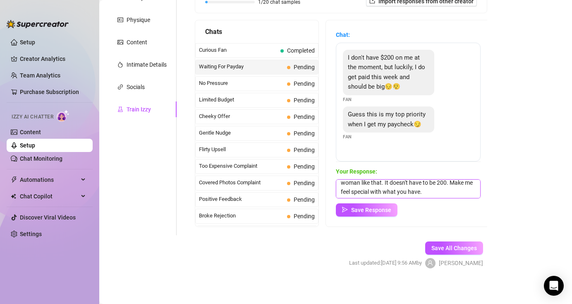
scroll to position [28, 0]
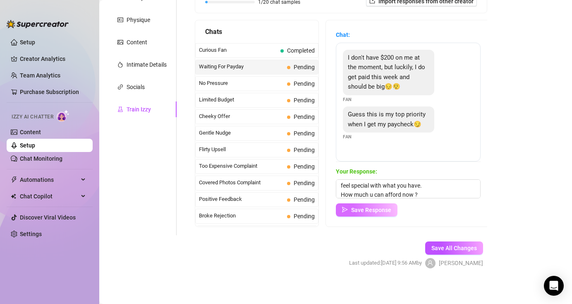
click at [380, 214] on button "Save Response" at bounding box center [367, 209] width 62 height 13
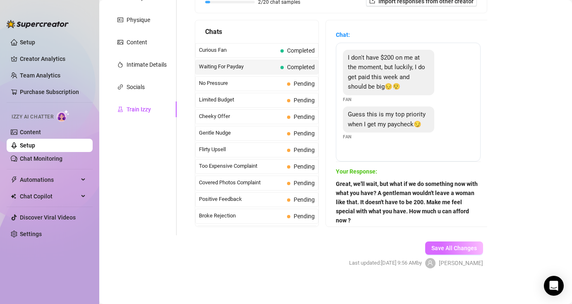
click at [448, 251] on span "Save All Changes" at bounding box center [455, 248] width 46 height 7
click at [244, 86] on span "No Pressure" at bounding box center [241, 83] width 85 height 8
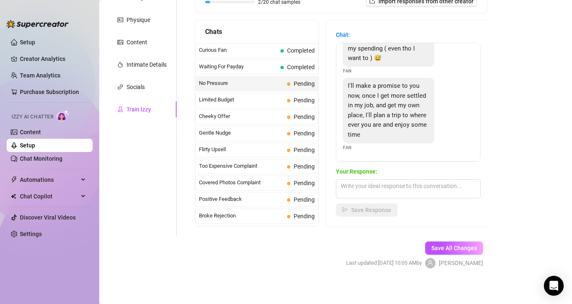
scroll to position [105, 0]
click at [417, 191] on textarea at bounding box center [408, 188] width 145 height 19
click at [394, 187] on textarea at bounding box center [408, 188] width 145 height 19
paste textarea "That's great, remember that promises must be kept, men with their word turn me …"
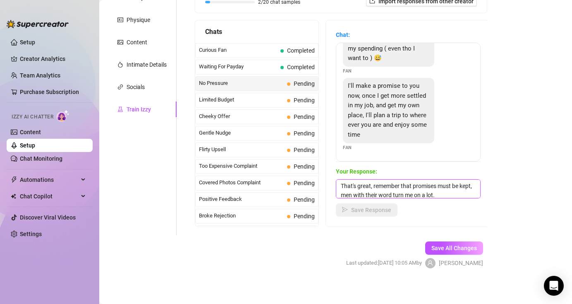
scroll to position [0, 0]
click at [379, 212] on span "Save Response" at bounding box center [371, 210] width 40 height 7
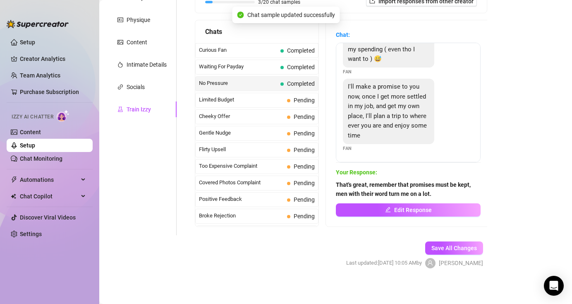
scroll to position [104, 0]
click at [453, 245] on span "Save All Changes" at bounding box center [455, 248] width 46 height 7
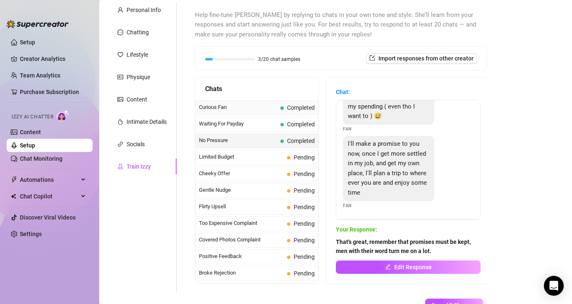
scroll to position [60, 0]
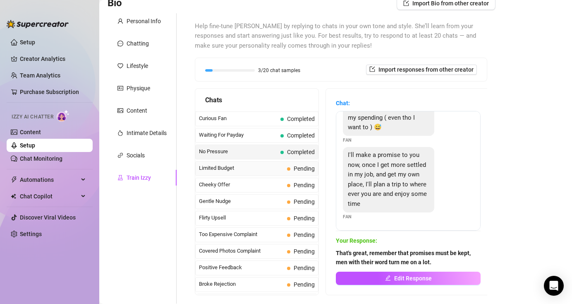
click at [251, 168] on span "Limited Budget" at bounding box center [241, 168] width 85 height 8
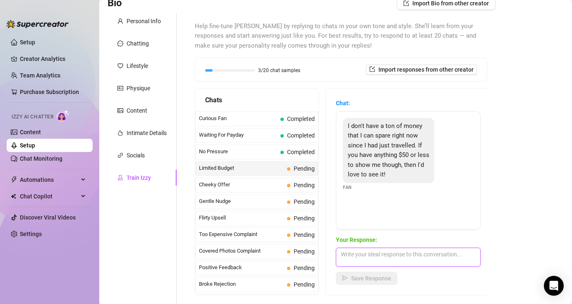
click at [412, 257] on textarea at bounding box center [408, 257] width 145 height 19
click at [370, 253] on textarea at bounding box center [408, 257] width 145 height 19
paste textarea "Ofc babe! we can do that"
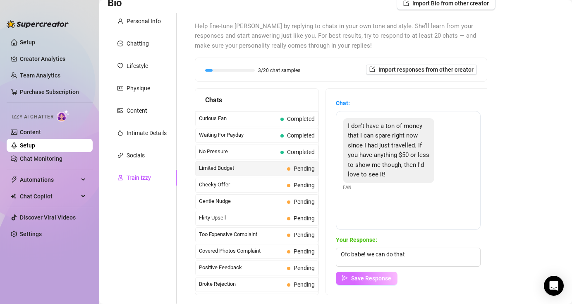
click at [382, 277] on span "Save Response" at bounding box center [371, 278] width 40 height 7
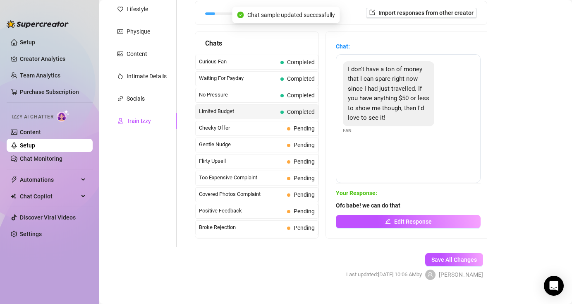
scroll to position [132, 0]
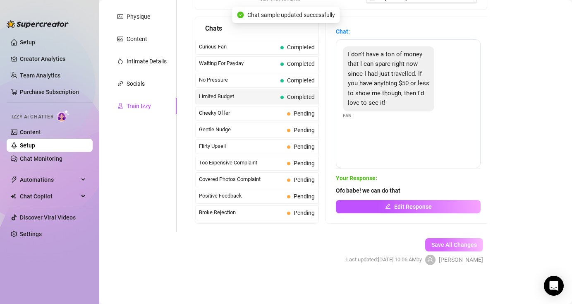
click at [464, 245] on span "Save All Changes" at bounding box center [455, 244] width 46 height 7
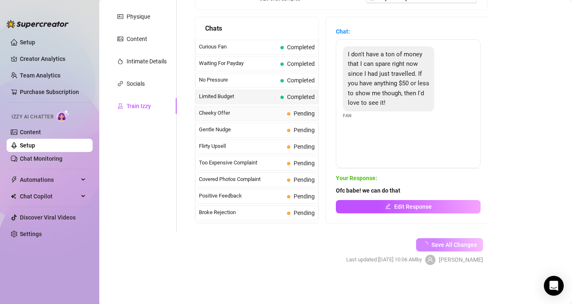
click at [263, 113] on span "Cheeky Offer" at bounding box center [241, 113] width 85 height 8
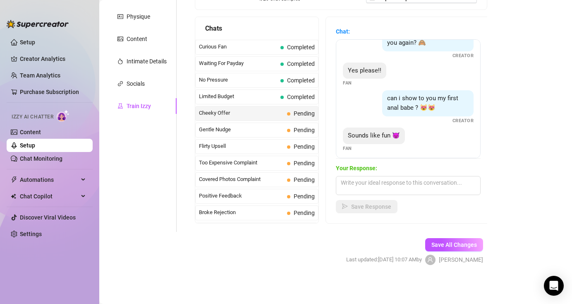
scroll to position [146, 0]
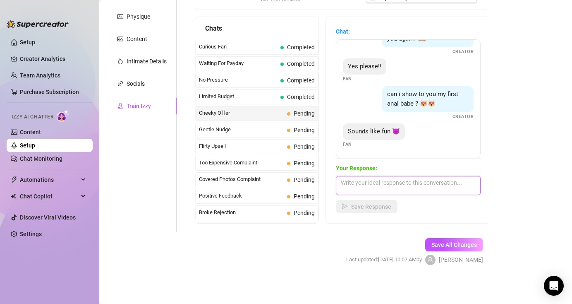
click at [353, 186] on textarea at bounding box center [408, 185] width 145 height 19
paste textarea "I remember that moment very well, I'm imagining what it would feel like if it h…"
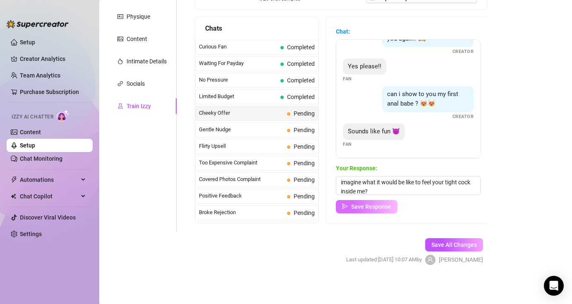
click at [373, 207] on span "Save Response" at bounding box center [371, 206] width 40 height 7
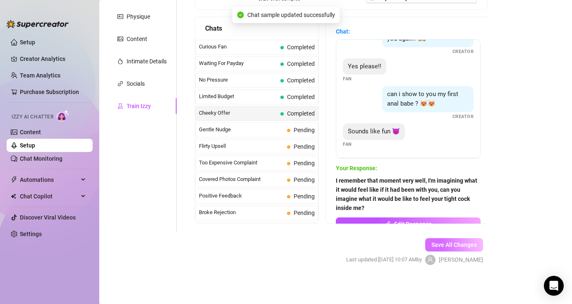
click at [455, 246] on span "Save All Changes" at bounding box center [455, 244] width 46 height 7
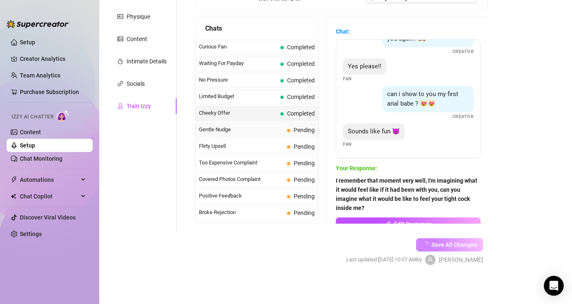
click at [258, 131] on span "Gentle Nudge" at bounding box center [241, 129] width 85 height 8
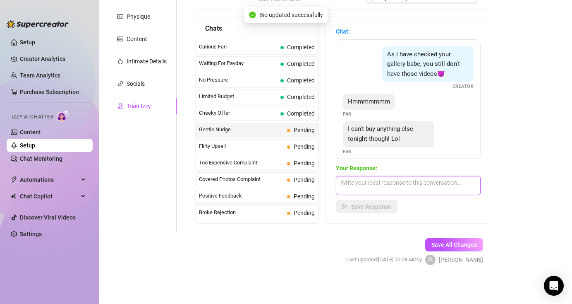
click at [358, 184] on textarea at bounding box center [408, 185] width 145 height 19
click at [395, 188] on textarea at bounding box center [408, 185] width 145 height 19
paste textarea "I understand and it still makes me happy that you are my fan but next time we w…"
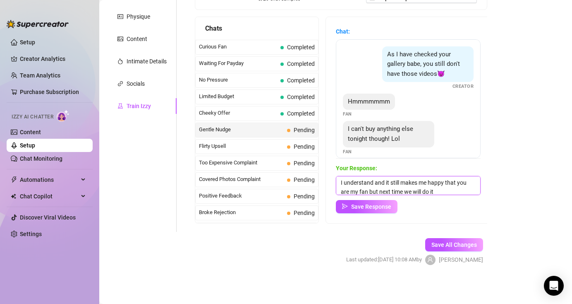
scroll to position [0, 0]
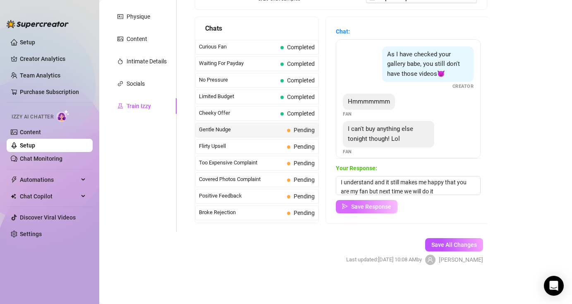
click at [377, 208] on span "Save Response" at bounding box center [371, 206] width 40 height 7
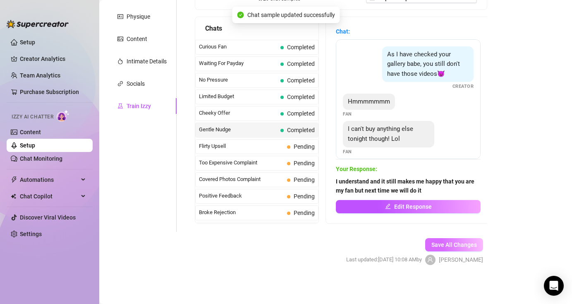
click at [452, 243] on span "Save All Changes" at bounding box center [455, 244] width 46 height 7
click at [263, 147] on span "Flirty Upsell" at bounding box center [241, 146] width 85 height 8
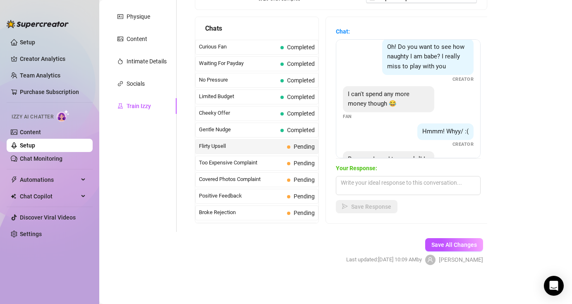
scroll to position [260, 0]
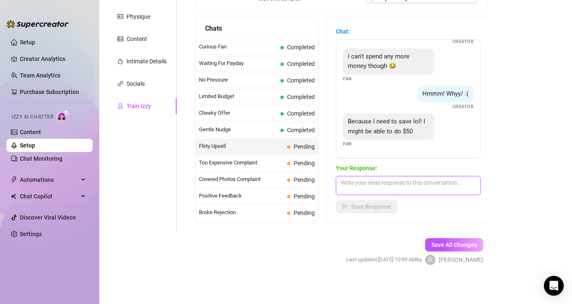
click at [425, 186] on textarea at bounding box center [408, 185] width 145 height 19
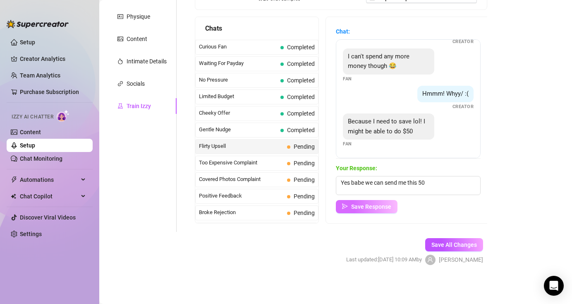
click at [369, 204] on span "Save Response" at bounding box center [371, 206] width 40 height 7
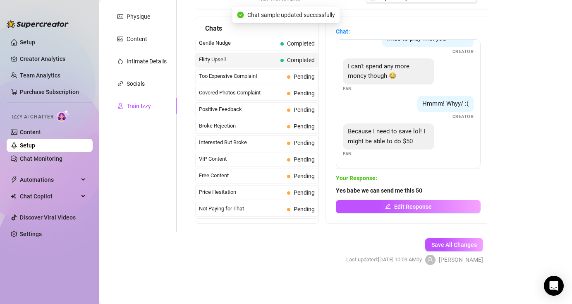
scroll to position [89, 0]
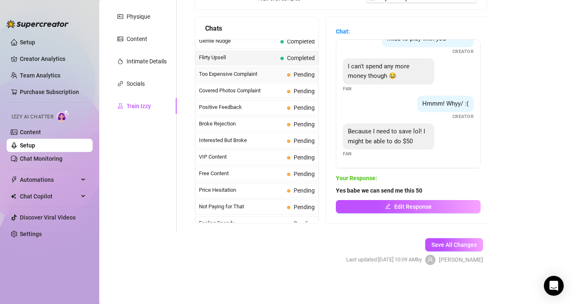
click at [267, 74] on span "Too Expensive Complaint" at bounding box center [241, 74] width 85 height 8
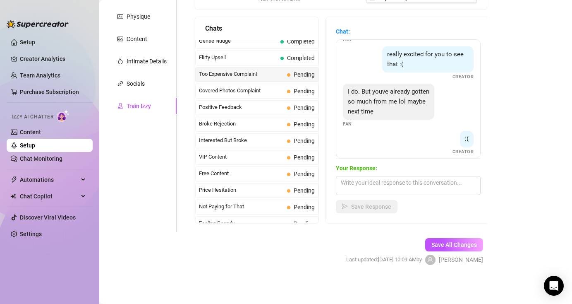
scroll to position [195, 0]
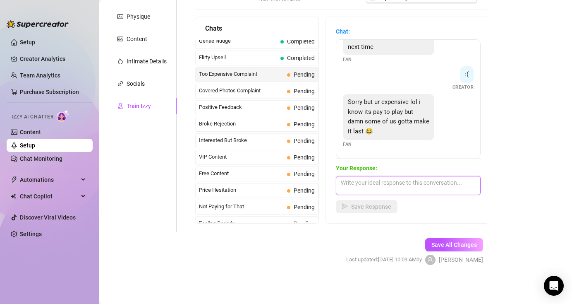
click at [377, 185] on textarea at bounding box center [408, 185] width 145 height 19
paste textarea "Ohh I can understand that bby and how about you tell me how much you can spend …"
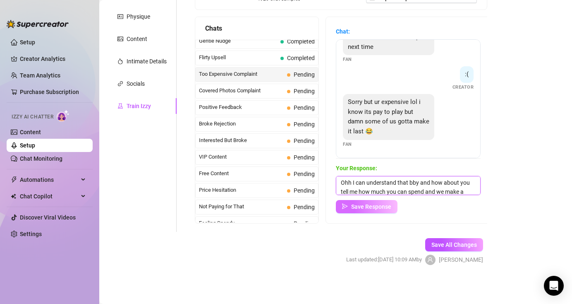
scroll to position [10, 0]
click at [385, 211] on button "Save Response" at bounding box center [367, 206] width 62 height 13
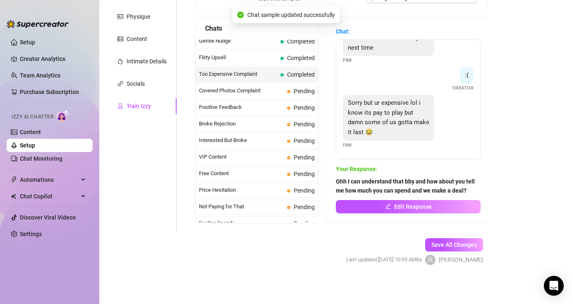
scroll to position [194, 0]
click at [260, 91] on span "Covered Photos Complaint" at bounding box center [241, 91] width 85 height 8
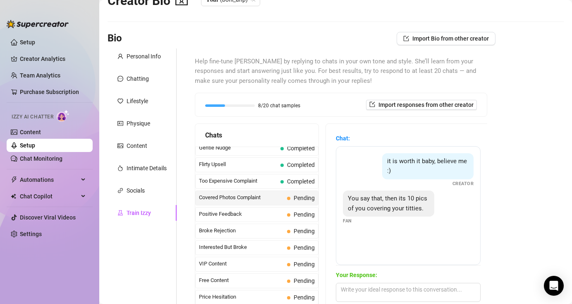
scroll to position [132, 0]
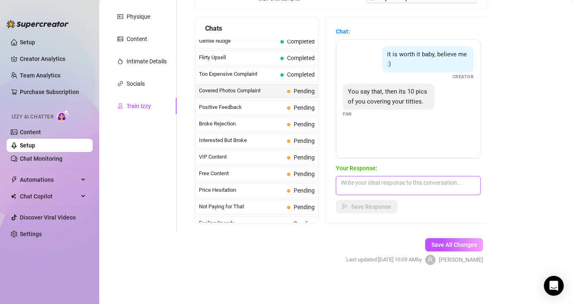
click at [384, 185] on textarea at bounding box center [408, 185] width 145 height 19
paste textarea "Good things come to those who wait, and after I remove my hand and stop coverin…"
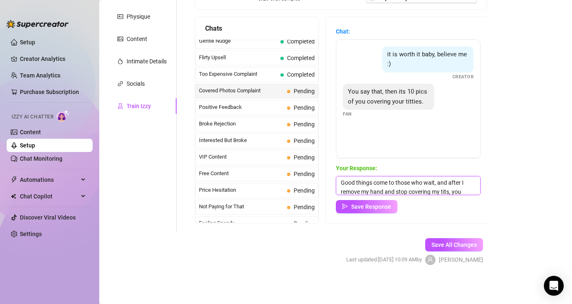
scroll to position [10, 0]
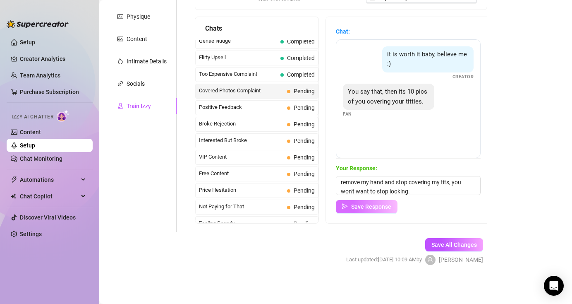
click at [387, 204] on span "Save Response" at bounding box center [371, 206] width 40 height 7
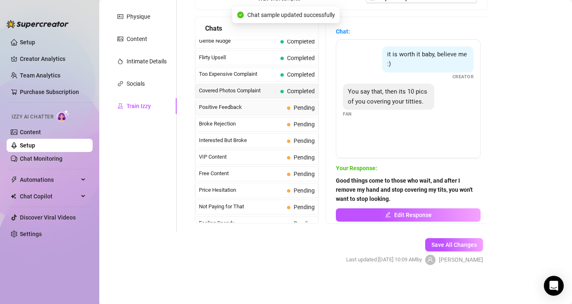
click at [261, 109] on span "Positive Feedback" at bounding box center [241, 107] width 85 height 8
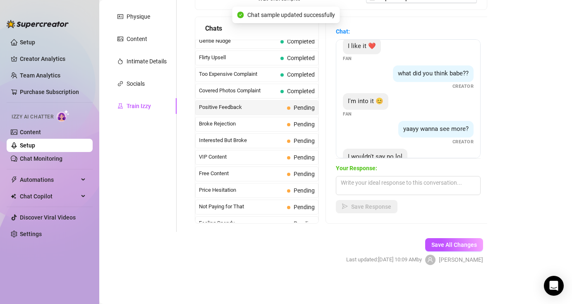
scroll to position [34, 0]
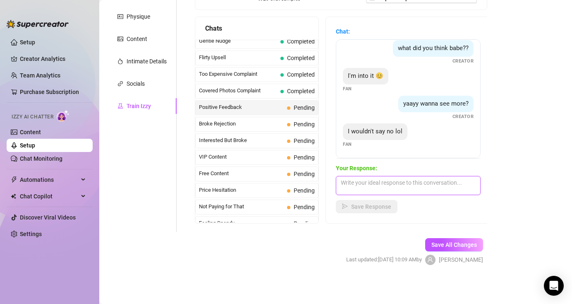
click at [403, 184] on textarea at bounding box center [408, 185] width 145 height 19
click at [426, 185] on textarea at bounding box center [408, 185] width 145 height 19
paste textarea "I think you actually want more, do you want all of me?"
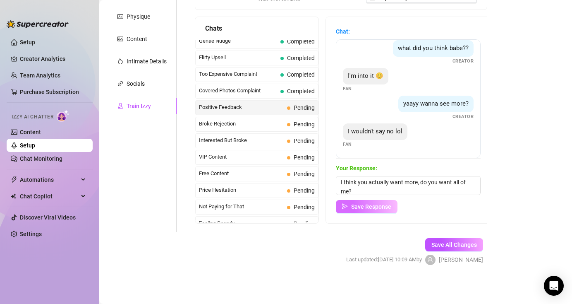
click at [382, 212] on button "Save Response" at bounding box center [367, 206] width 62 height 13
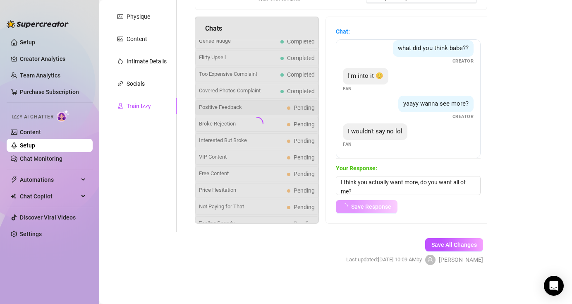
scroll to position [24, 0]
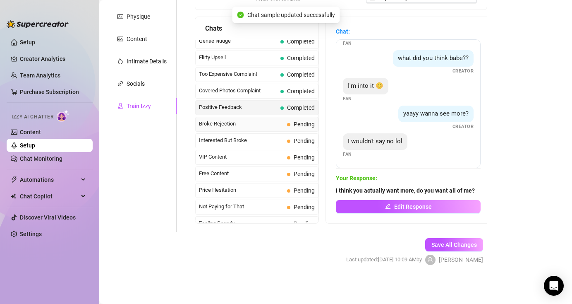
click at [245, 121] on span "Broke Rejection" at bounding box center [241, 124] width 85 height 8
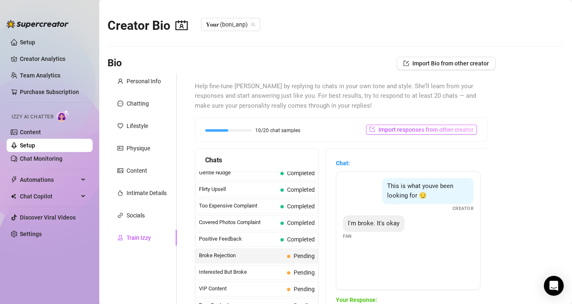
scroll to position [132, 0]
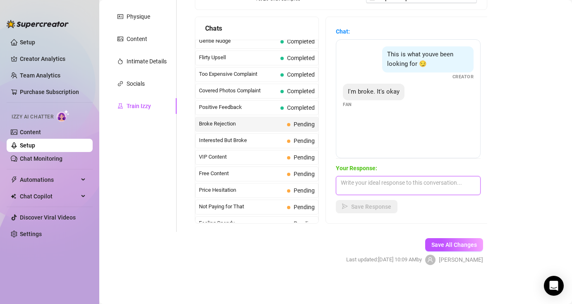
click at [418, 181] on textarea at bounding box center [408, 185] width 145 height 19
click at [383, 180] on textarea at bounding box center [408, 185] width 145 height 19
paste textarea "It's okay bby I can understand that, even so I would like you to try it someday…"
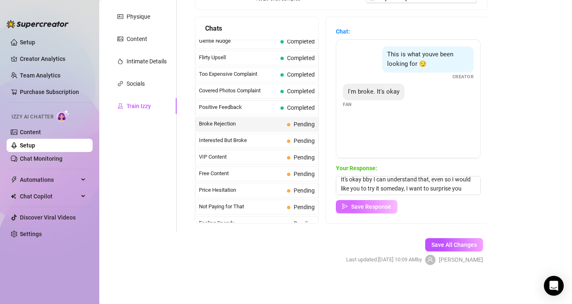
click at [387, 207] on span "Save Response" at bounding box center [371, 206] width 40 height 7
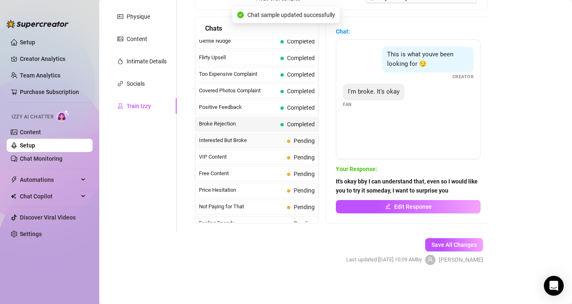
click at [268, 141] on span "Interested But Broke" at bounding box center [241, 140] width 85 height 8
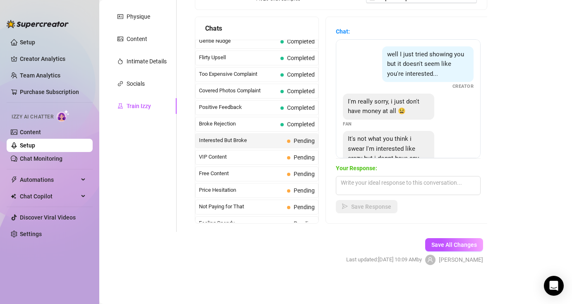
scroll to position [46, 0]
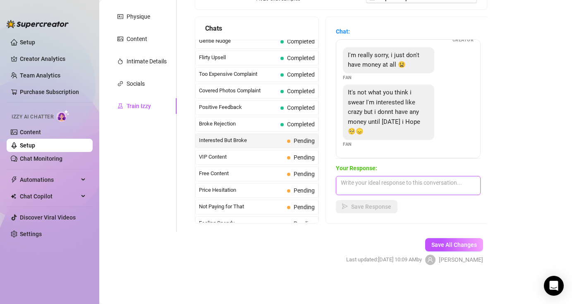
click at [389, 189] on textarea at bounding box center [408, 185] width 145 height 19
paste textarea "I understand, but promise me we'll have a great time together here [DATE]! I'm …"
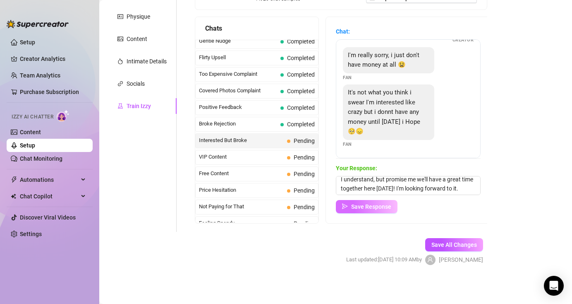
click at [380, 207] on span "Save Response" at bounding box center [371, 206] width 40 height 7
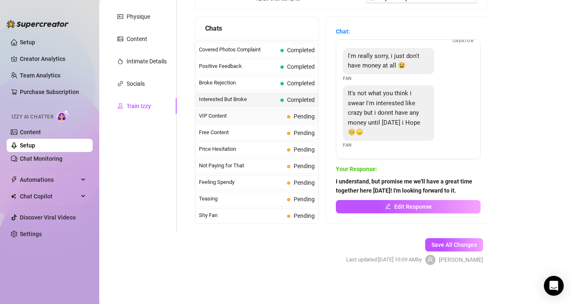
scroll to position [128, 0]
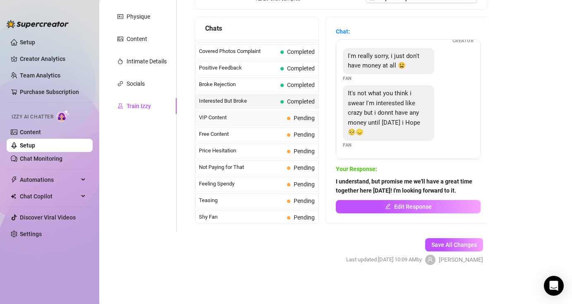
click at [254, 121] on span "VIP Content" at bounding box center [241, 117] width 85 height 8
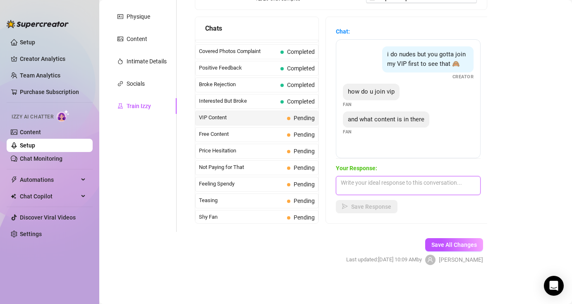
click at [395, 183] on textarea at bounding box center [408, 185] width 145 height 19
click at [395, 178] on textarea at bounding box center [408, 185] width 145 height 19
paste textarea "I am usually closer and more explicit with my VIP users."
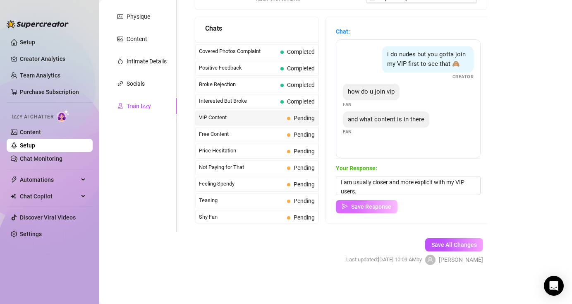
click at [377, 207] on span "Save Response" at bounding box center [371, 206] width 40 height 7
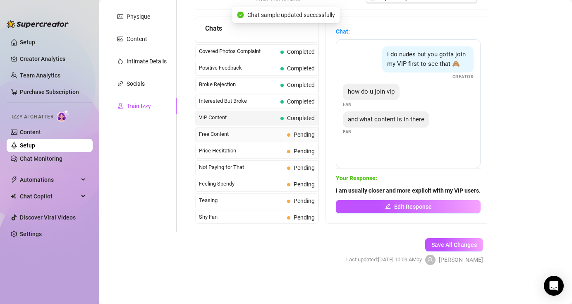
click at [269, 136] on span "Free Content" at bounding box center [241, 134] width 85 height 8
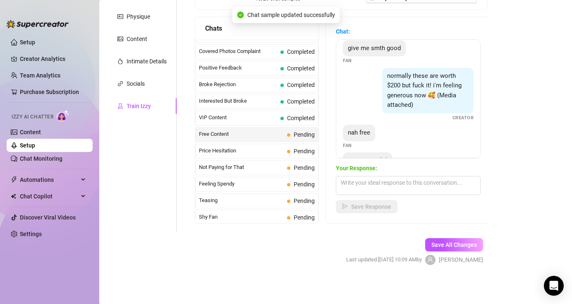
scroll to position [100, 0]
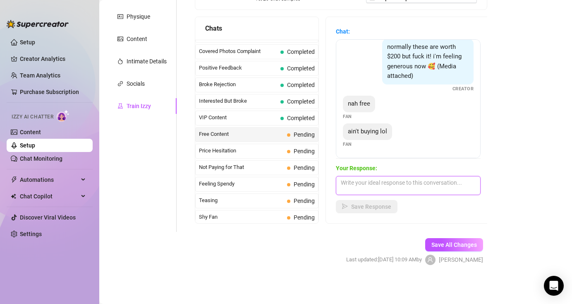
click at [385, 185] on textarea at bounding box center [408, 185] width 145 height 19
paste textarea "Have a good day babe"
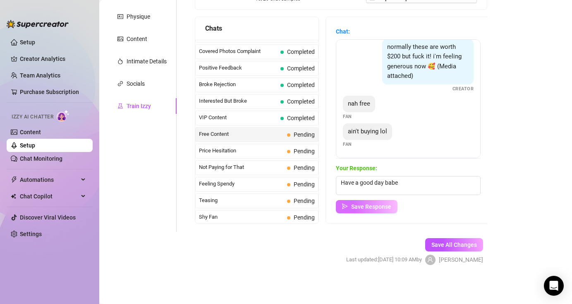
click at [376, 207] on span "Save Response" at bounding box center [371, 206] width 40 height 7
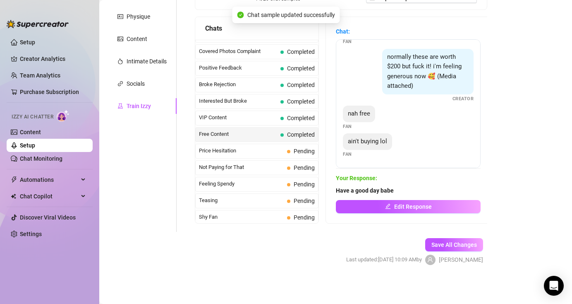
scroll to position [90, 0]
click at [261, 151] on span "Price Hesitation" at bounding box center [241, 151] width 85 height 8
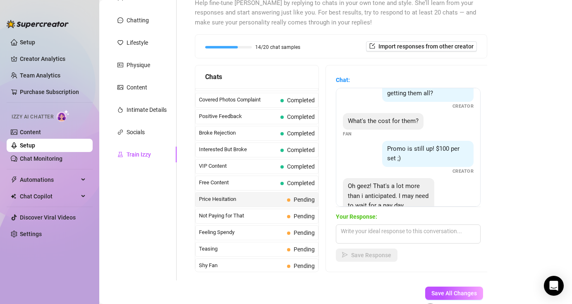
scroll to position [45, 0]
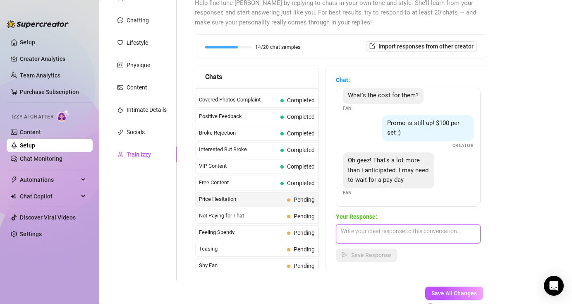
click at [397, 233] on textarea at bounding box center [408, 233] width 145 height 19
paste textarea "Ohh don't worry, we can do it now with what you have bby I can understand, I kn…"
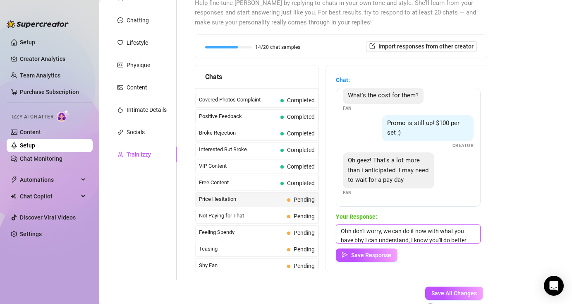
scroll to position [10, 0]
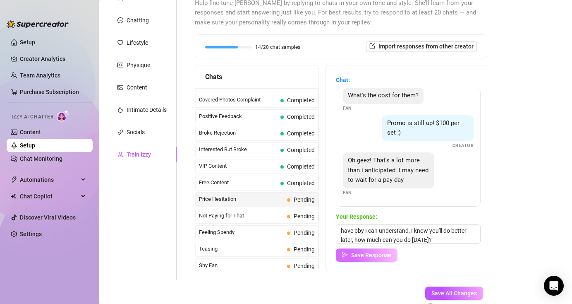
click at [382, 257] on span "Save Response" at bounding box center [371, 255] width 40 height 7
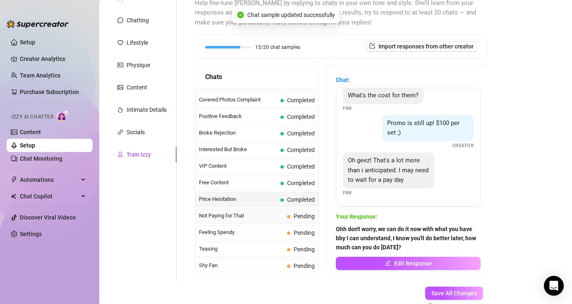
click at [246, 216] on span "Not Paying for That" at bounding box center [241, 216] width 85 height 8
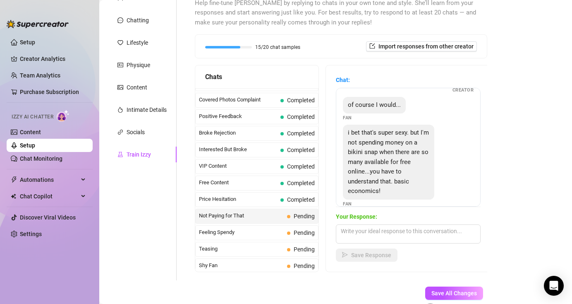
scroll to position [61, 0]
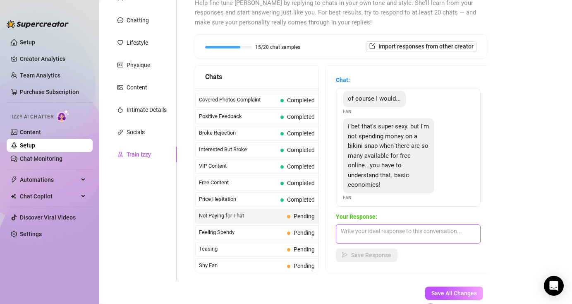
click at [368, 232] on textarea at bounding box center [408, 233] width 145 height 19
paste textarea "I understand, Bbby, it was just the preliminaries, but now I know you liked it.…"
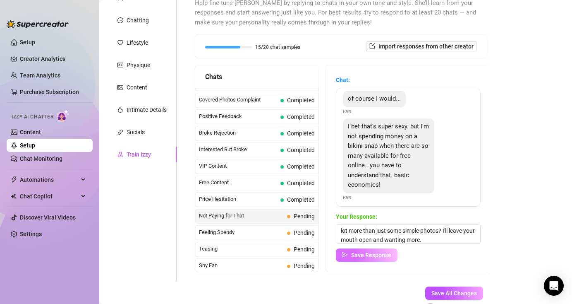
click at [381, 250] on button "Save Response" at bounding box center [367, 254] width 62 height 13
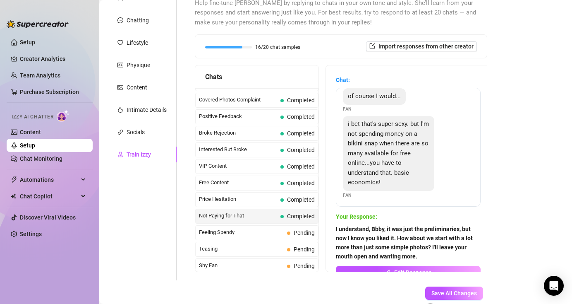
scroll to position [66, 0]
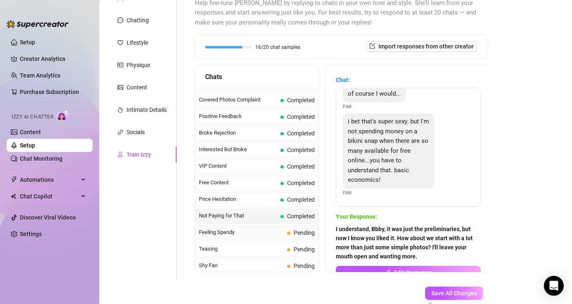
click at [243, 232] on span "Feeling Spendy" at bounding box center [241, 232] width 85 height 8
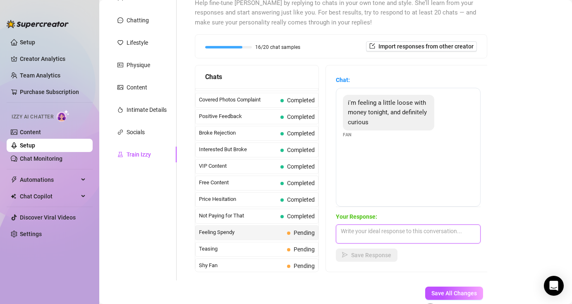
click at [373, 236] on textarea at bounding box center [408, 233] width 145 height 19
click at [365, 234] on textarea at bounding box center [408, 233] width 145 height 19
paste textarea "I promise I'll make you forget that feeling and I apologize for what other crea…"
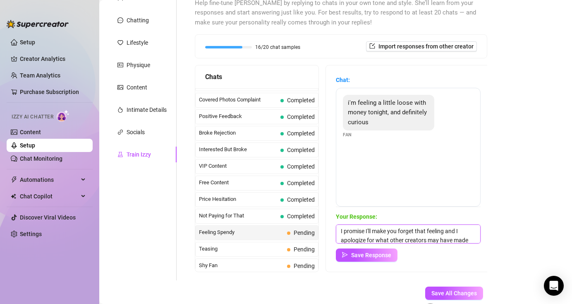
scroll to position [10, 0]
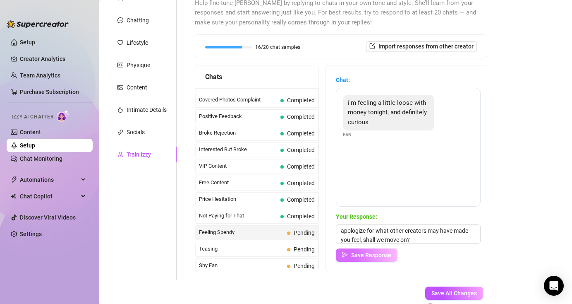
click at [386, 253] on span "Save Response" at bounding box center [371, 255] width 40 height 7
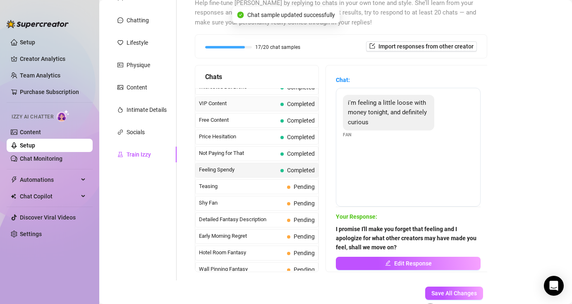
scroll to position [192, 0]
click at [265, 188] on span "Teasing" at bounding box center [241, 185] width 85 height 8
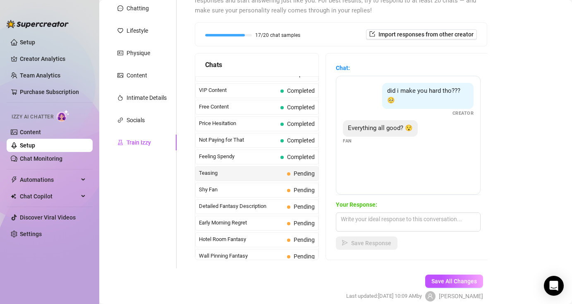
scroll to position [132, 0]
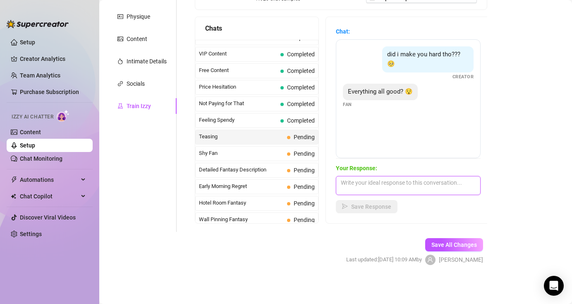
click at [377, 183] on textarea at bounding box center [408, 185] width 145 height 19
paste textarea "Very good, I think it's much better and hotter than I expected."
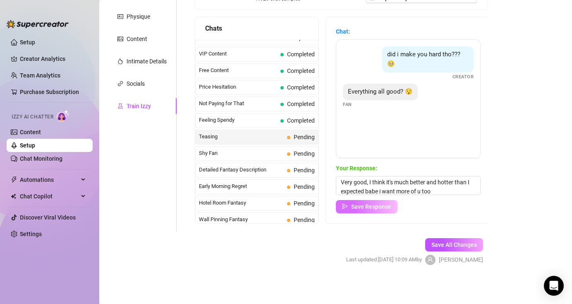
click at [361, 204] on span "Save Response" at bounding box center [371, 206] width 40 height 7
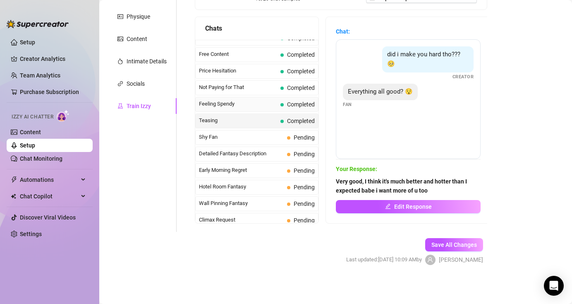
scroll to position [219, 0]
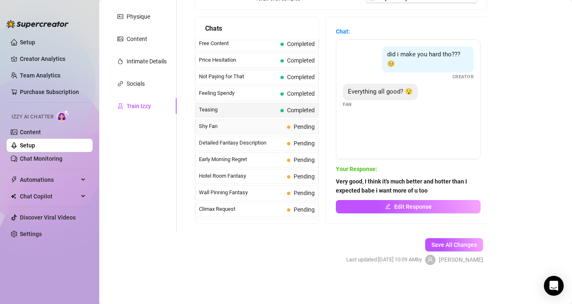
click at [257, 126] on span "Shy Fan" at bounding box center [241, 126] width 85 height 8
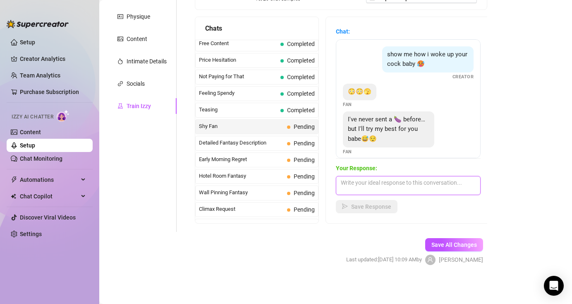
click at [368, 182] on textarea at bounding box center [408, 185] width 145 height 19
paste textarea "I know you can do it well, surprise me"
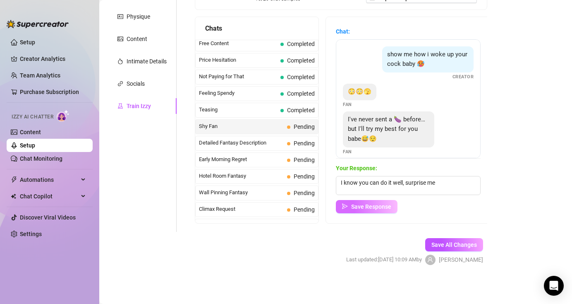
click at [377, 205] on span "Save Response" at bounding box center [371, 206] width 40 height 7
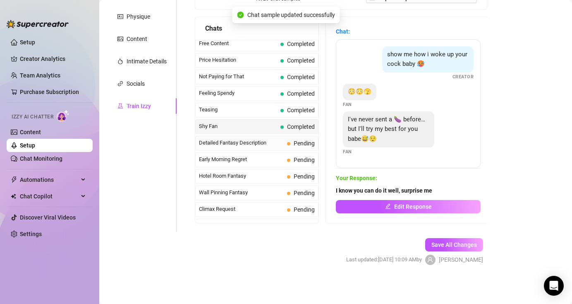
click at [256, 143] on span "Detailed Fantasy Description" at bounding box center [241, 143] width 85 height 8
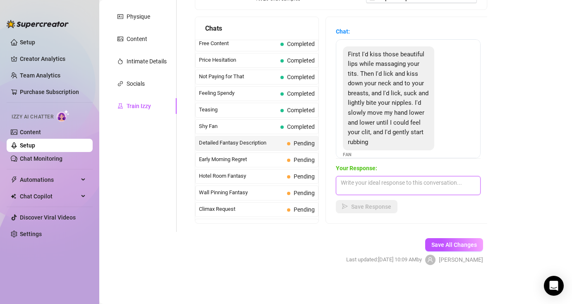
click at [374, 185] on textarea at bounding box center [408, 185] width 145 height 19
paste textarea "Ohh my pussy is getting wet thinking about all these things you can do to me, p…"
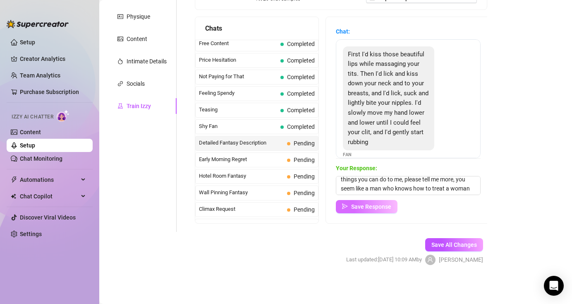
click at [382, 208] on span "Save Response" at bounding box center [371, 206] width 40 height 7
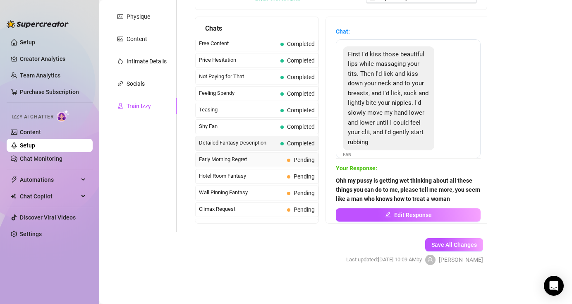
click at [264, 162] on span "Early Morning Regret" at bounding box center [241, 159] width 85 height 8
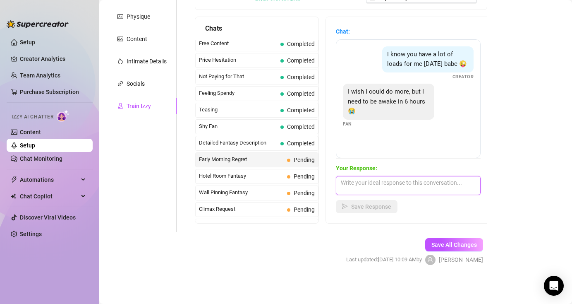
click at [392, 187] on textarea at bounding box center [408, 185] width 145 height 19
paste textarea "Ohhh I'll make sure I have some sweet, wet dreams, you'll be thinking about me …"
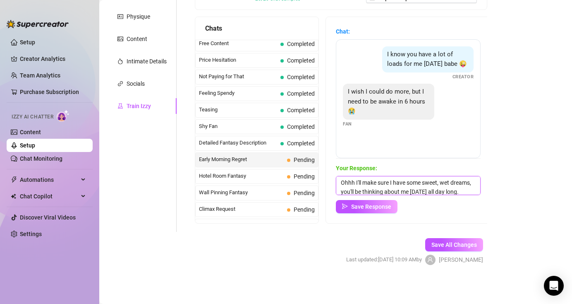
scroll to position [10, 0]
click at [390, 198] on div "Your Response: Ohhh I'll make sure I have some sweet, wet dreams, you'll be thi…" at bounding box center [408, 188] width 145 height 50
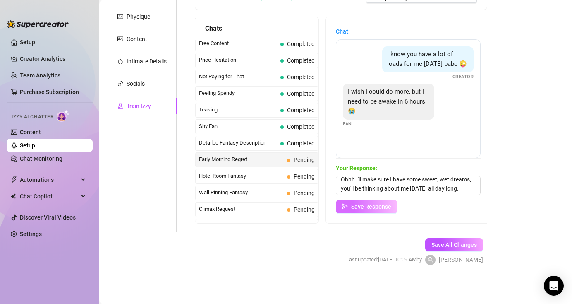
click at [385, 208] on span "Save Response" at bounding box center [371, 206] width 40 height 7
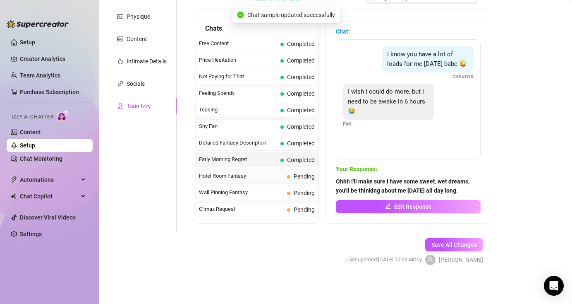
click at [276, 174] on span "Hotel Room Fantasy" at bounding box center [241, 176] width 85 height 8
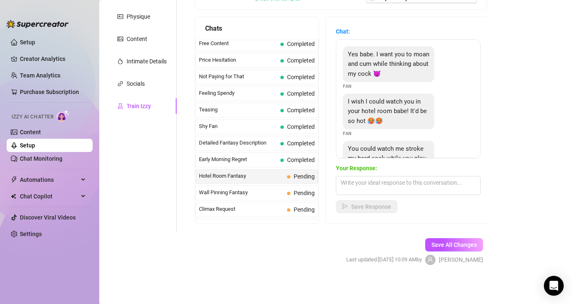
scroll to position [38, 0]
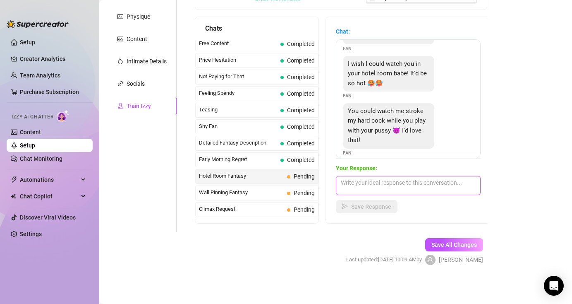
click at [356, 185] on textarea at bounding box center [408, 185] width 145 height 19
paste textarea "That turns me on so much, I'd like you to come to my bed and use all my parts, …"
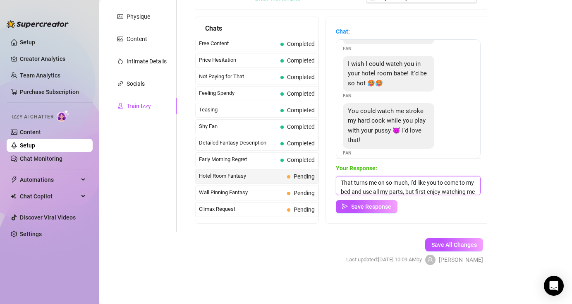
scroll to position [19, 0]
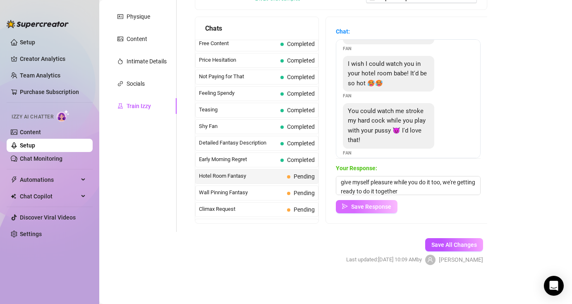
click at [374, 207] on span "Save Response" at bounding box center [371, 206] width 40 height 7
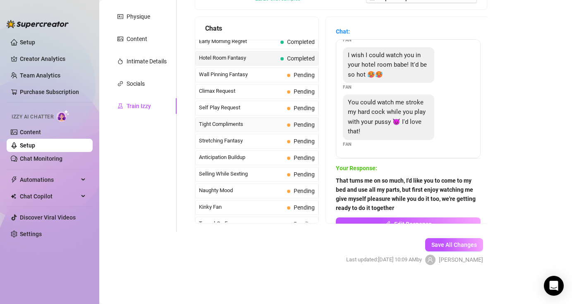
scroll to position [330, 0]
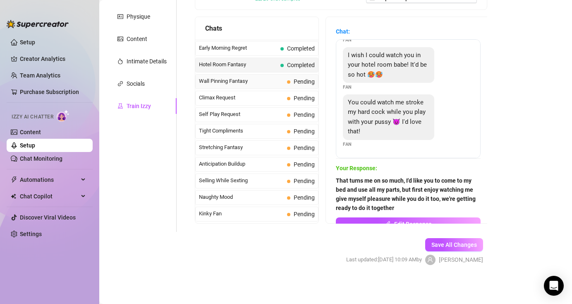
click at [250, 80] on span "Wall Pinning Fantasy" at bounding box center [241, 81] width 85 height 8
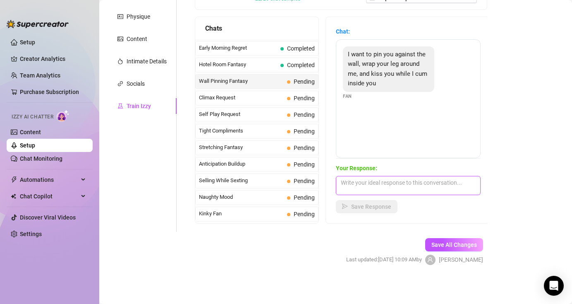
click at [368, 183] on textarea at bounding box center [408, 185] width 145 height 19
paste textarea "You make my legs and my whole body tremble right now, I want to feel you inside…"
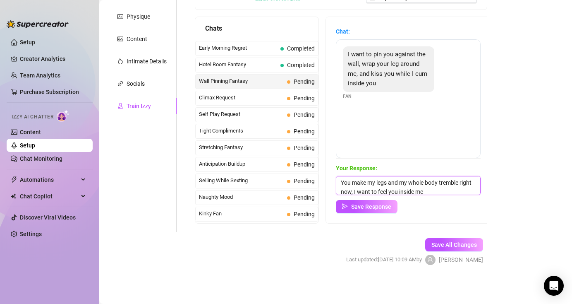
scroll to position [0, 0]
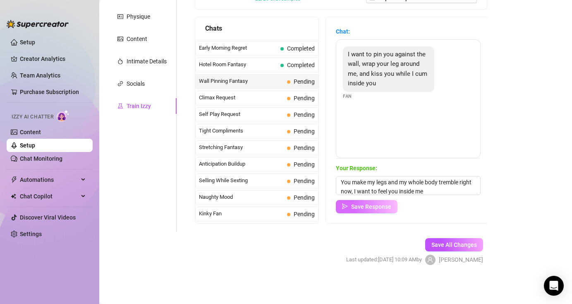
click at [384, 212] on button "Save Response" at bounding box center [367, 206] width 62 height 13
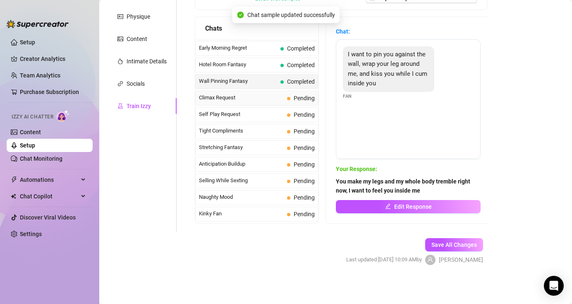
click at [257, 100] on span "Climax Request" at bounding box center [241, 98] width 85 height 8
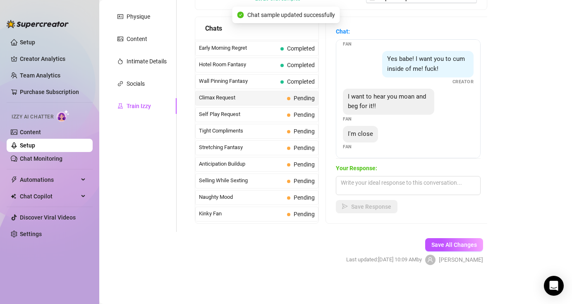
scroll to position [25, 0]
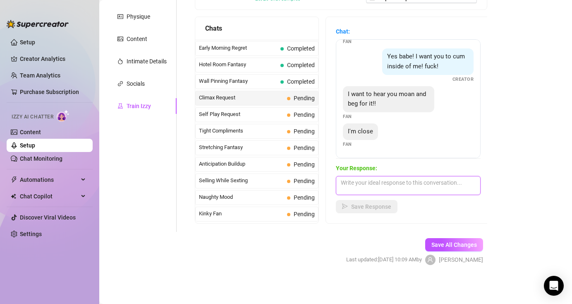
click at [387, 183] on textarea at bounding box center [408, 185] width 145 height 19
paste textarea "Ohh yes babe! Please give it all to me, I'm so eager to feel your hot cum insid…"
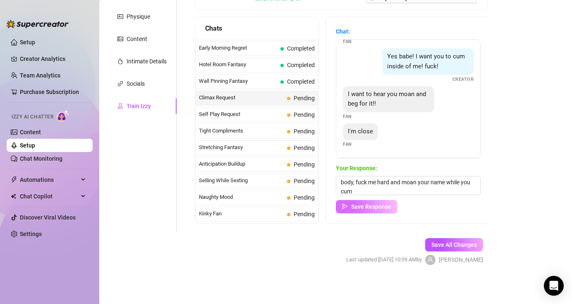
click at [387, 208] on span "Save Response" at bounding box center [371, 206] width 40 height 7
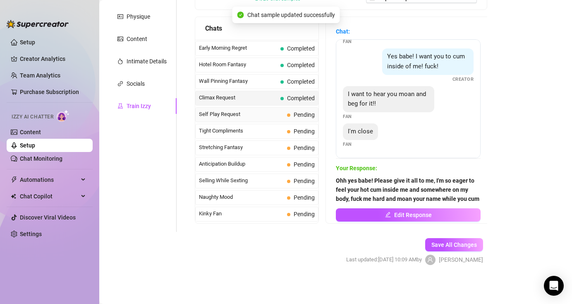
click at [265, 120] on div "Self Play Request Pending" at bounding box center [256, 114] width 123 height 15
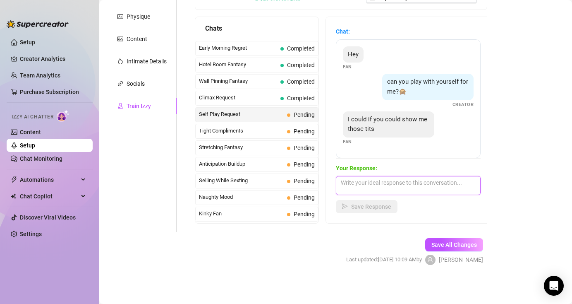
click at [387, 185] on textarea at bounding box center [408, 185] width 145 height 19
paste textarea "Men first! Hahaha you can take control"
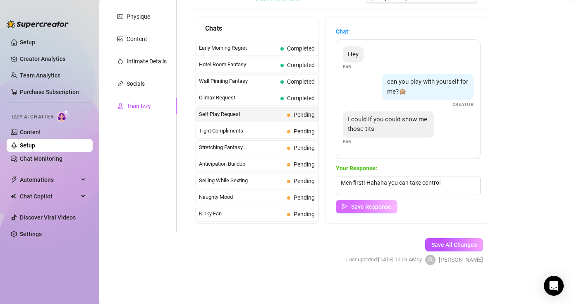
click at [382, 207] on span "Save Response" at bounding box center [371, 206] width 40 height 7
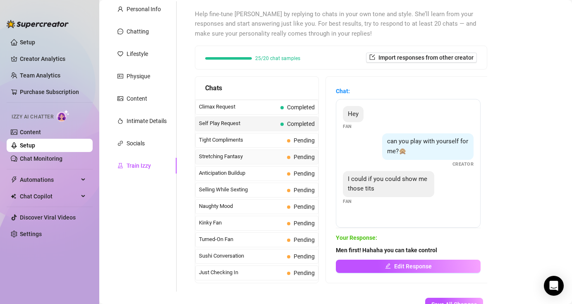
scroll to position [360, 0]
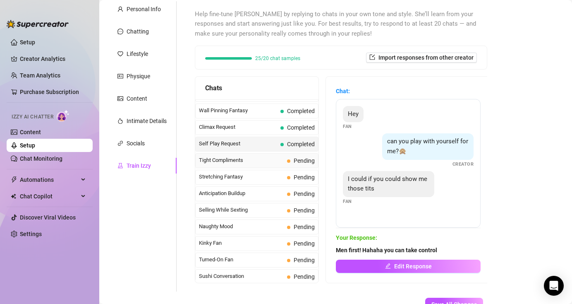
click at [260, 162] on span "Tight Compliments" at bounding box center [241, 160] width 85 height 8
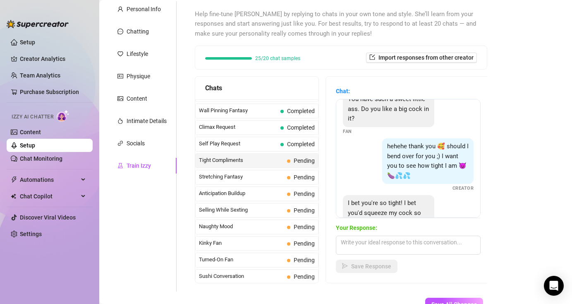
scroll to position [84, 0]
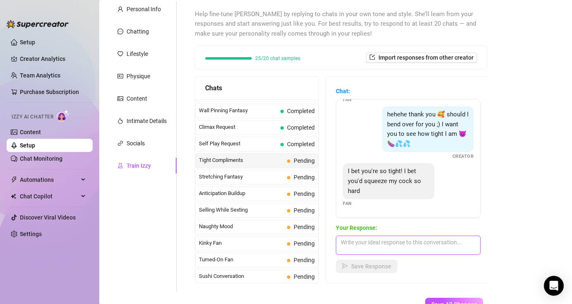
click at [391, 242] on textarea at bounding box center [408, 245] width 145 height 19
paste textarea "Can you imagine what it would be like to feel my tight, wet, and hot pussy with…"
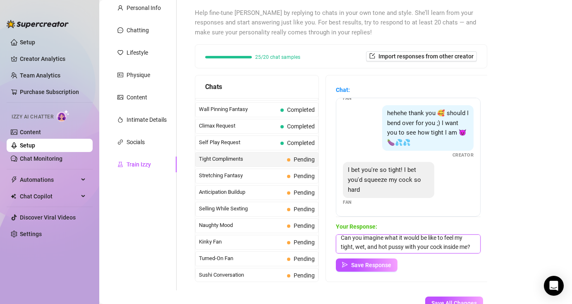
scroll to position [74, 0]
click at [377, 265] on span "Save Response" at bounding box center [371, 264] width 40 height 7
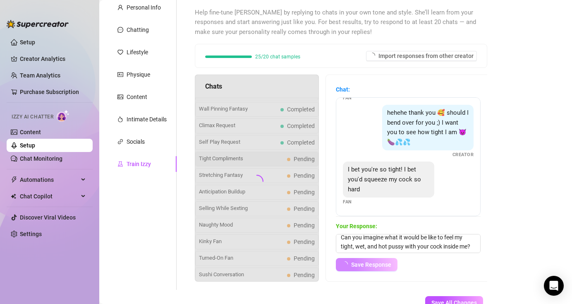
scroll to position [83, 0]
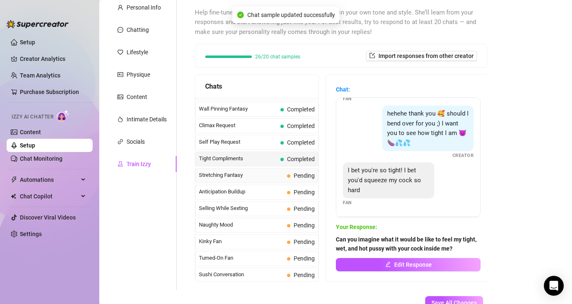
click at [248, 171] on span "Stretching Fantasy" at bounding box center [241, 175] width 85 height 8
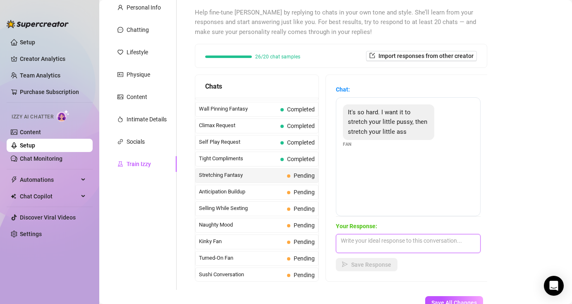
click at [381, 239] on textarea at bounding box center [408, 243] width 145 height 19
paste textarea "But first make it very wet with your mouth, it will be easier for me to receive…"
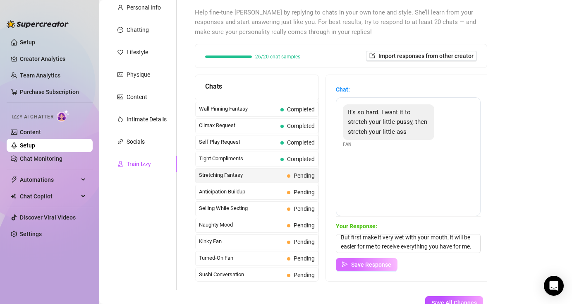
click at [381, 264] on span "Save Response" at bounding box center [371, 264] width 40 height 7
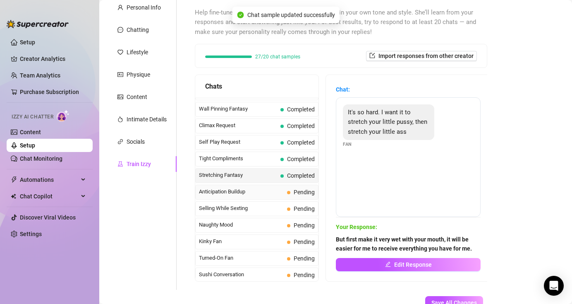
click at [269, 191] on span "Anticipation Buildup" at bounding box center [241, 192] width 85 height 8
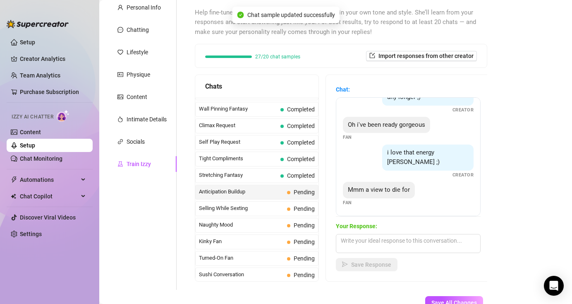
scroll to position [53, 0]
click at [410, 250] on textarea at bounding box center [408, 243] width 145 height 19
click at [395, 242] on textarea at bounding box center [408, 243] width 145 height 19
paste textarea "How about you do it and send me your views?"
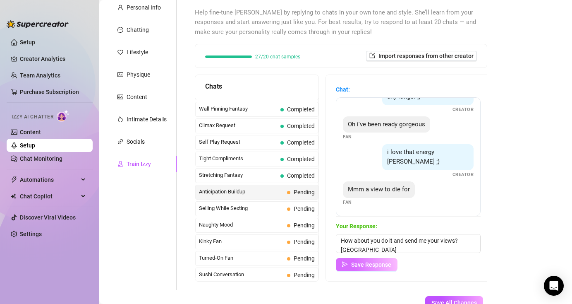
click at [385, 267] on span "Save Response" at bounding box center [371, 264] width 40 height 7
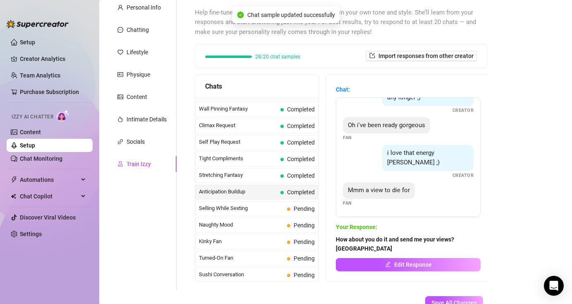
scroll to position [43, 0]
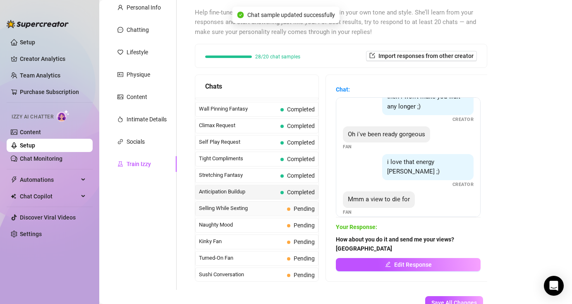
click at [255, 208] on span "Selling While Sexting" at bounding box center [241, 208] width 85 height 8
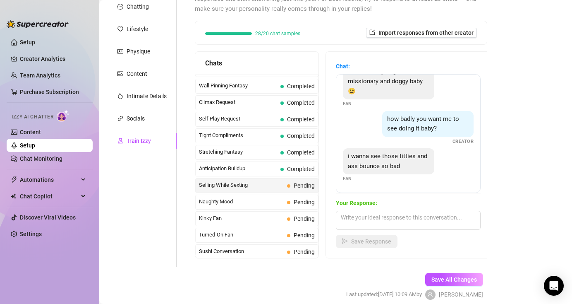
scroll to position [107, 0]
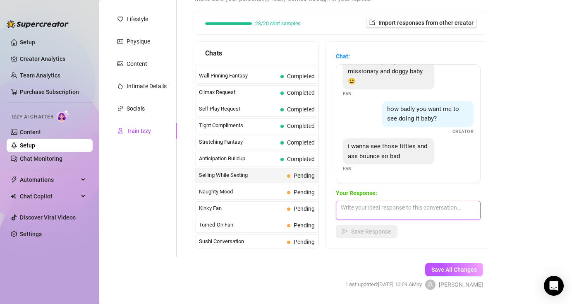
click at [381, 212] on textarea at bounding box center [408, 210] width 145 height 19
paste textarea "So I should start preparing myself to feel how golden your cock is right now?"
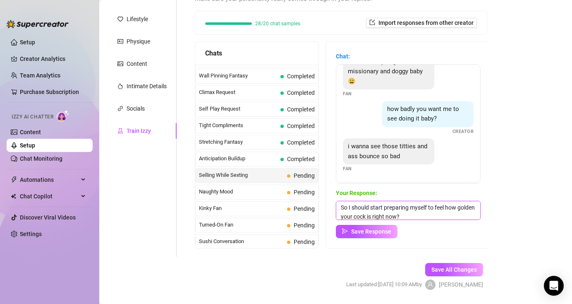
scroll to position [0, 0]
click at [374, 231] on span "Save Response" at bounding box center [371, 231] width 40 height 7
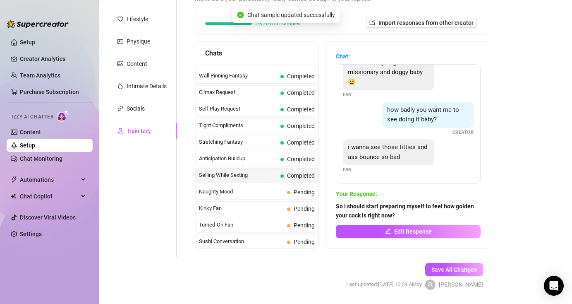
scroll to position [17, 0]
click at [264, 197] on div "Naughty Mood Pending" at bounding box center [256, 192] width 123 height 15
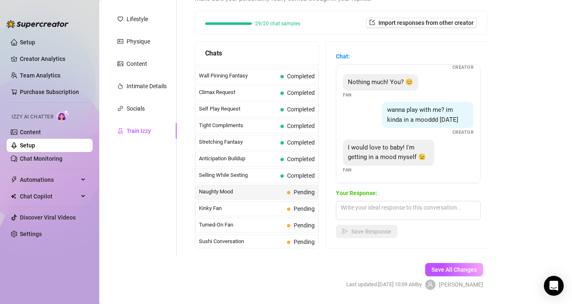
scroll to position [25, 0]
click at [375, 206] on textarea at bounding box center [408, 210] width 145 height 19
paste textarea "Oh yeah? Tell me what would you do to me when you're like this if I were there …"
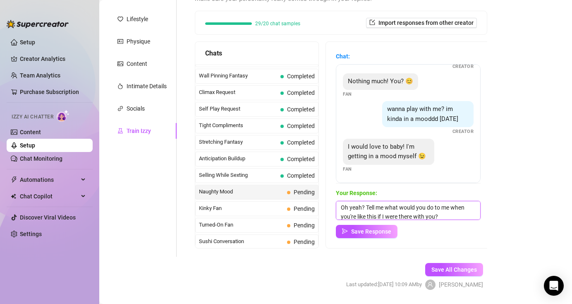
scroll to position [0, 0]
click at [389, 229] on span "Save Response" at bounding box center [371, 231] width 40 height 7
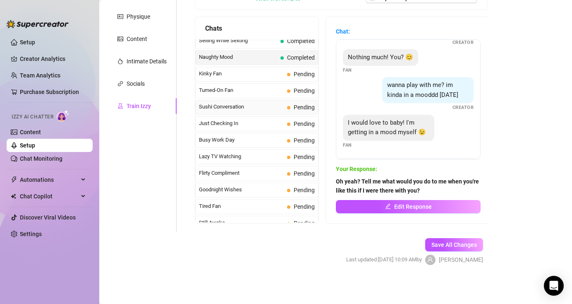
scroll to position [468, 0]
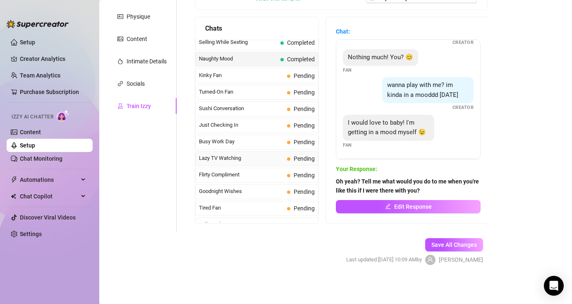
click at [246, 157] on span "Lazy TV Watching" at bounding box center [241, 158] width 85 height 8
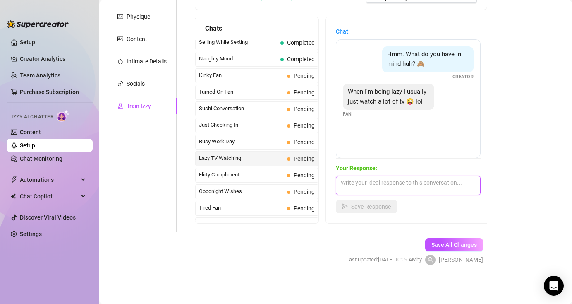
click at [390, 184] on textarea at bounding box center [408, 185] width 145 height 19
paste textarea "What would you do if I were the one on your screen? Or better yet, the one watc…"
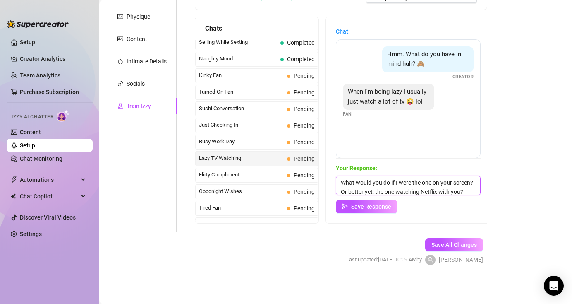
scroll to position [10, 0]
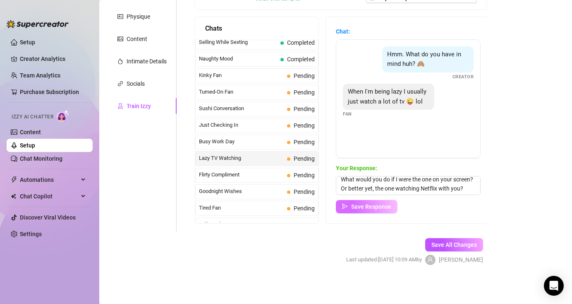
click at [371, 201] on button "Save Response" at bounding box center [367, 206] width 62 height 13
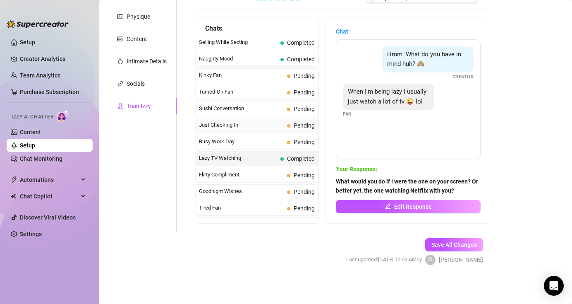
click at [248, 125] on span "Just Checking In" at bounding box center [241, 125] width 85 height 8
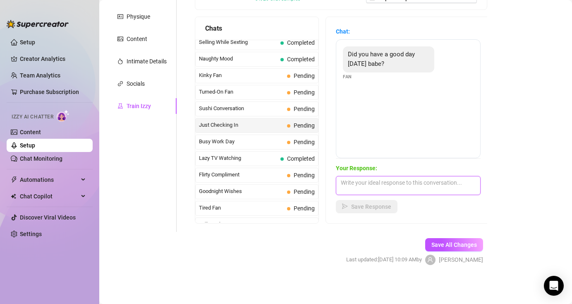
click at [382, 189] on textarea at bounding box center [408, 185] width 145 height 19
paste textarea "It's been a wonderful day and much better now, do you know why?"
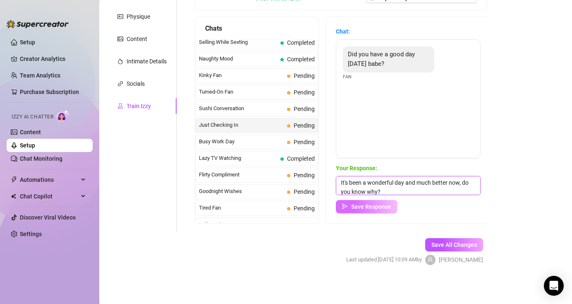
scroll to position [0, 0]
click at [366, 207] on span "Save Response" at bounding box center [371, 206] width 40 height 7
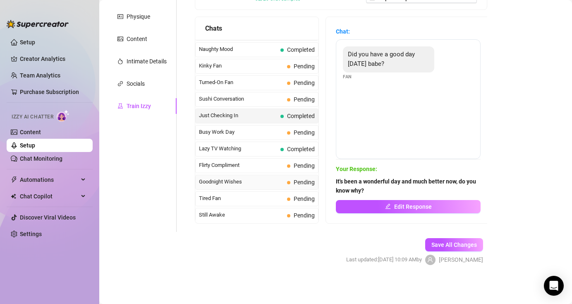
scroll to position [478, 0]
click at [268, 181] on span "Goodnight Wishes" at bounding box center [241, 181] width 85 height 8
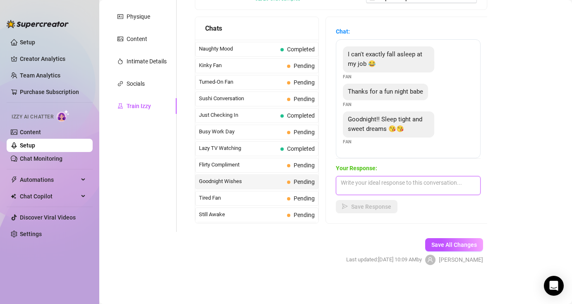
click at [395, 183] on textarea at bounding box center [408, 185] width 145 height 19
click at [394, 186] on textarea at bounding box center [408, 185] width 145 height 19
paste textarea "It's been a wonderful day and much better now, do you know why?"
click at [423, 189] on textarea at bounding box center [408, 185] width 145 height 19
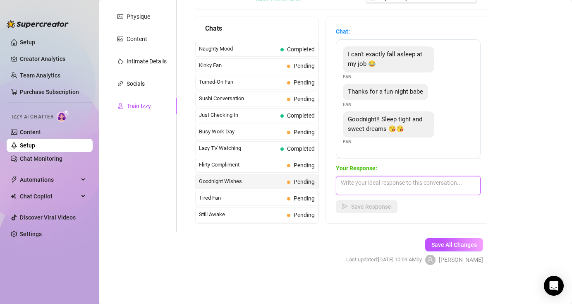
paste textarea "Same to you bby I hope you have delicious dreams back haha"
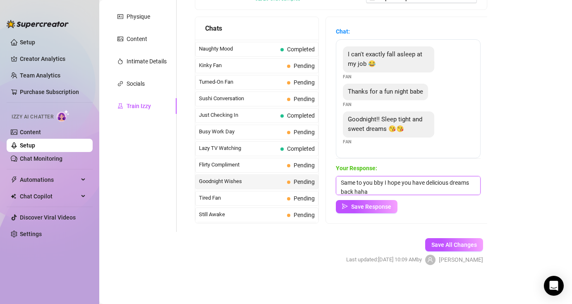
scroll to position [0, 0]
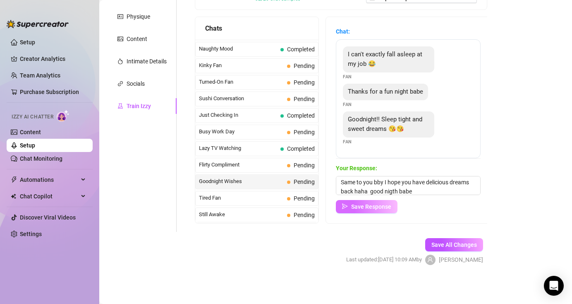
click at [357, 207] on span "Save Response" at bounding box center [371, 206] width 40 height 7
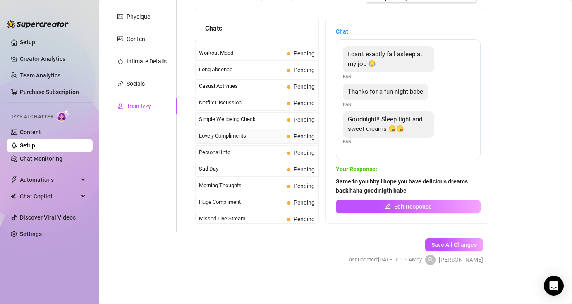
scroll to position [743, 0]
